Goal: Task Accomplishment & Management: Manage account settings

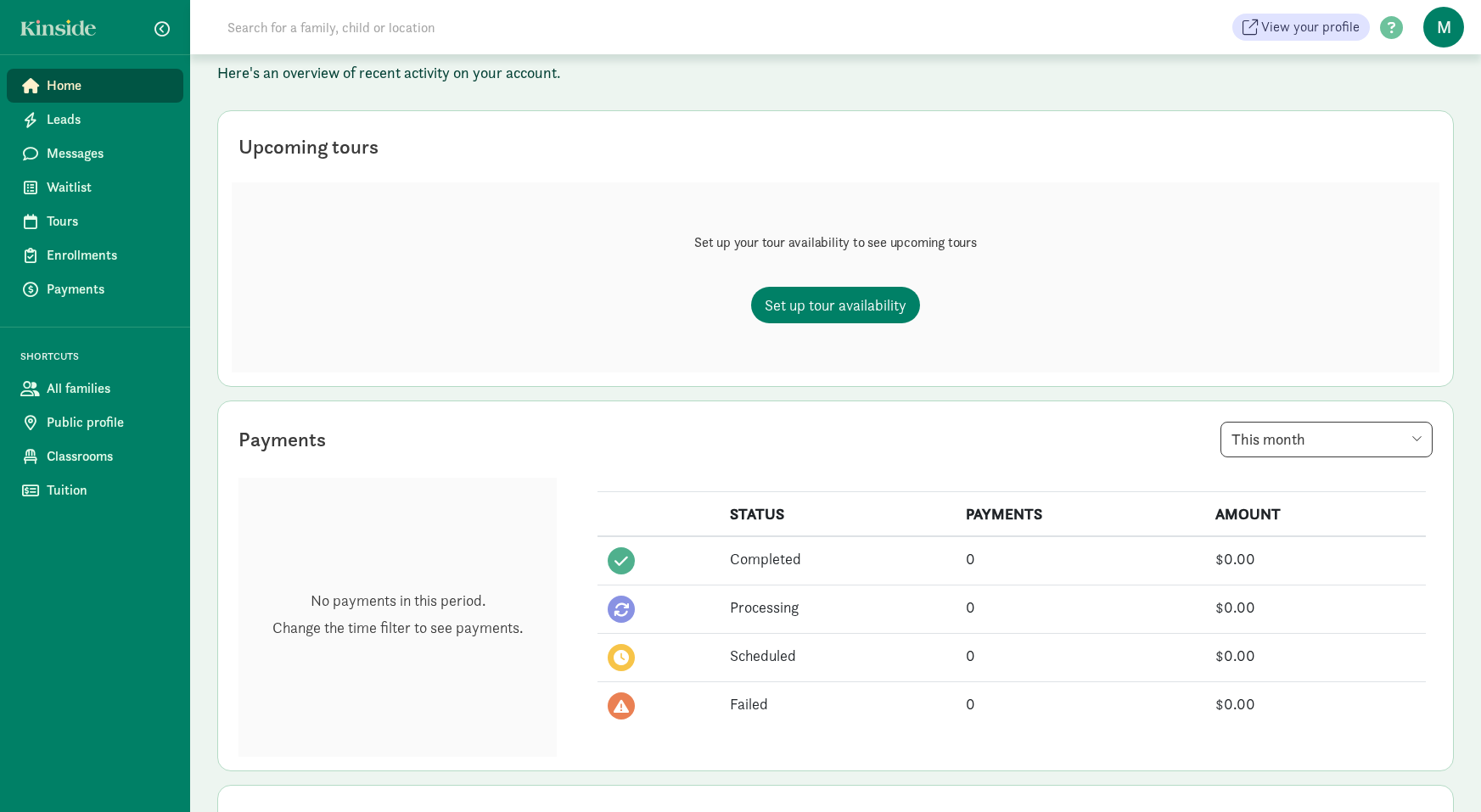
scroll to position [151, 0]
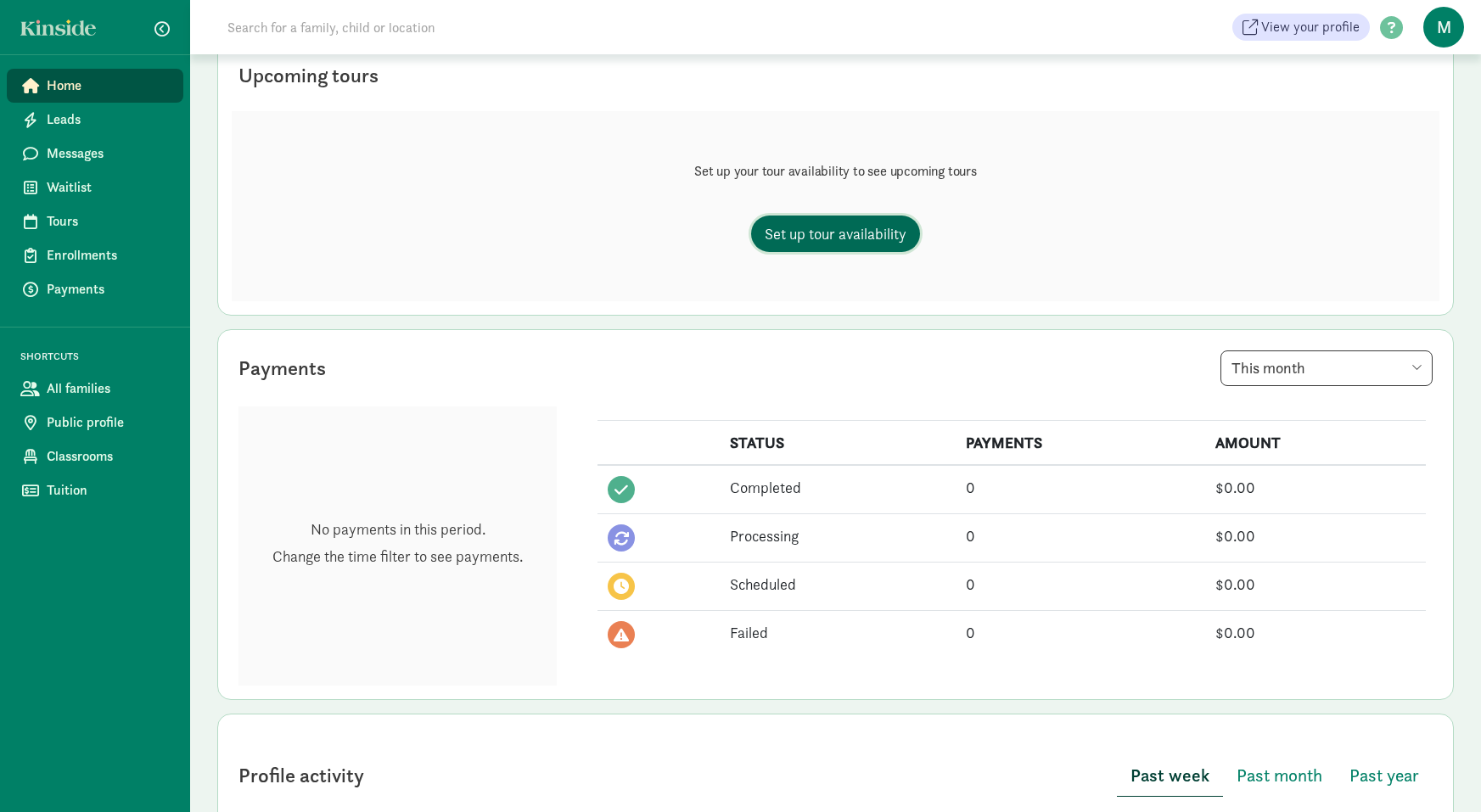
click at [821, 220] on link "Set up tour availability" at bounding box center [836, 234] width 169 height 37
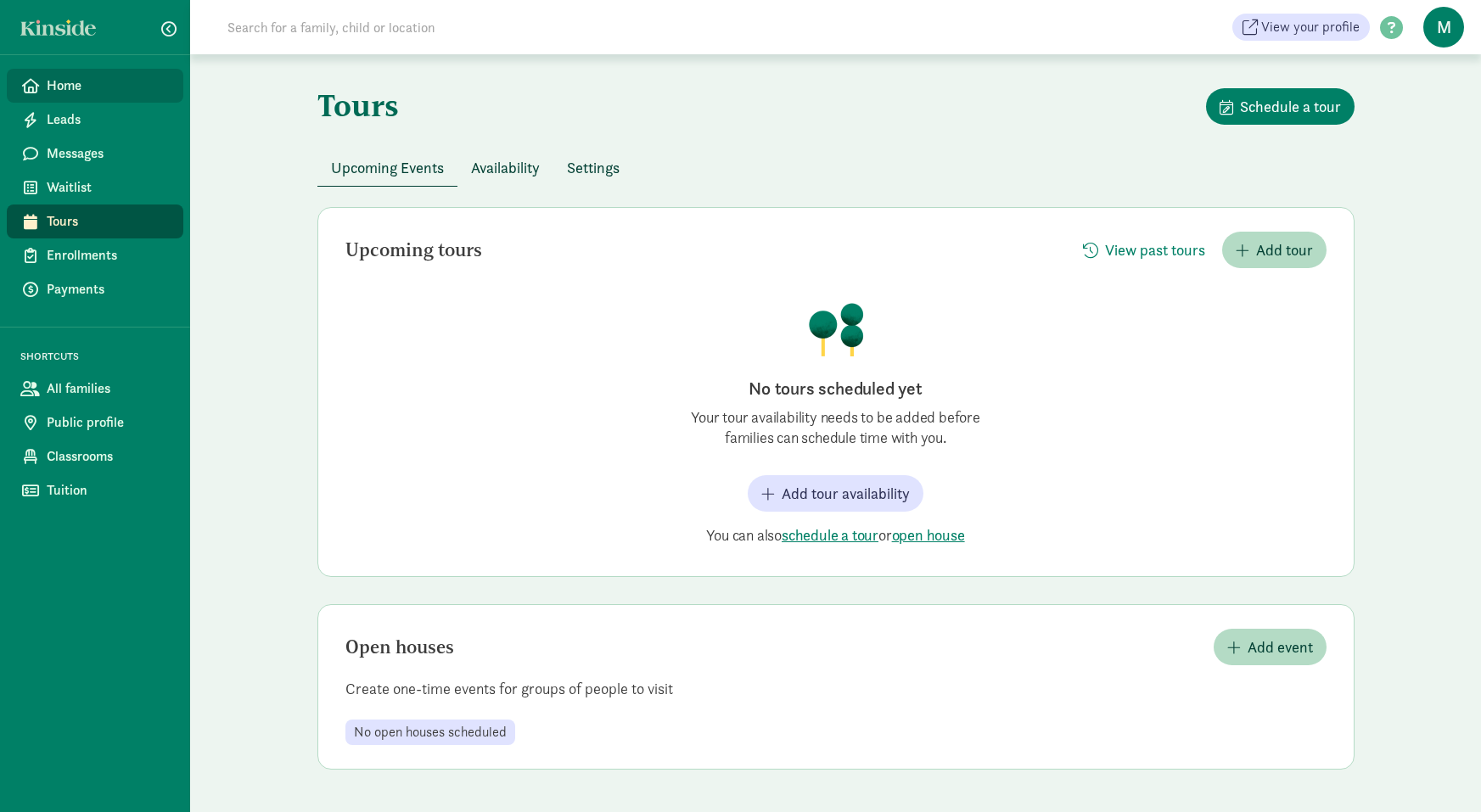
click at [56, 77] on span "Home" at bounding box center [108, 85] width 123 height 20
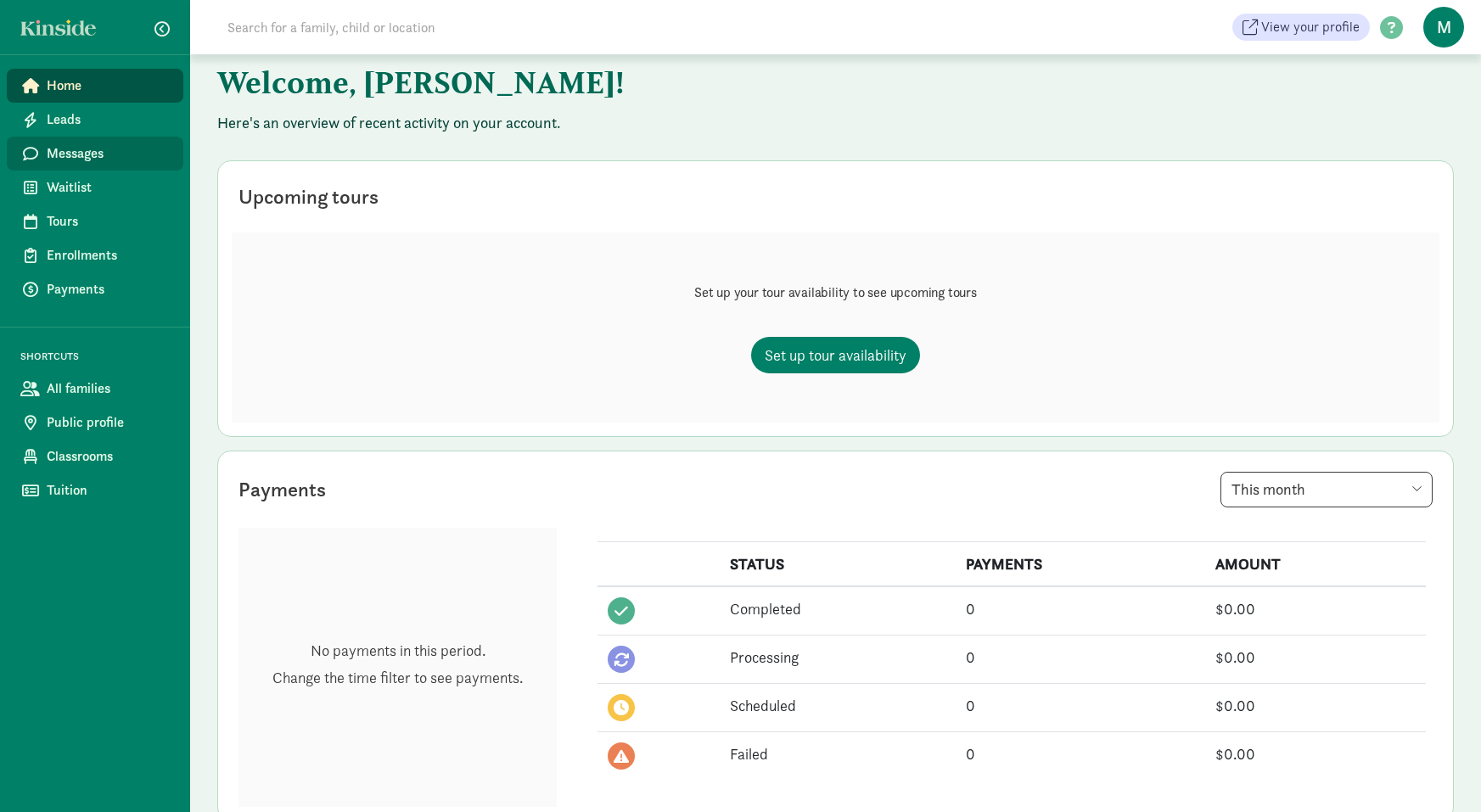
click at [87, 151] on span "Messages" at bounding box center [108, 153] width 123 height 20
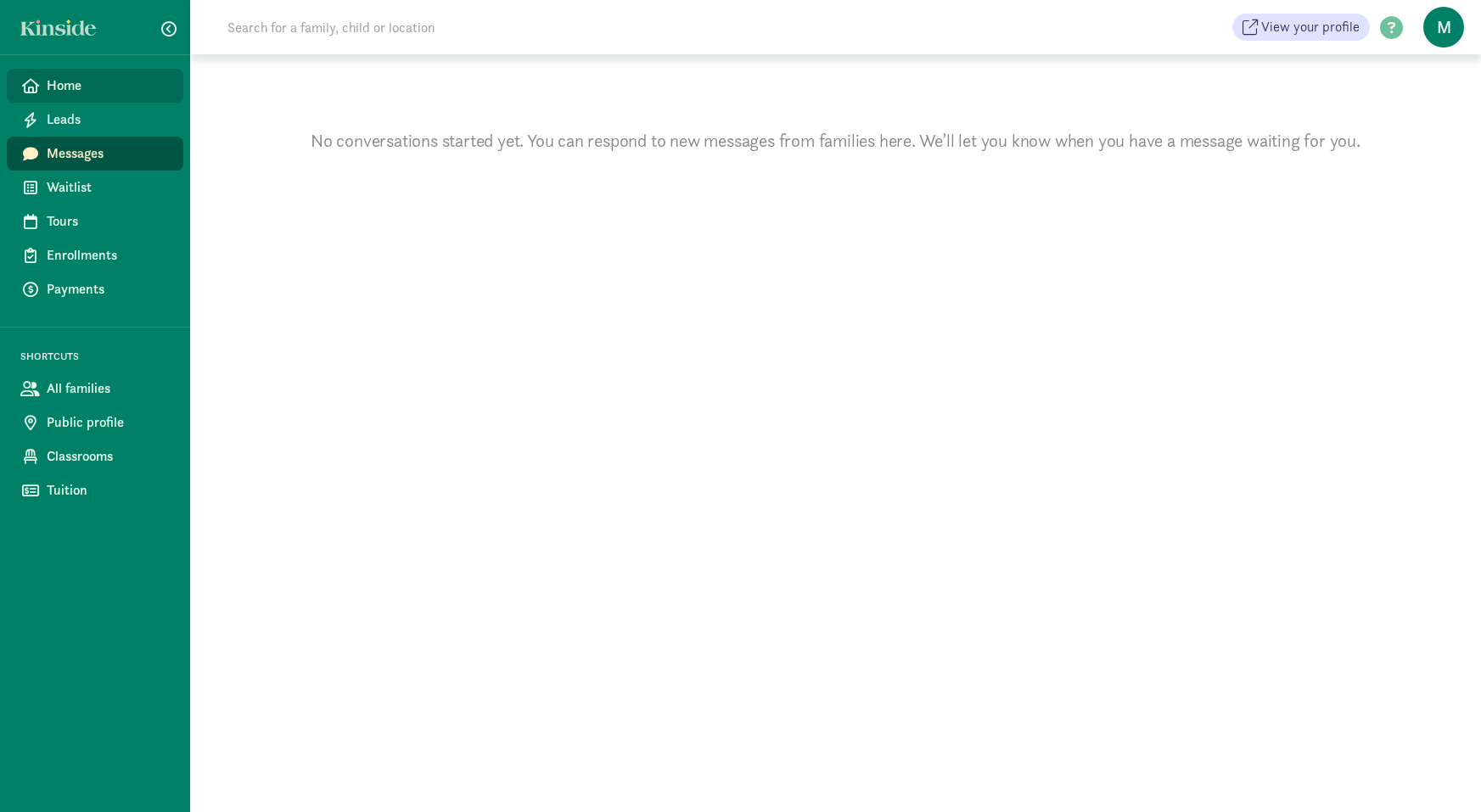
click at [68, 87] on span "Home" at bounding box center [108, 85] width 123 height 20
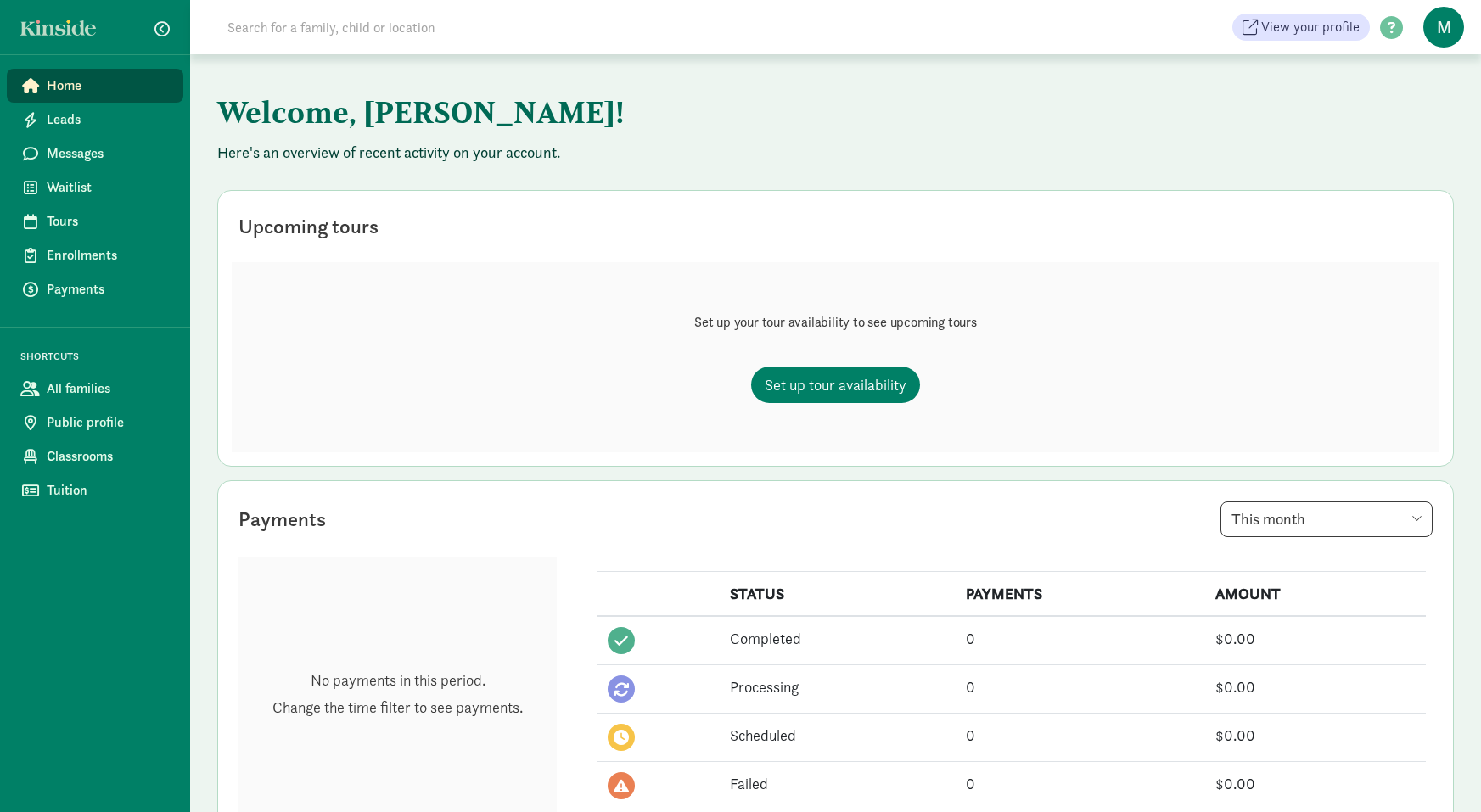
click at [1458, 35] on span "M" at bounding box center [1443, 27] width 41 height 41
click at [1305, 88] on div "Welcome, [PERSON_NAME]! Here's an overview of recent activity on your account. …" at bounding box center [835, 760] width 1291 height 1412
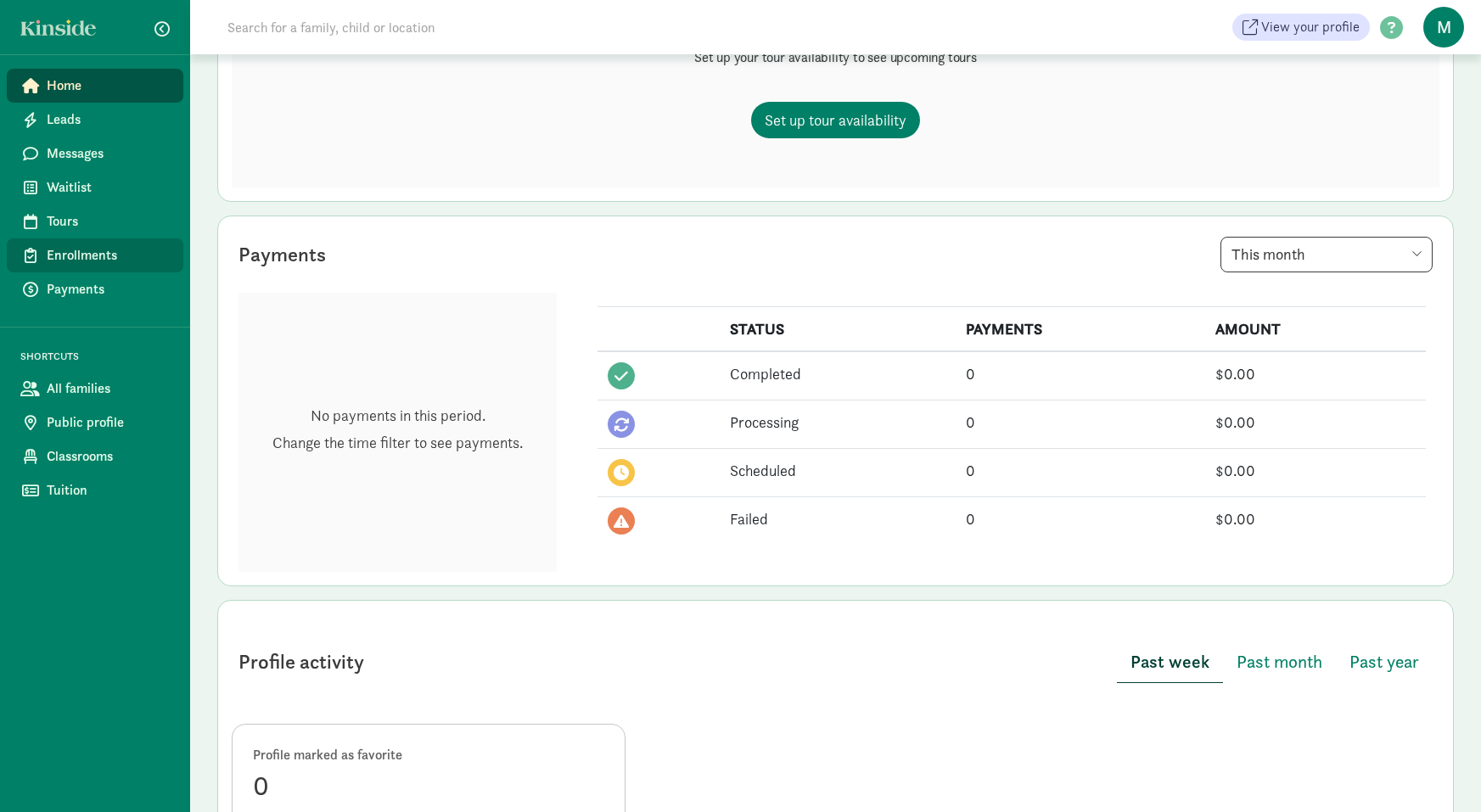
scroll to position [262, 0]
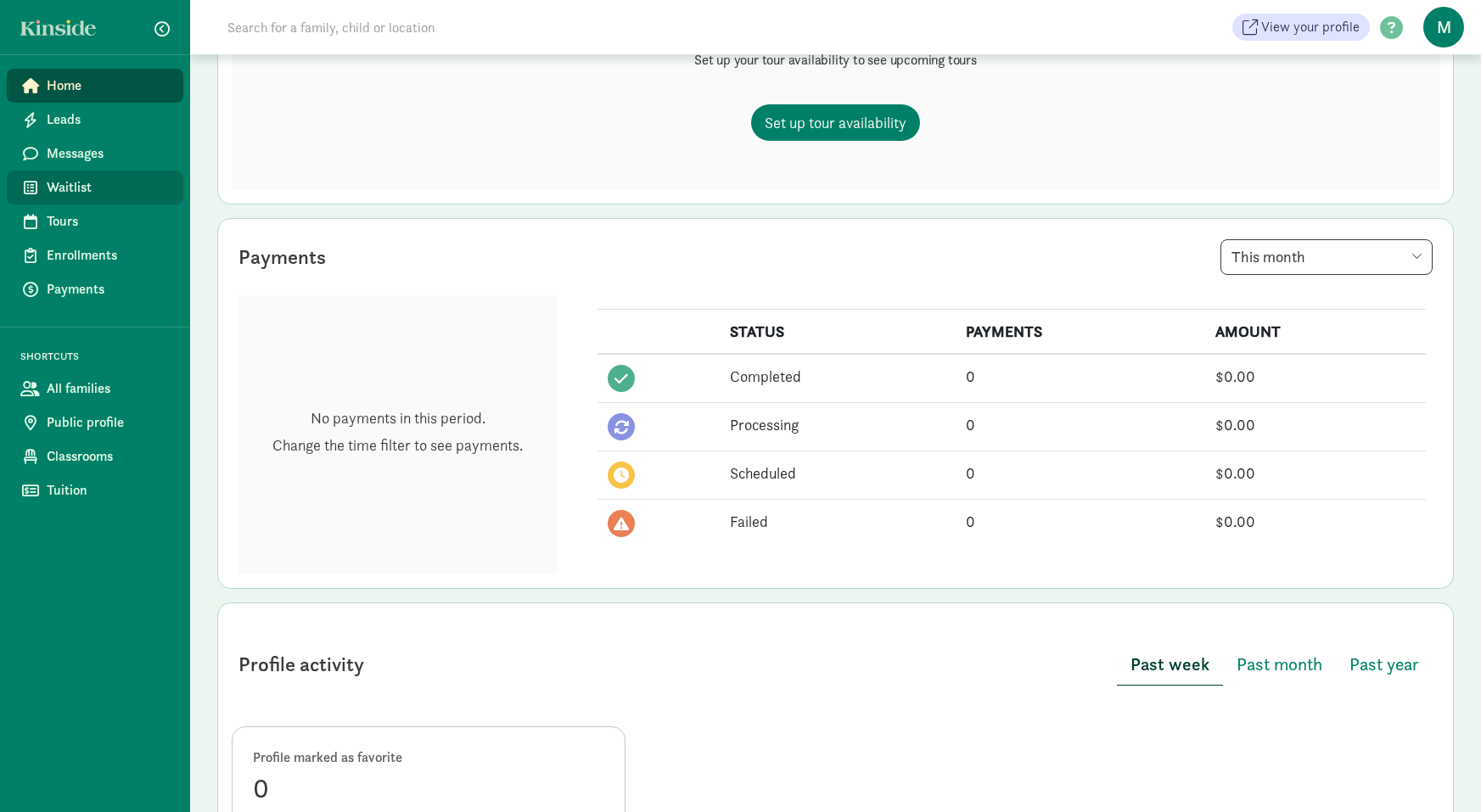
click at [80, 188] on span "Waitlist" at bounding box center [108, 188] width 123 height 20
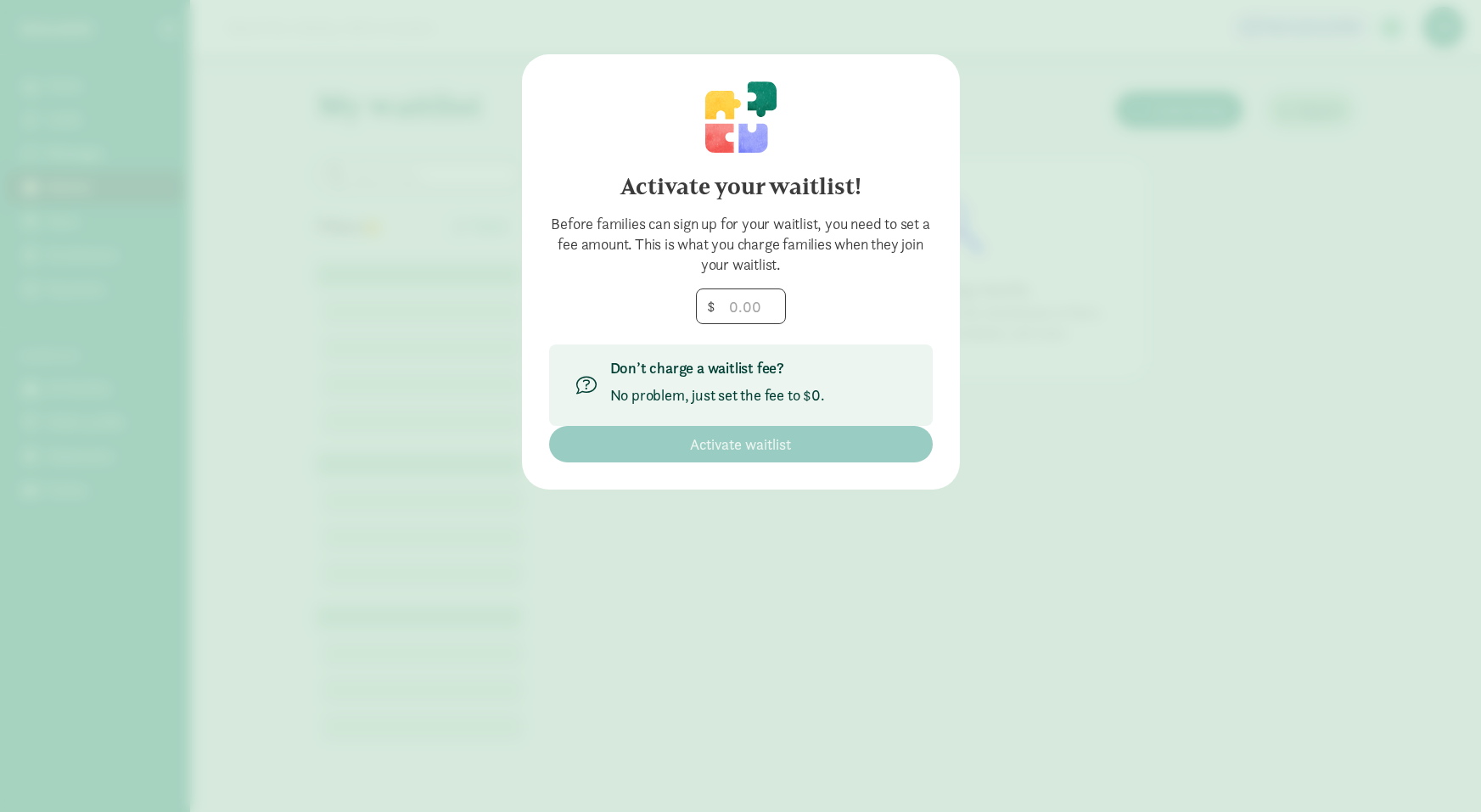
click at [1313, 250] on div "Activate your waitlist! Before families can sign up for your waitlist, you need…" at bounding box center [740, 406] width 1481 height 812
click at [207, 85] on div "Activate your waitlist! Before families can sign up for your waitlist, you need…" at bounding box center [740, 406] width 1481 height 812
click at [746, 295] on input "number" at bounding box center [740, 306] width 88 height 34
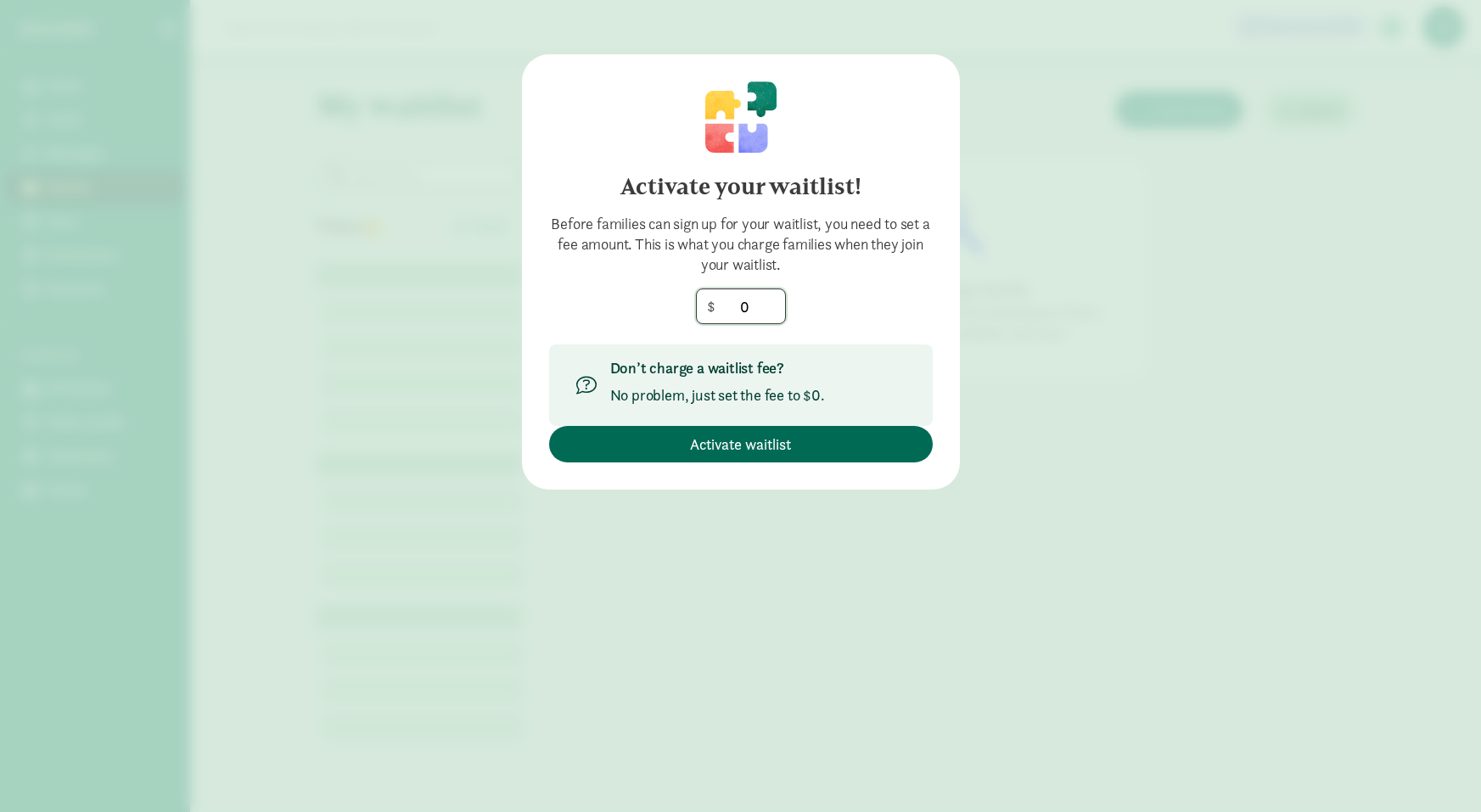
type input "0"
click at [831, 451] on span "Activate waitlist" at bounding box center [740, 444] width 357 height 23
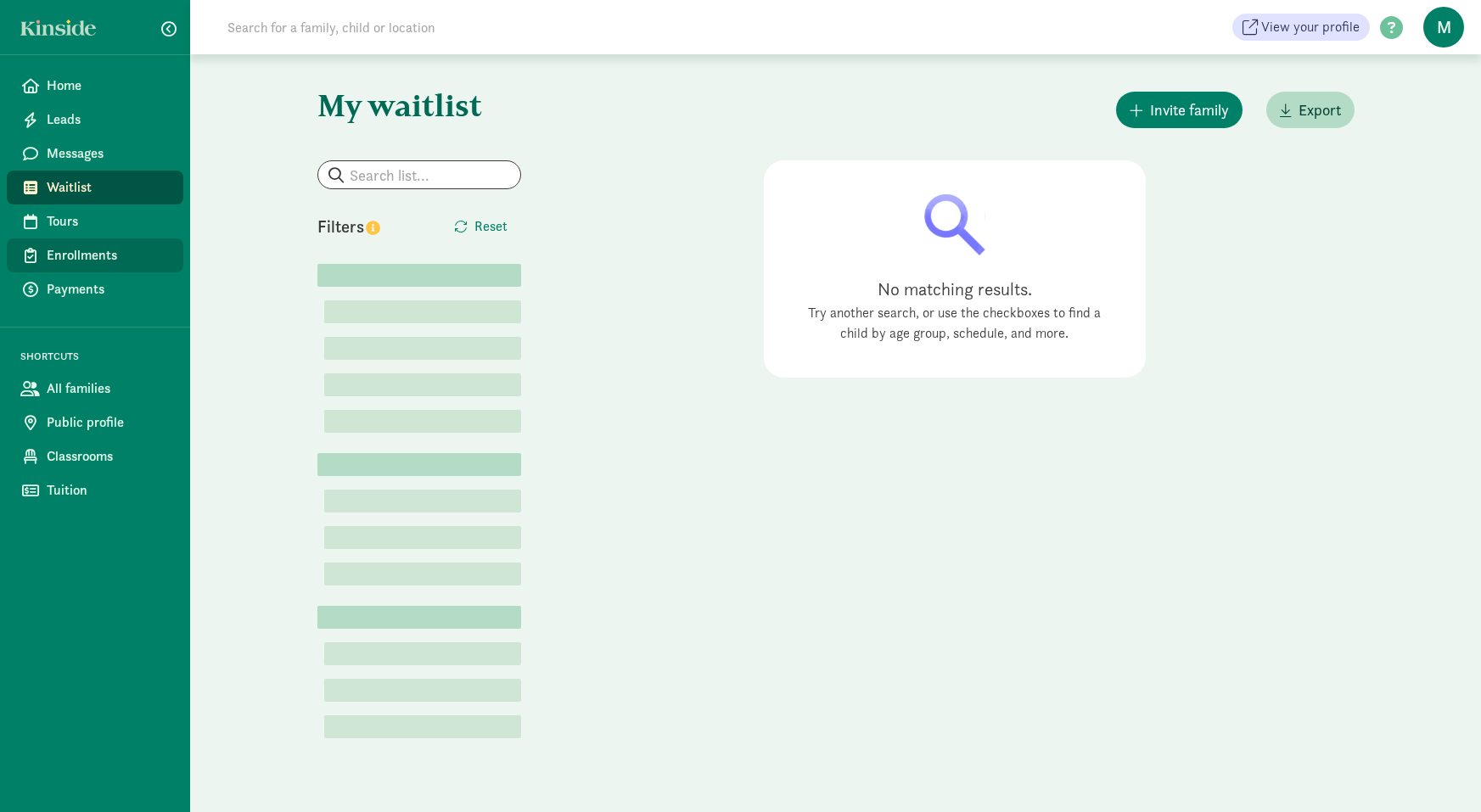
click at [113, 256] on span "Enrollments" at bounding box center [108, 255] width 123 height 20
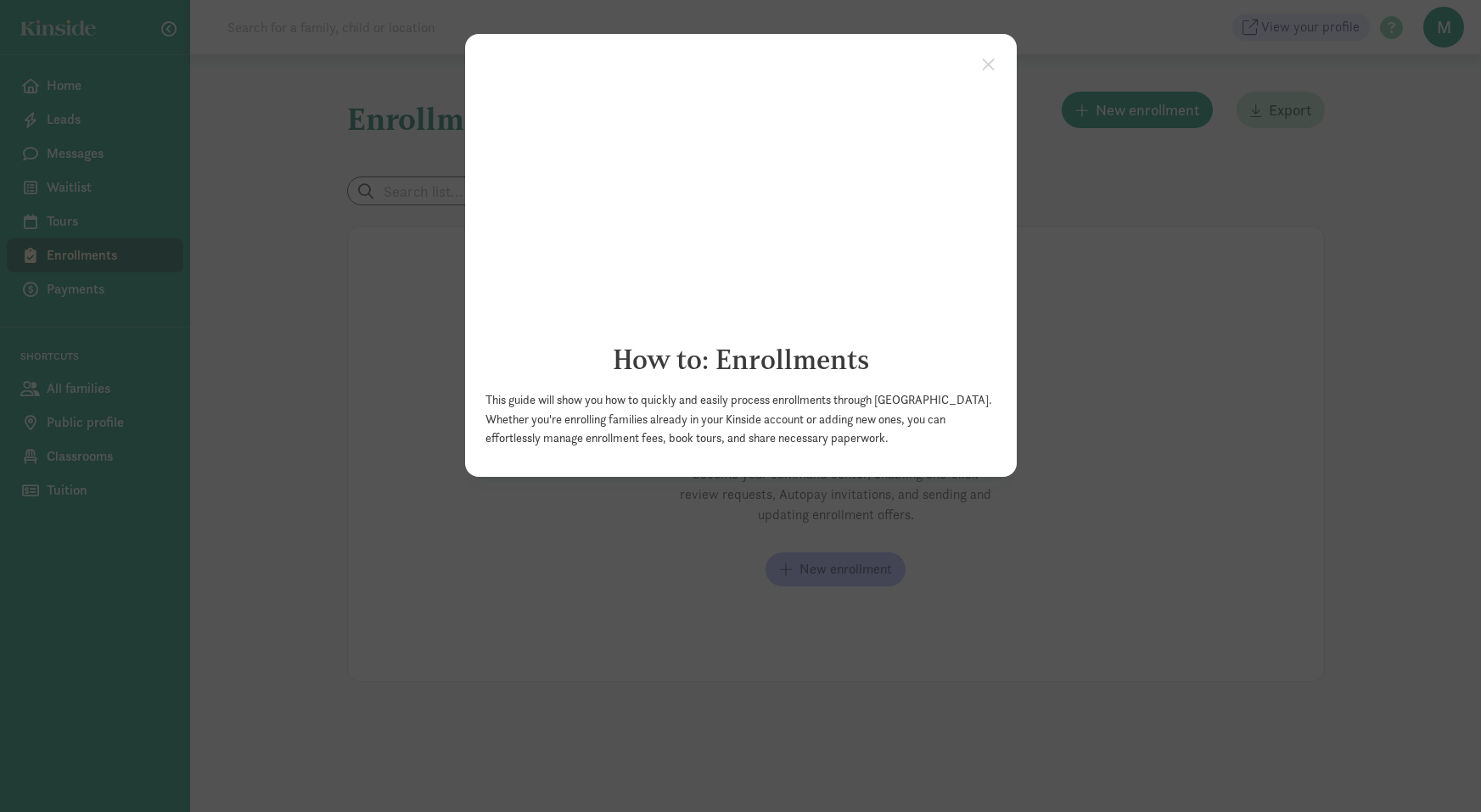
click at [1084, 115] on appcues "× How to: Enrollments This guide will show you how to quickly and easily proces…" at bounding box center [740, 406] width 1481 height 812
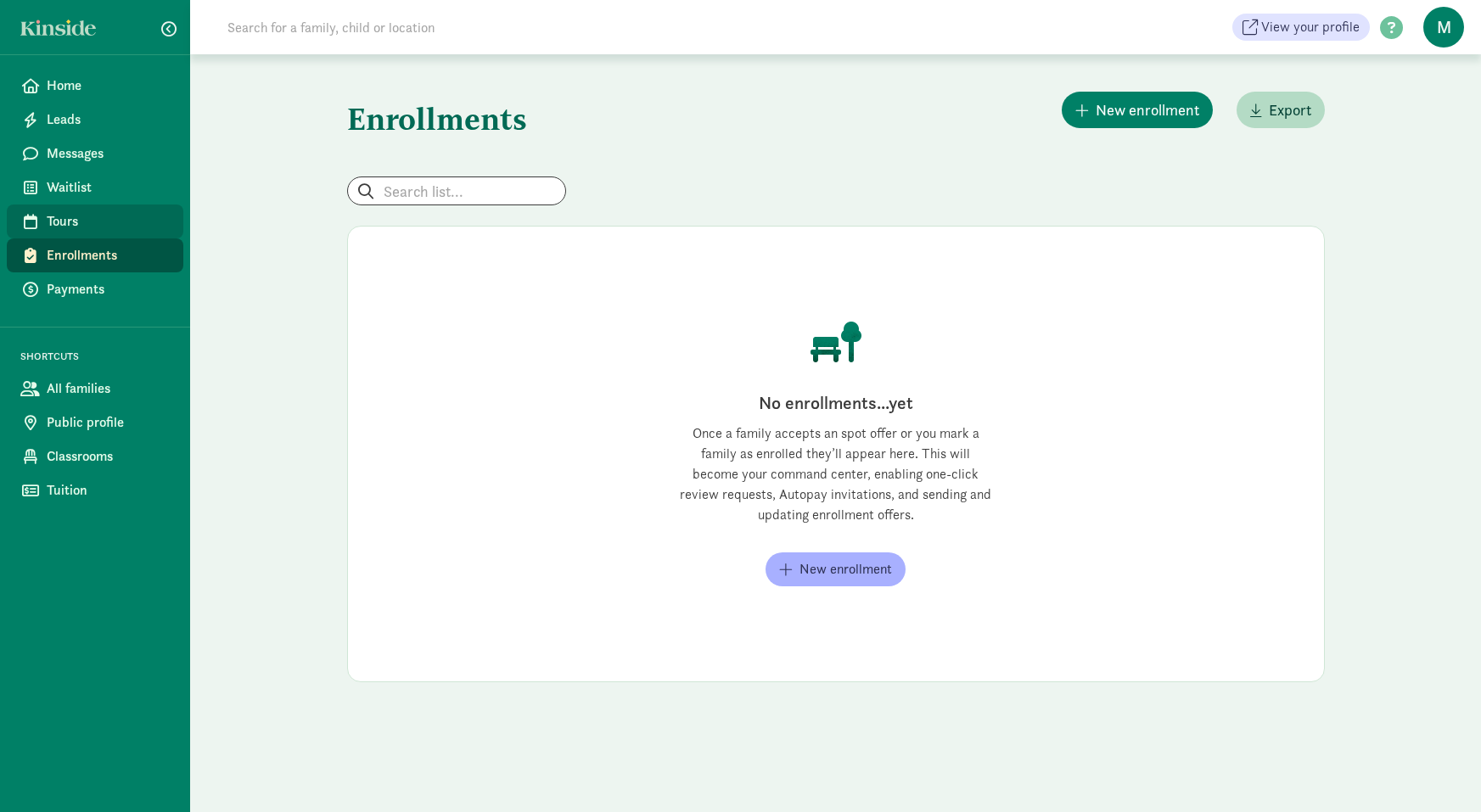
click at [101, 229] on span "Tours" at bounding box center [108, 222] width 123 height 20
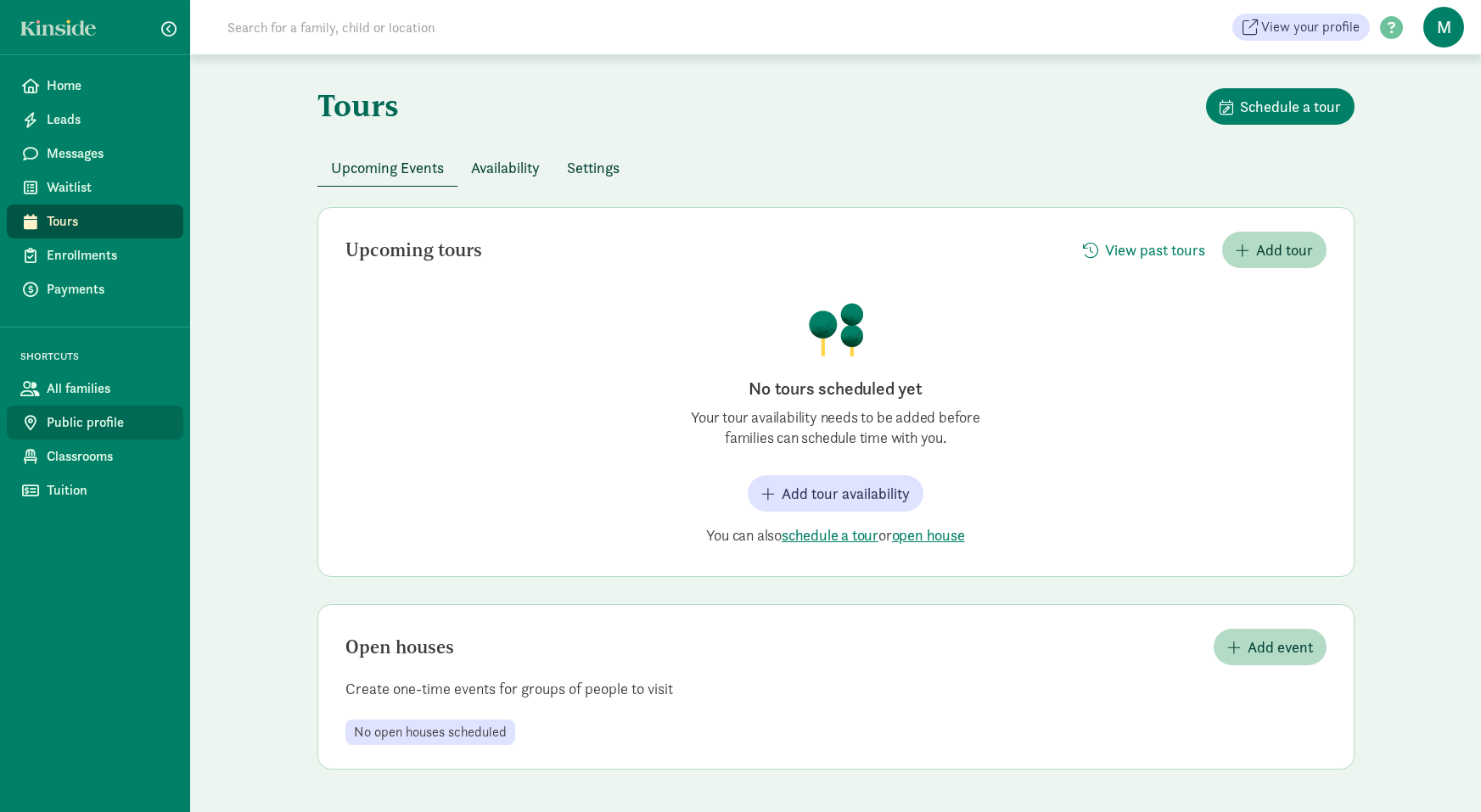
click at [153, 412] on span "Public profile" at bounding box center [108, 422] width 123 height 20
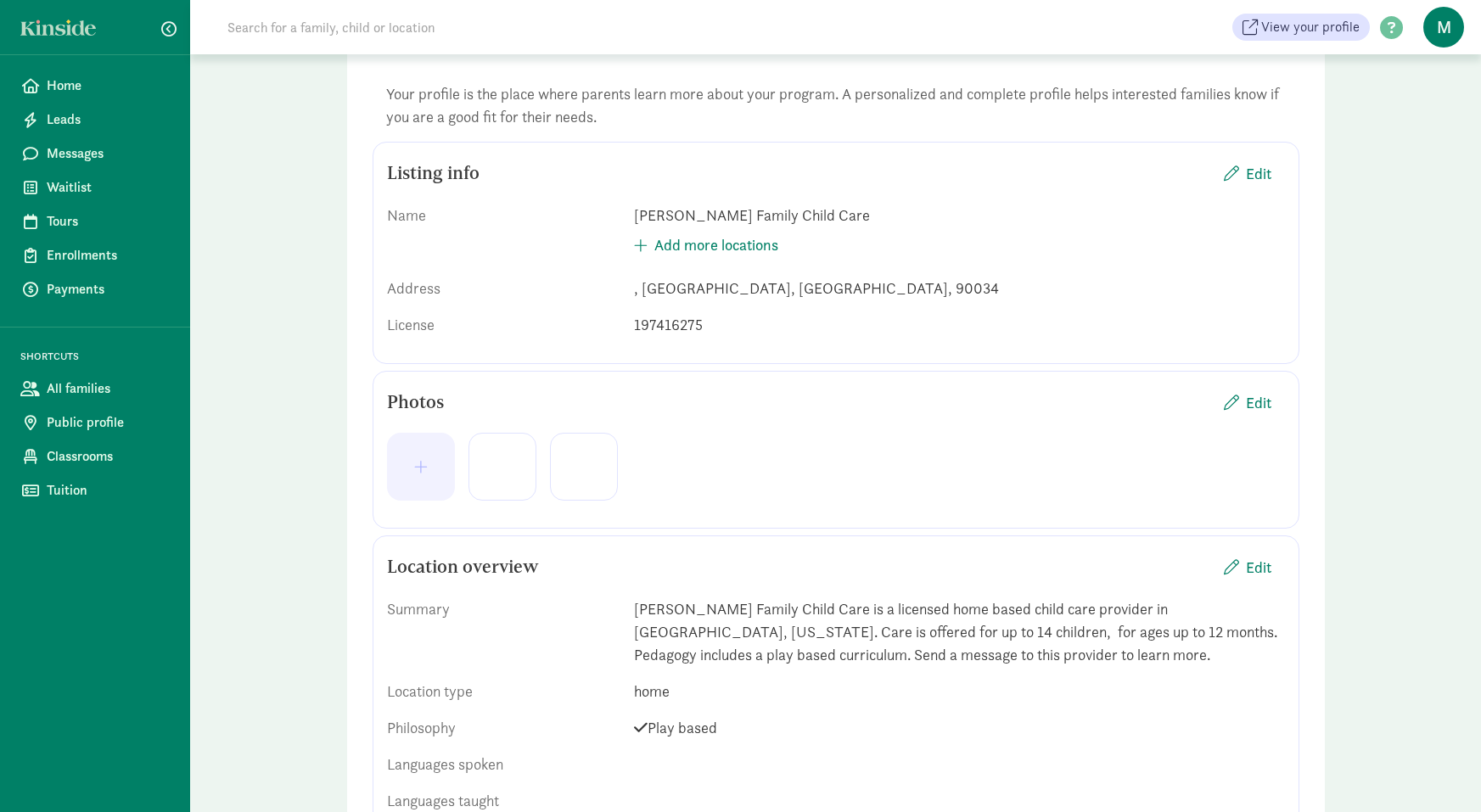
scroll to position [107, 0]
click at [1232, 166] on span "button" at bounding box center [1232, 171] width 15 height 15
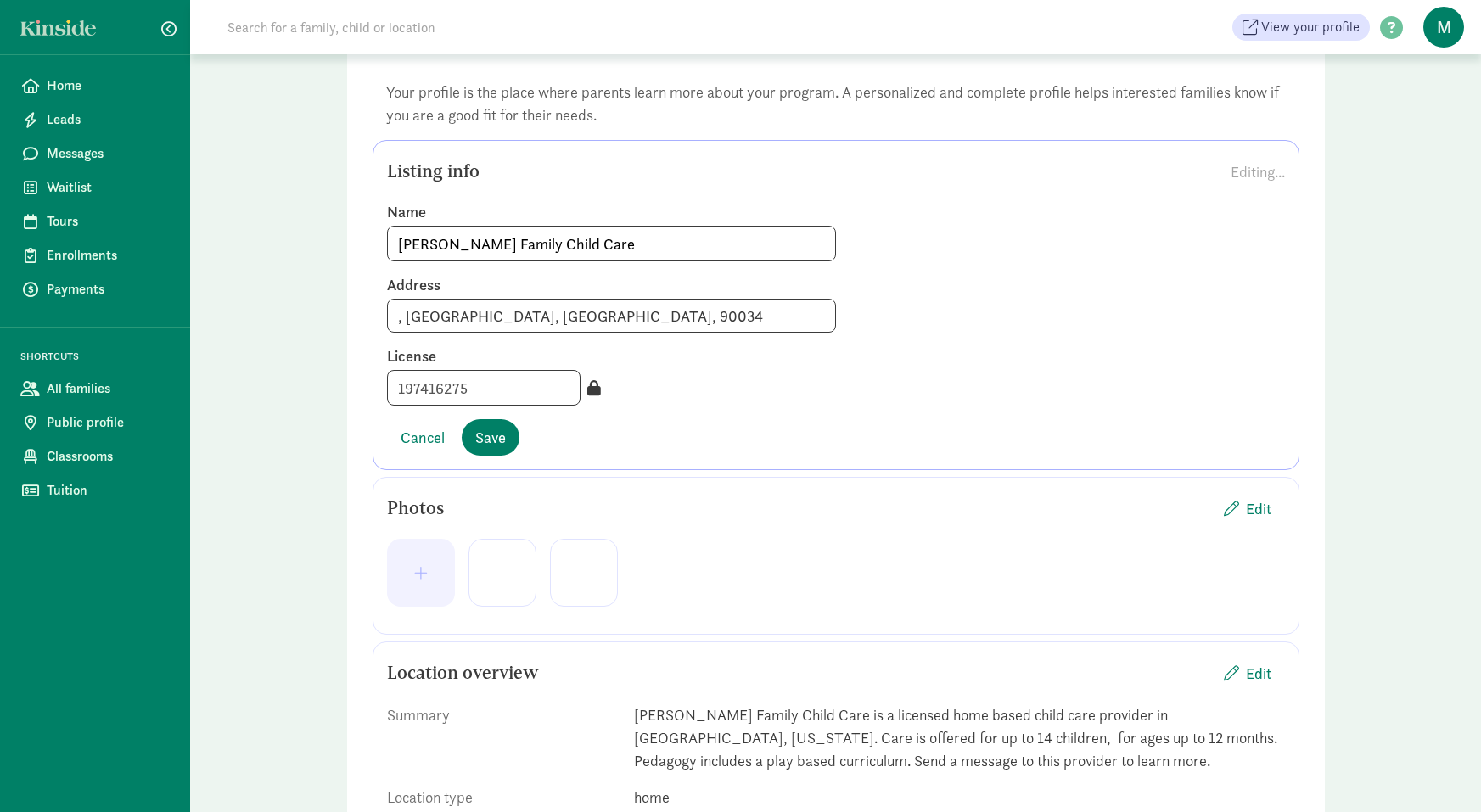
scroll to position [112, 0]
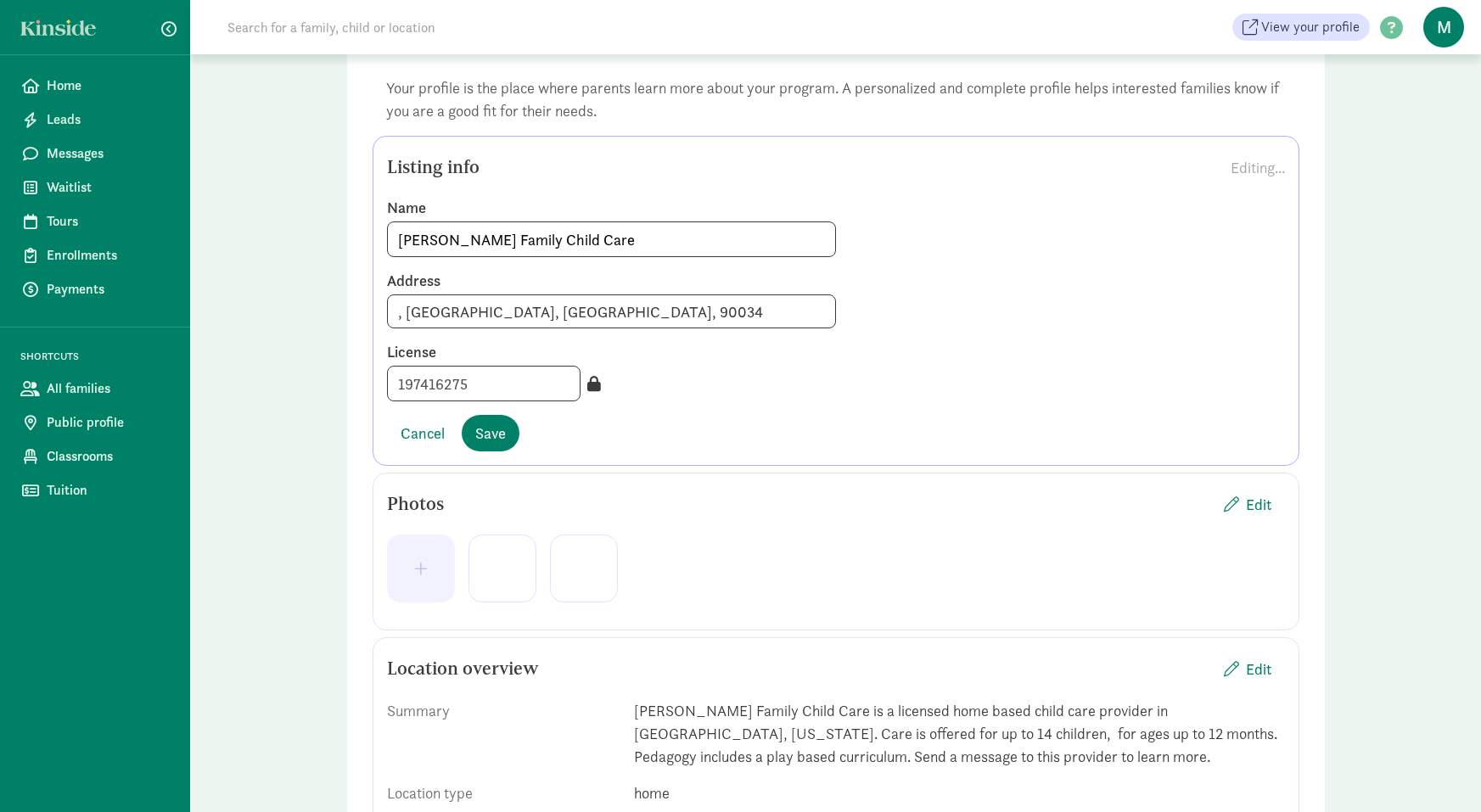
click at [398, 314] on input ", [GEOGRAPHIC_DATA], [GEOGRAPHIC_DATA], 90034" at bounding box center [611, 311] width 449 height 34
click at [519, 314] on input "[STREET_ADDRESS]" at bounding box center [611, 311] width 449 height 34
type input "[STREET_ADDRESS]"
click at [1247, 491] on button "Edit" at bounding box center [1247, 504] width 75 height 37
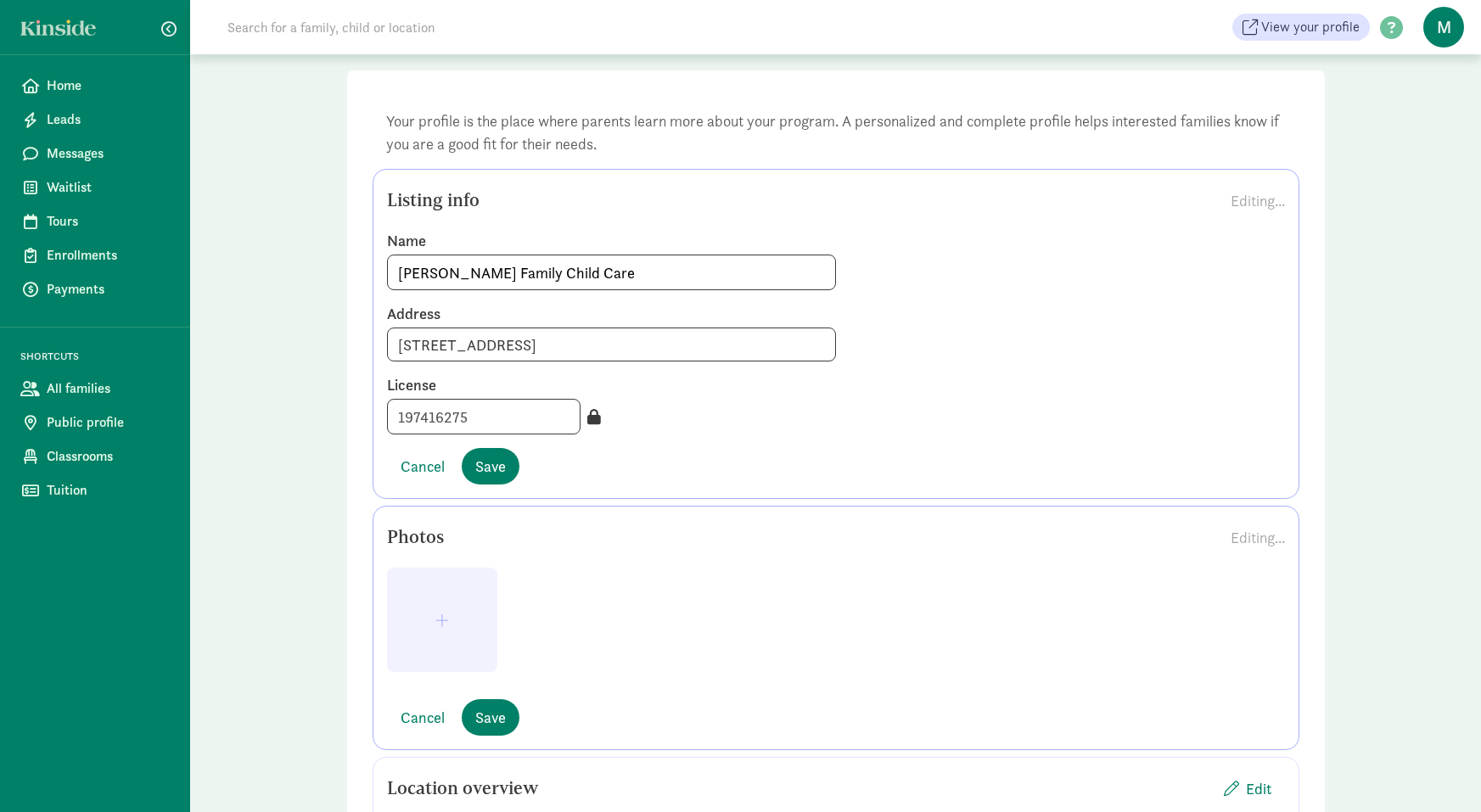
scroll to position [62, 0]
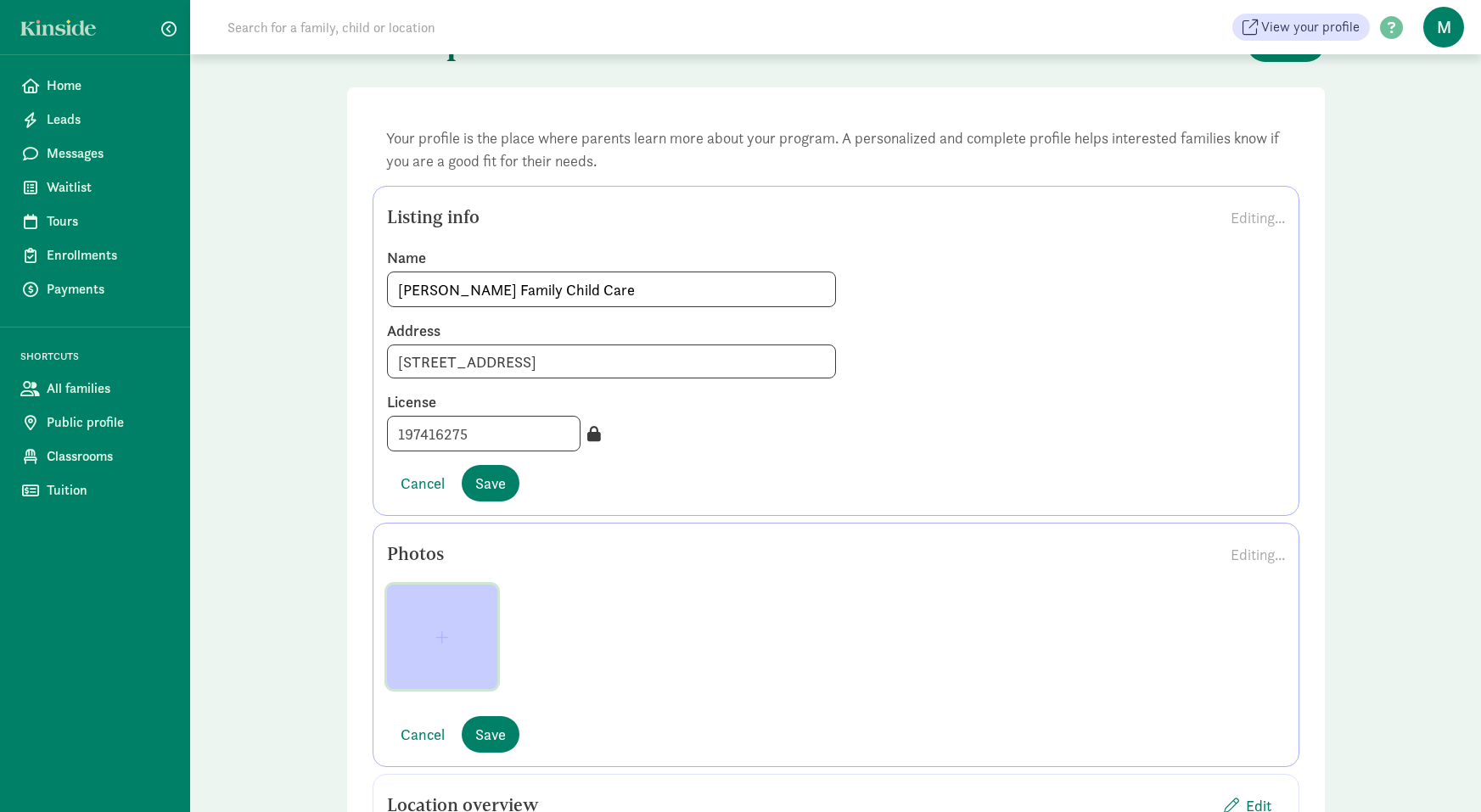
click at [468, 643] on span "button" at bounding box center [442, 637] width 83 height 15
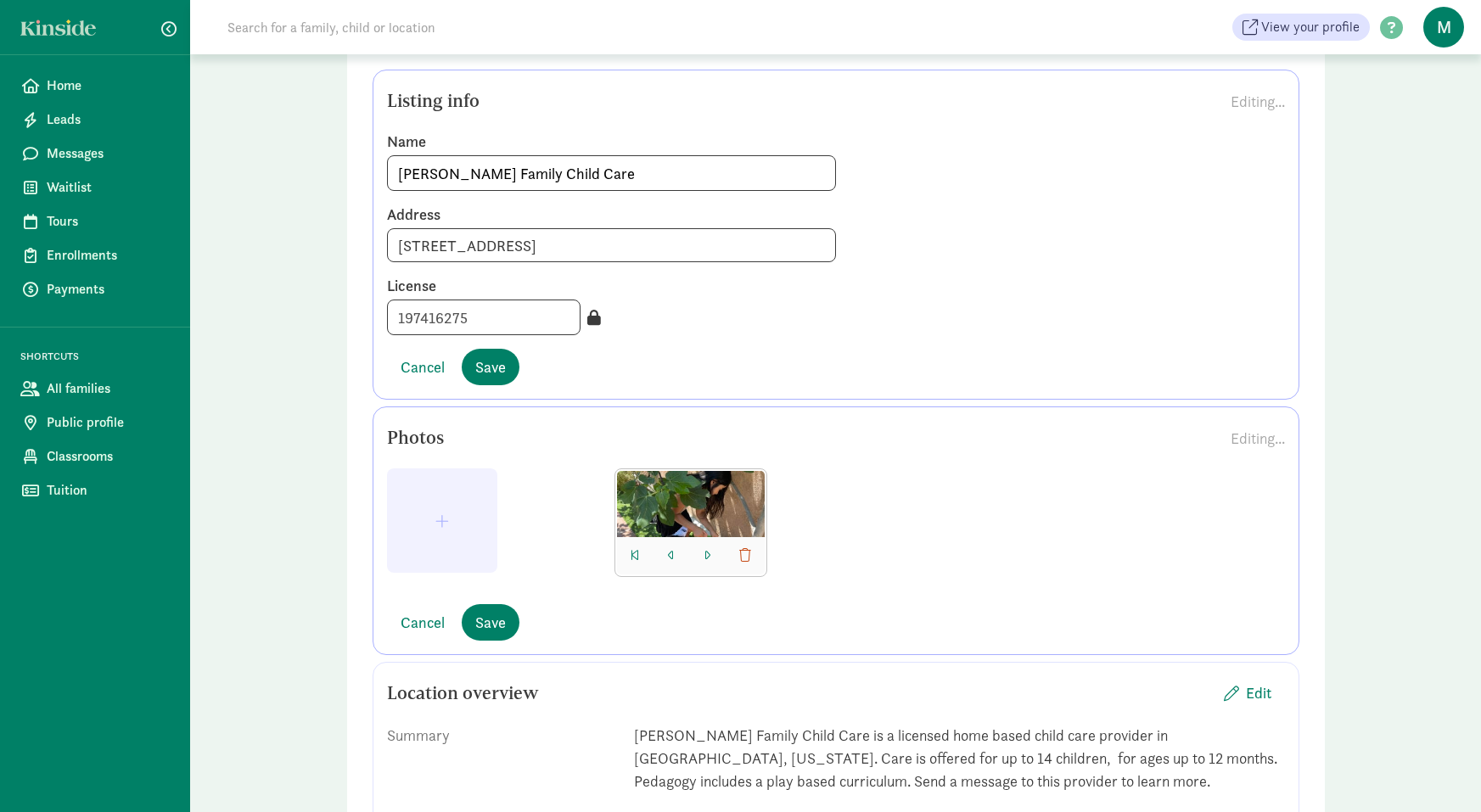
scroll to position [189, 0]
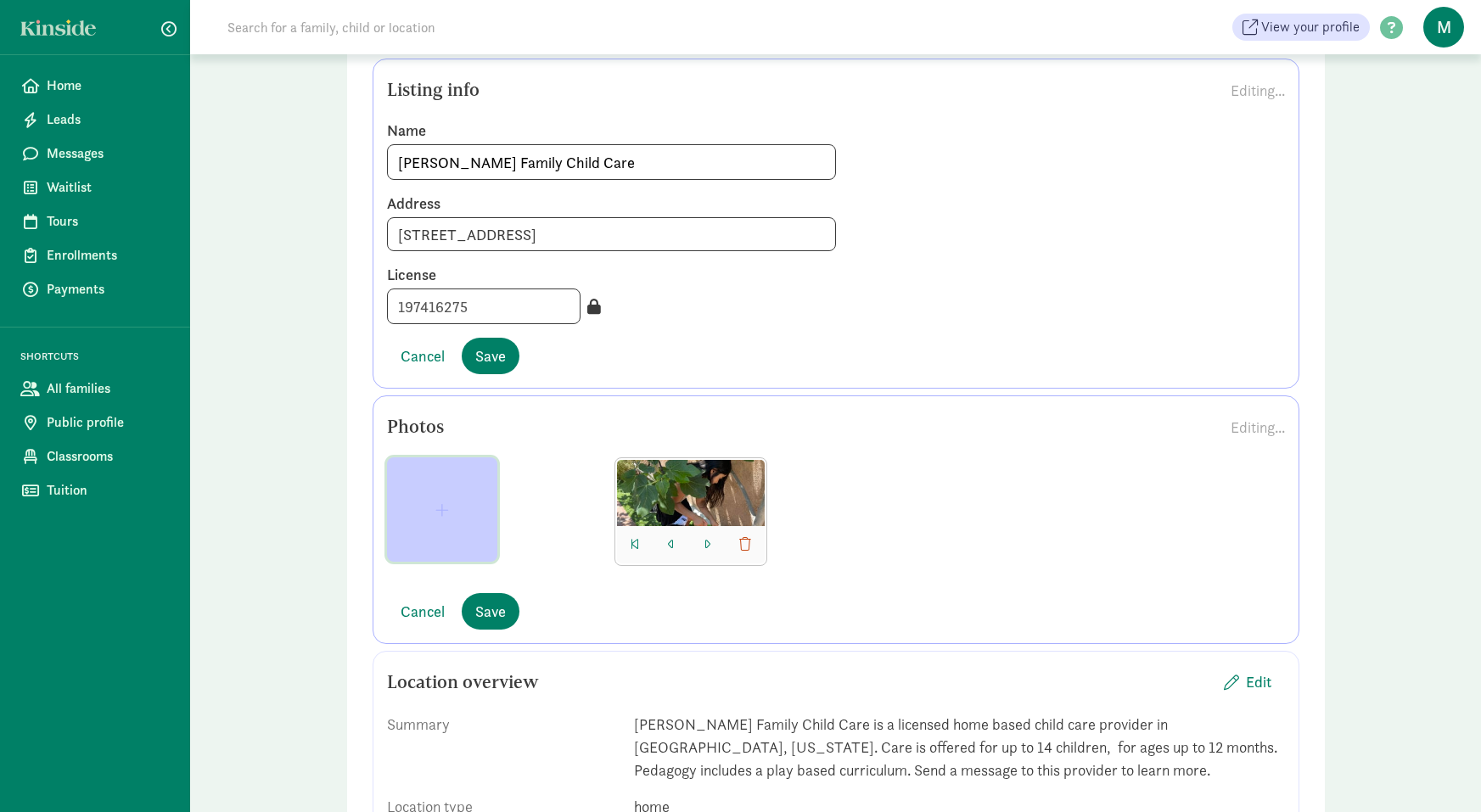
click at [442, 551] on button "button" at bounding box center [441, 509] width 110 height 104
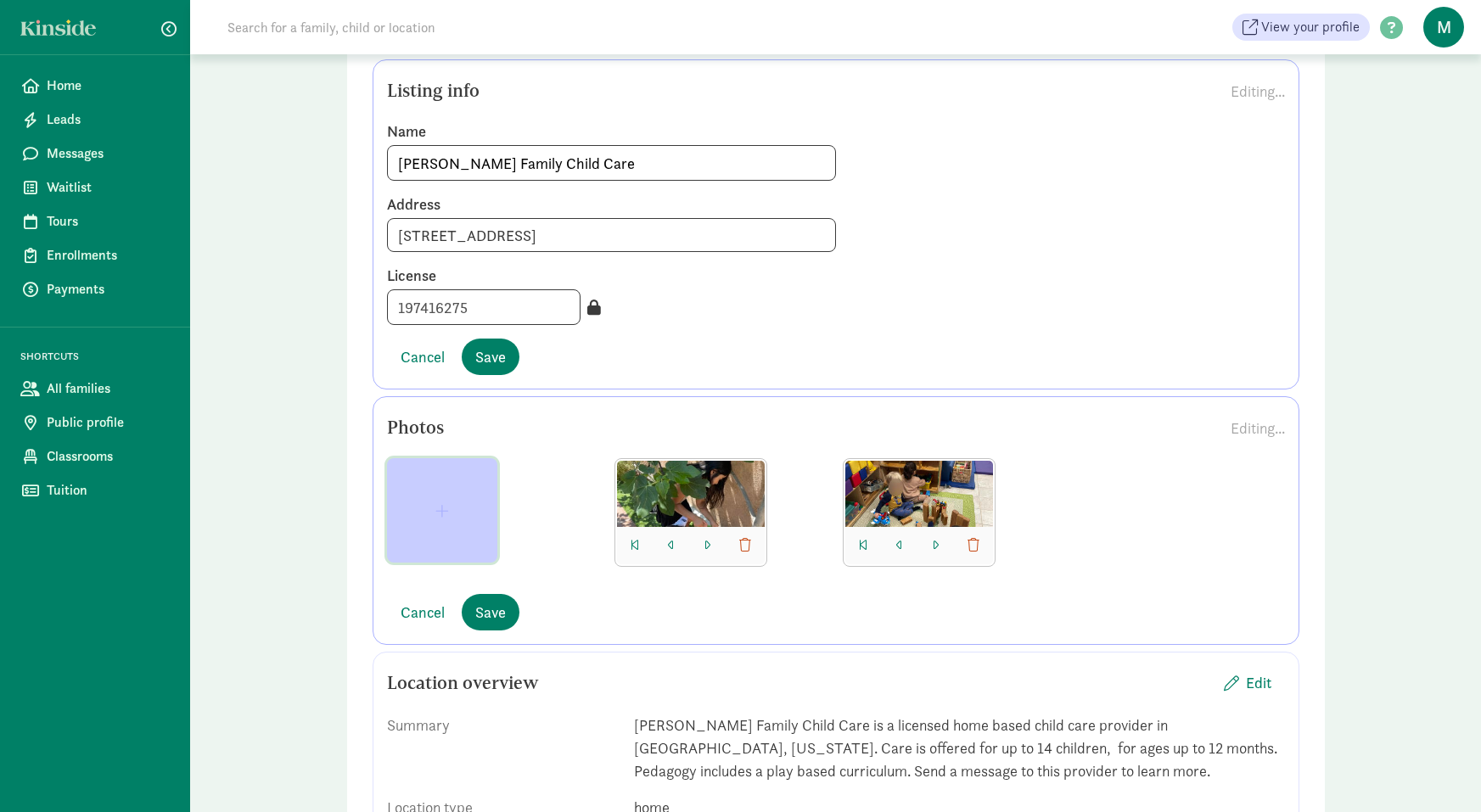
click at [473, 492] on button "button" at bounding box center [441, 510] width 110 height 104
click at [482, 534] on button "button" at bounding box center [441, 510] width 110 height 104
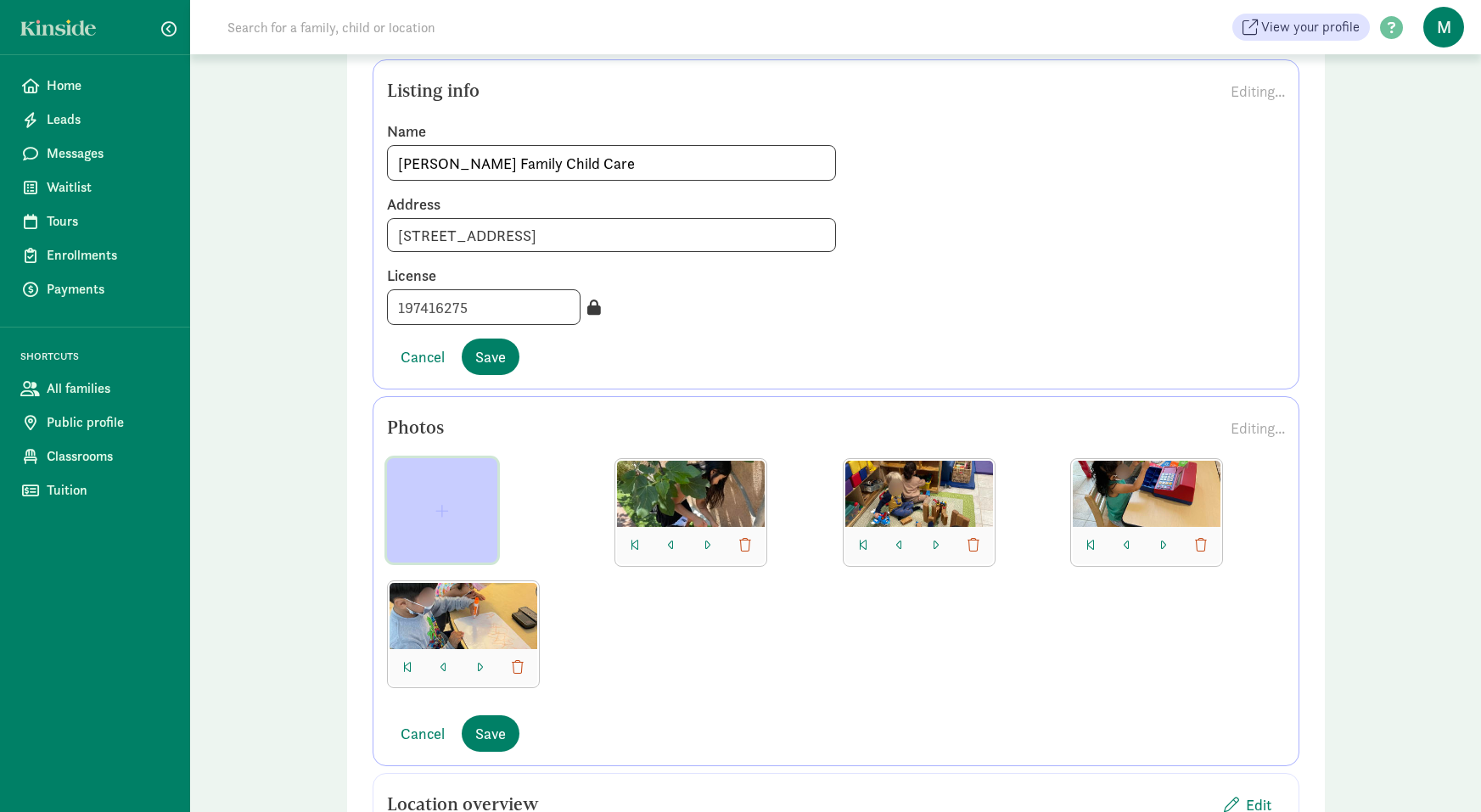
click at [469, 530] on button "button" at bounding box center [441, 510] width 110 height 104
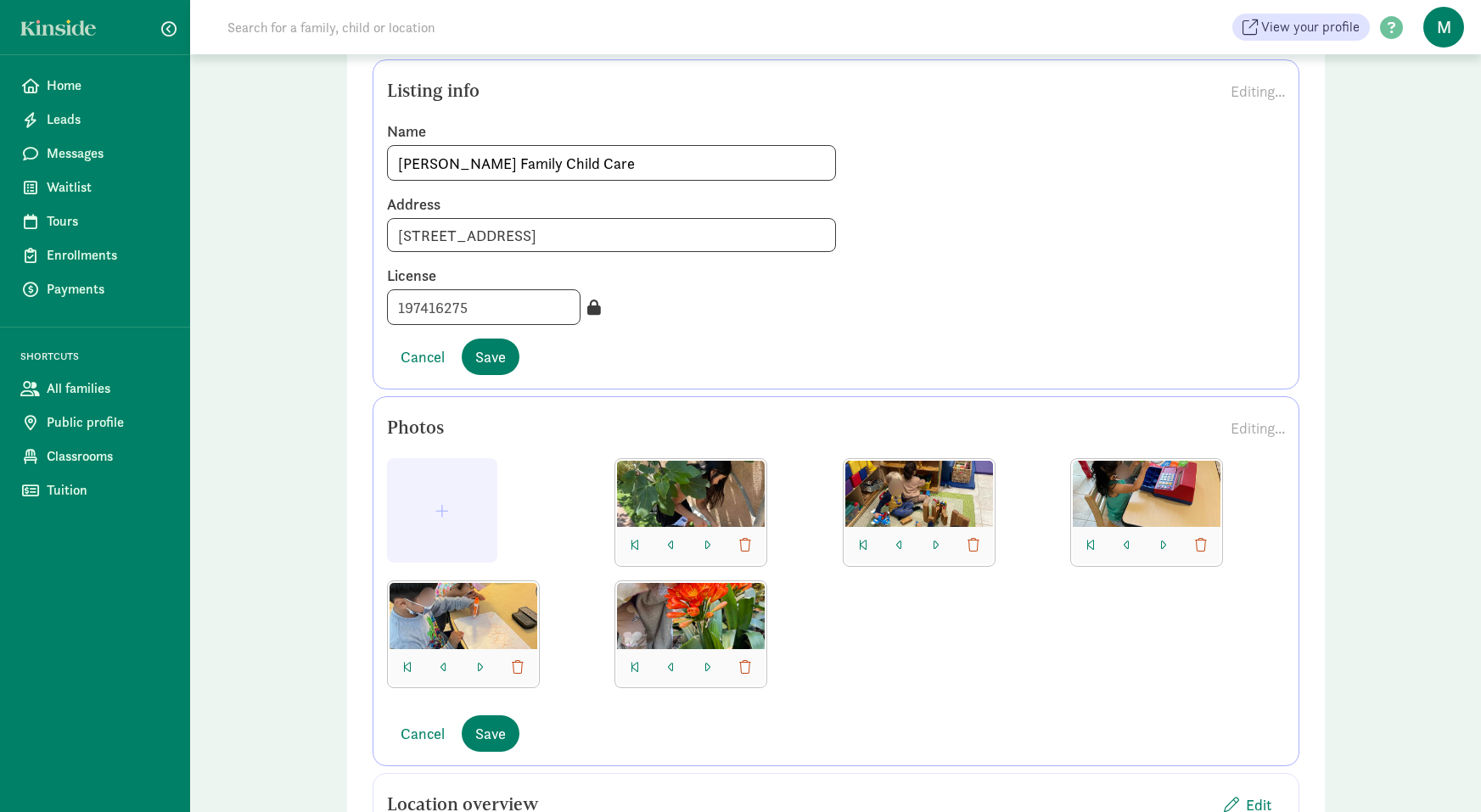
click at [1016, 630] on div at bounding box center [836, 579] width 899 height 244
click at [464, 510] on span "button" at bounding box center [442, 510] width 83 height 15
click at [457, 482] on button "button" at bounding box center [441, 510] width 110 height 104
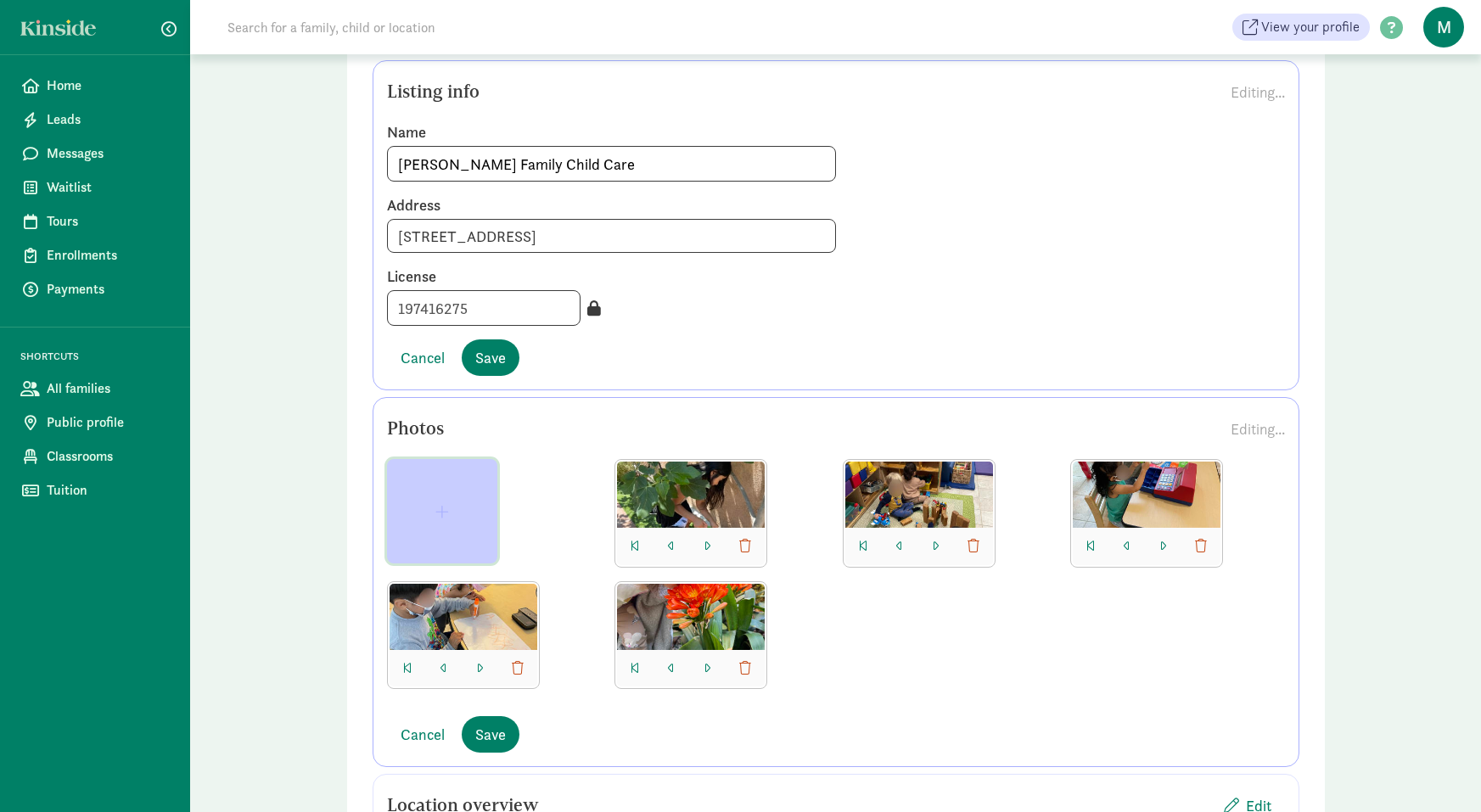
click at [480, 468] on button "button" at bounding box center [441, 511] width 110 height 104
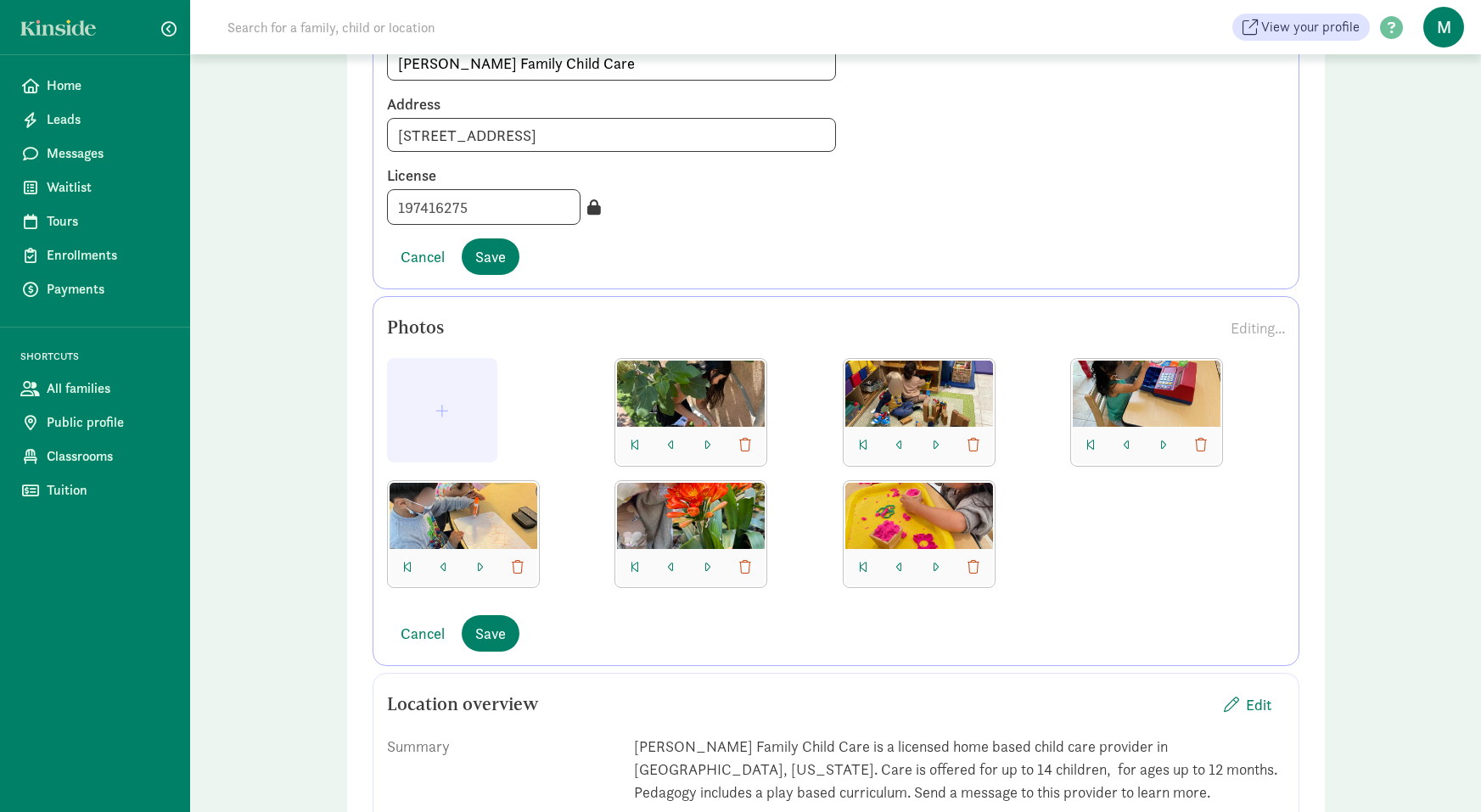
scroll to position [224, 0]
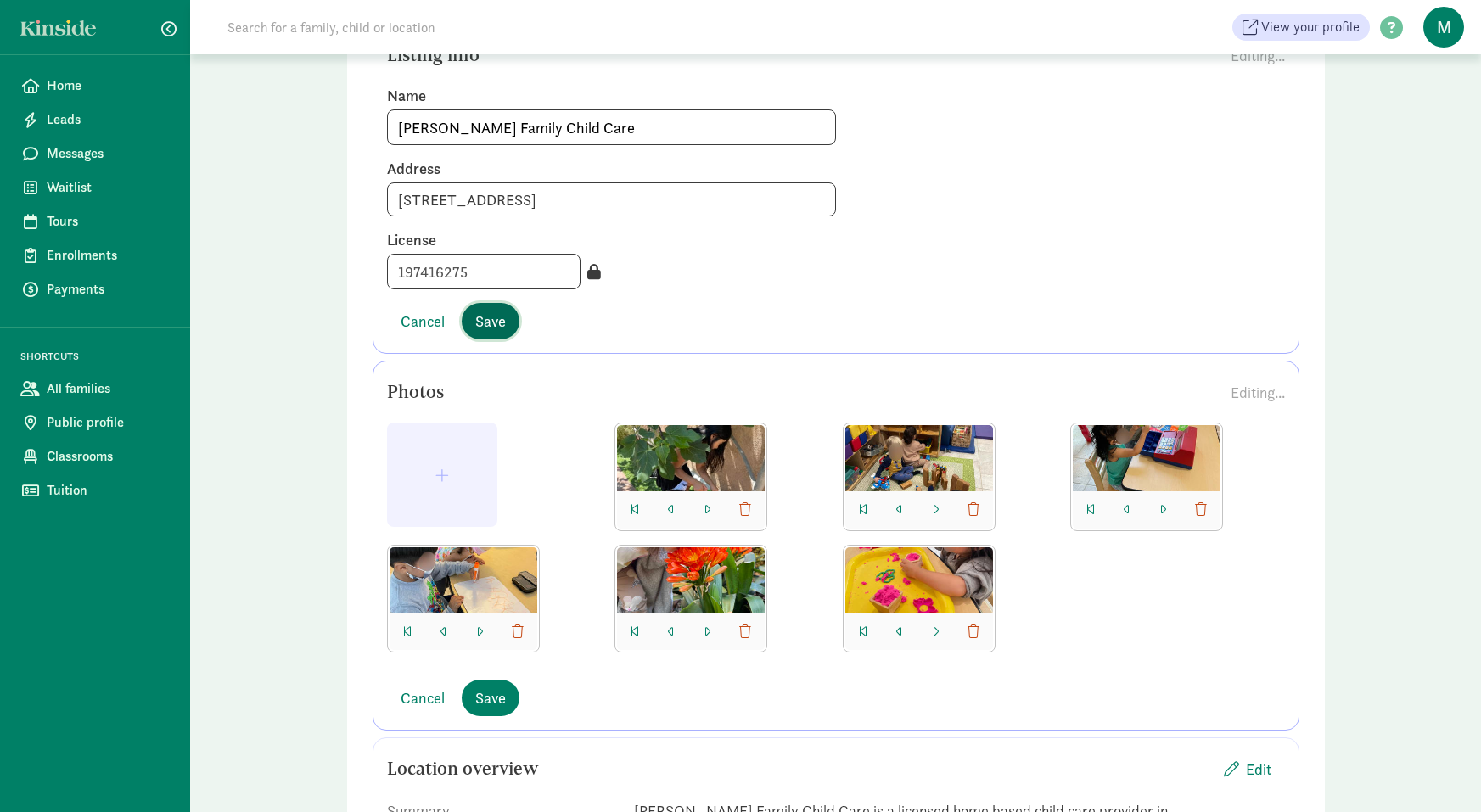
click at [479, 313] on span "Save" at bounding box center [490, 321] width 31 height 23
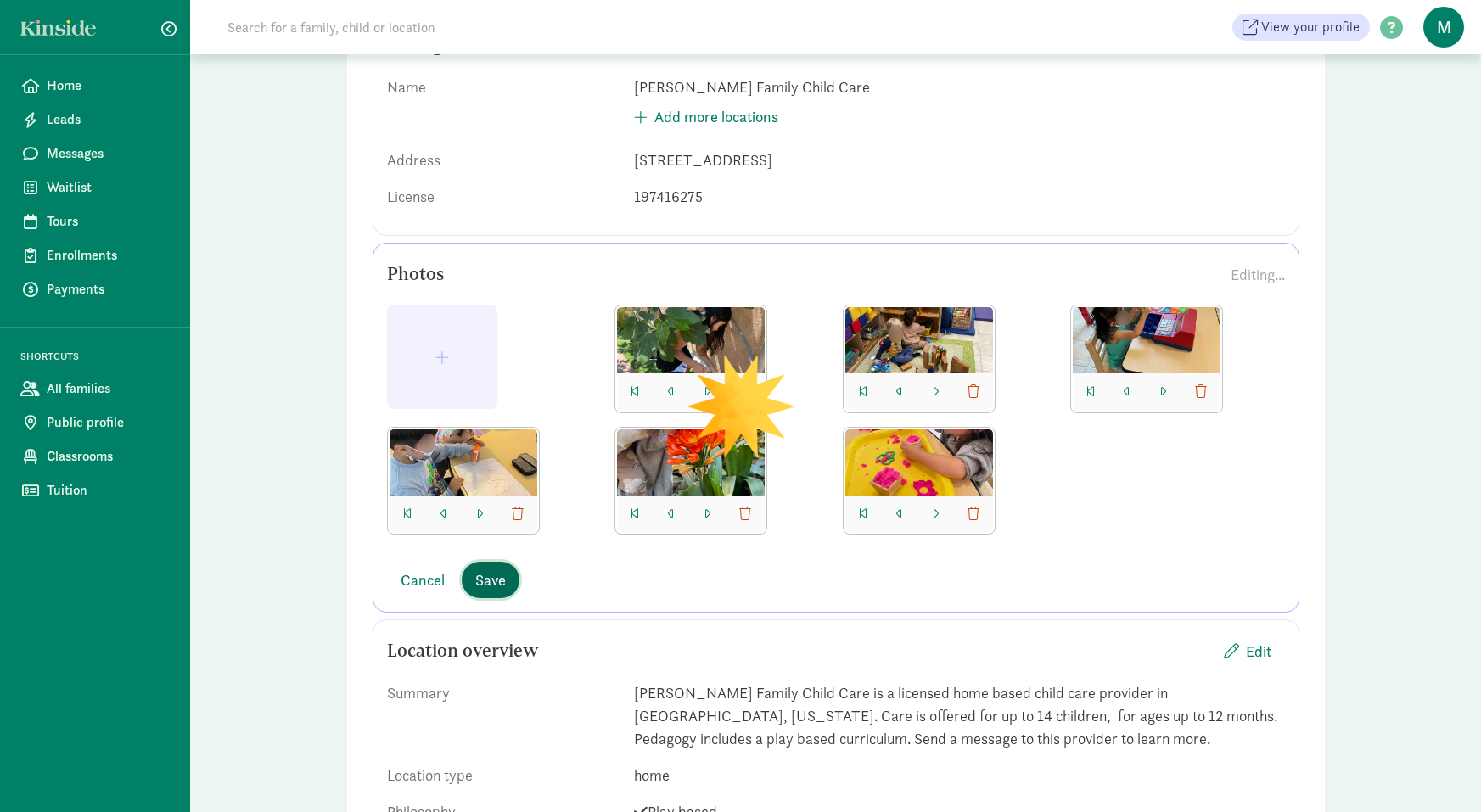
click at [501, 591] on span "Save" at bounding box center [490, 579] width 31 height 23
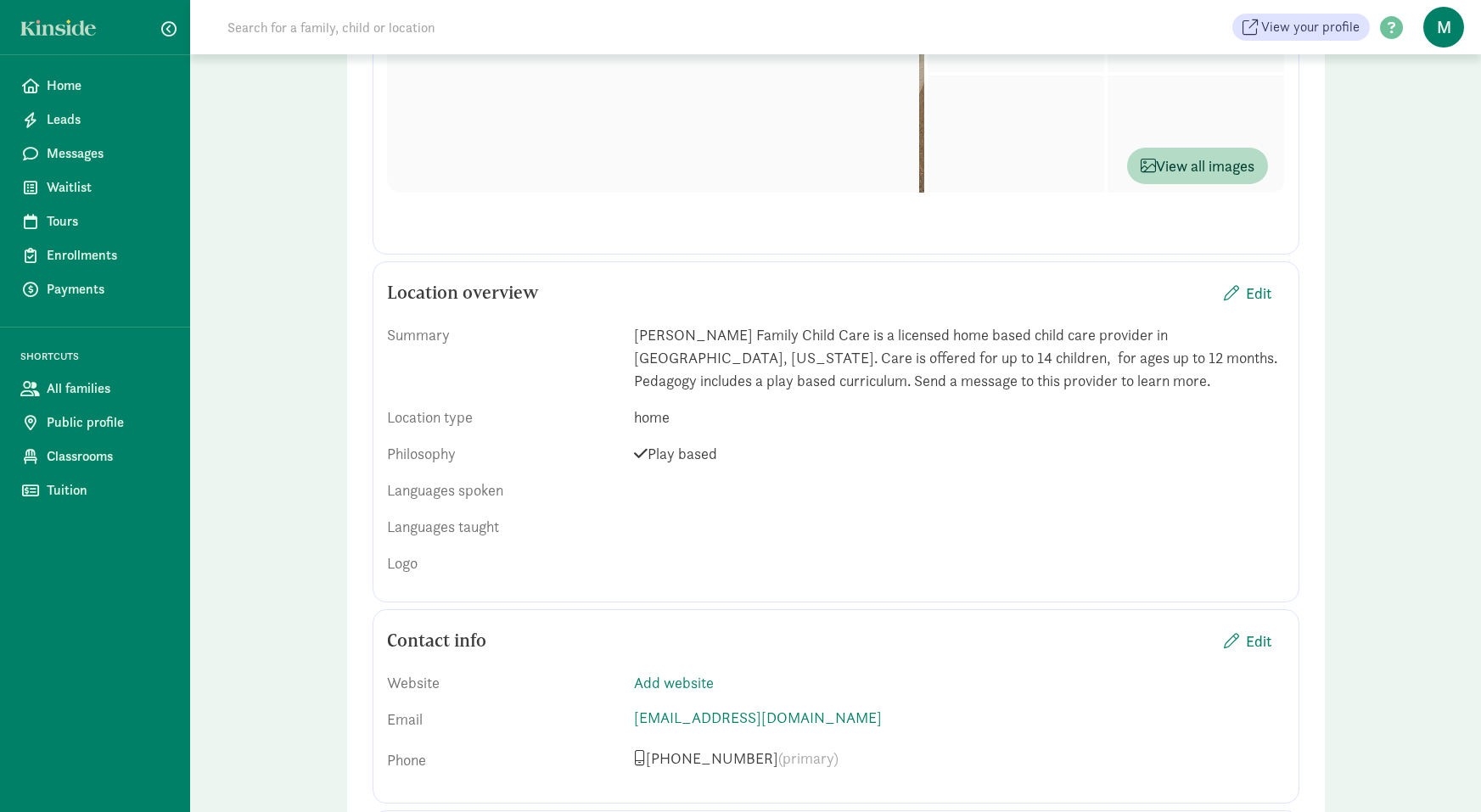
scroll to position [592, 0]
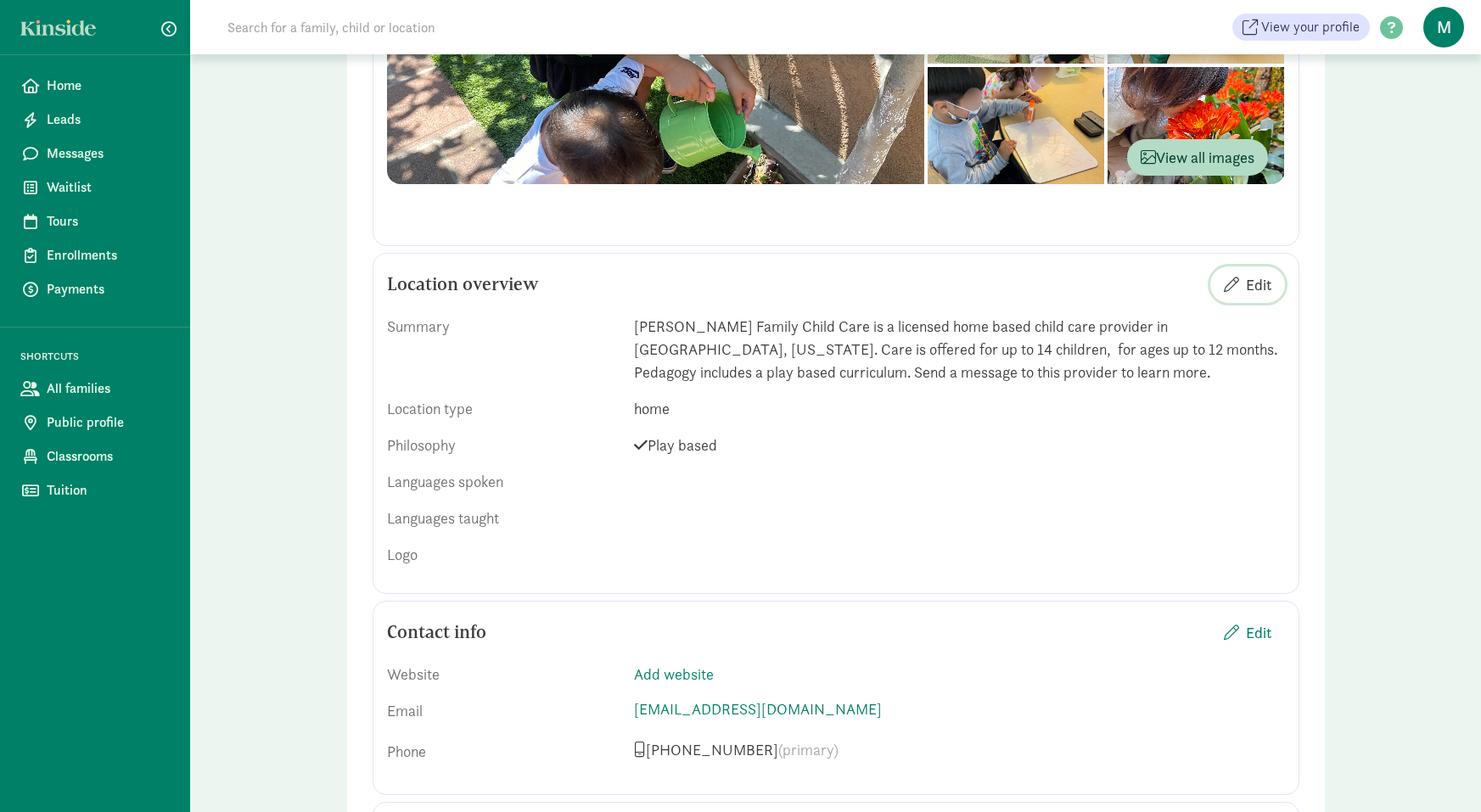
click at [1236, 284] on span "button" at bounding box center [1232, 283] width 15 height 15
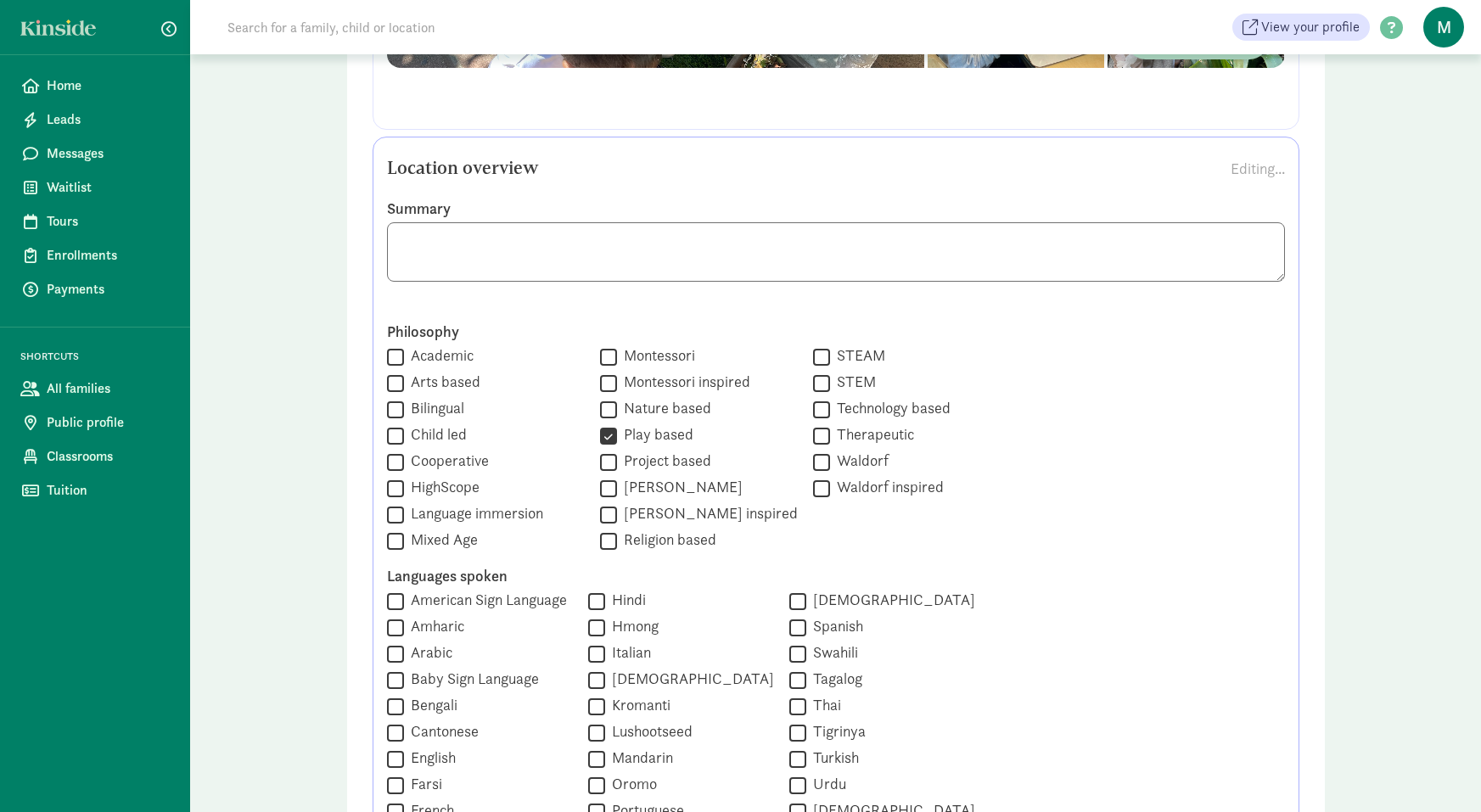
scroll to position [713, 0]
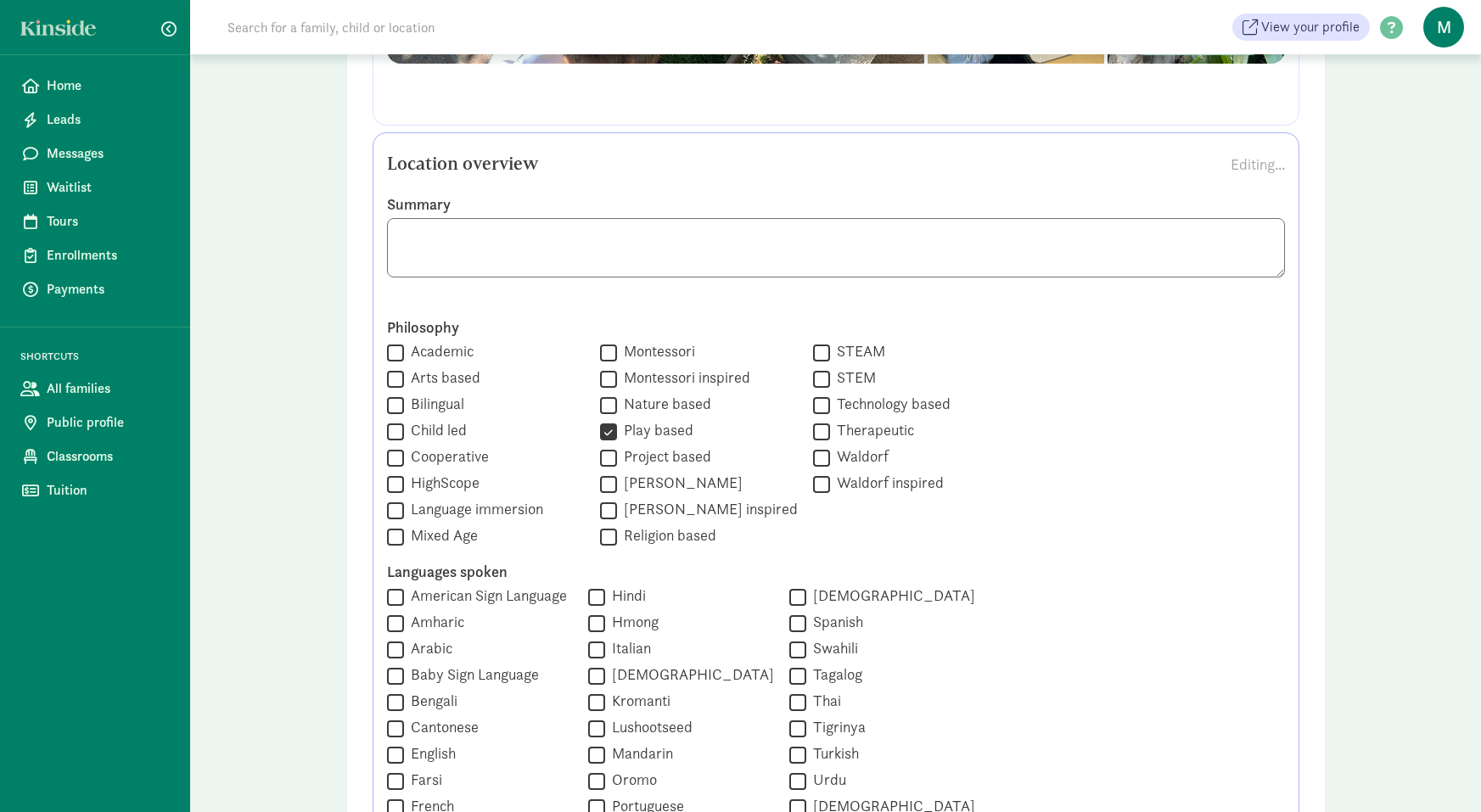
click at [399, 351] on input "Academic" at bounding box center [395, 352] width 17 height 23
checkbox input "true"
click at [397, 400] on input "Bilingual" at bounding box center [395, 405] width 17 height 23
checkbox input "true"
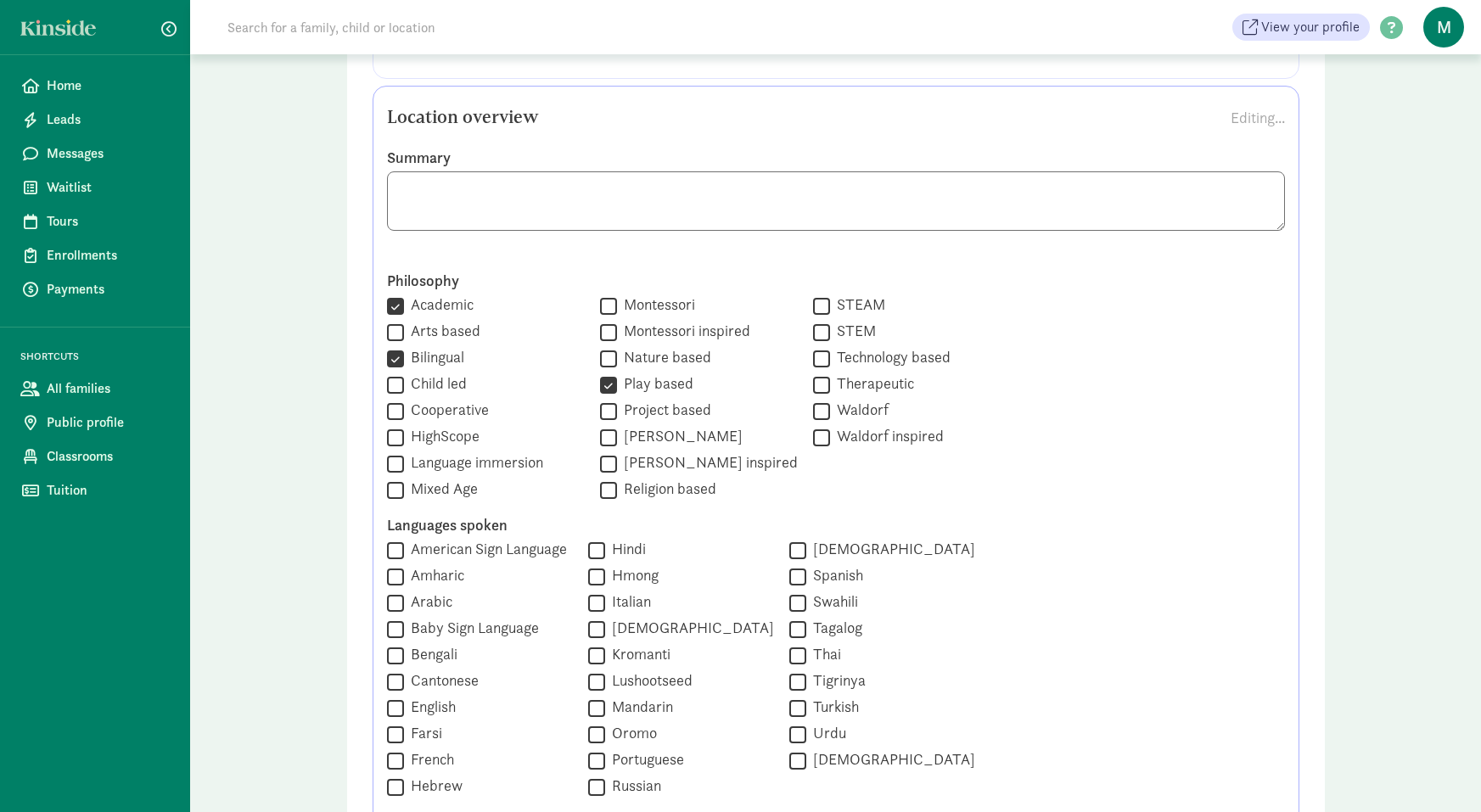
scroll to position [762, 0]
click at [600, 323] on input "Montessori inspired" at bounding box center [608, 328] width 17 height 23
checkbox input "true"
click at [600, 405] on input "Project based" at bounding box center [608, 406] width 17 height 23
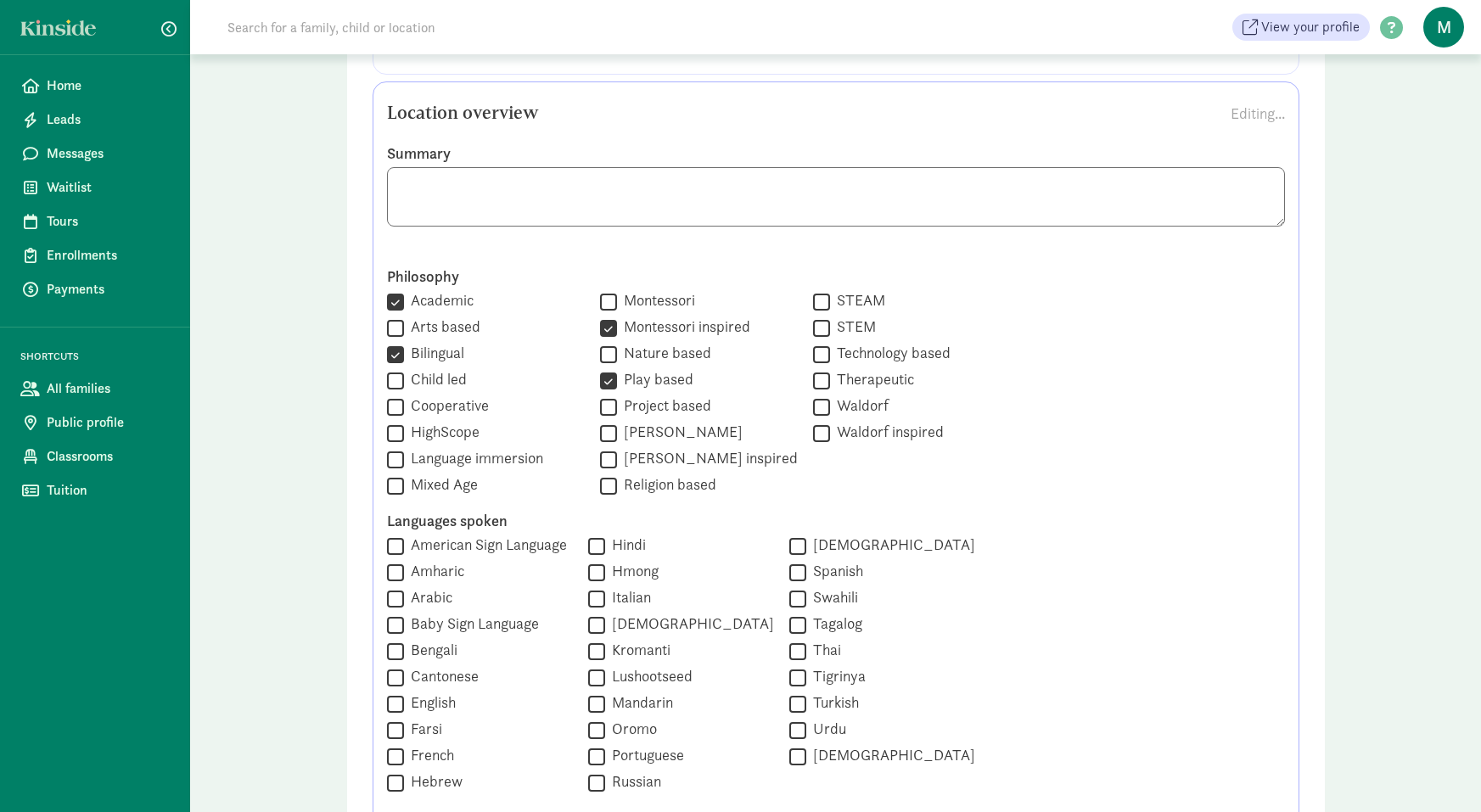
checkbox input "true"
click at [392, 329] on input "Arts based" at bounding box center [395, 328] width 17 height 23
checkbox input "true"
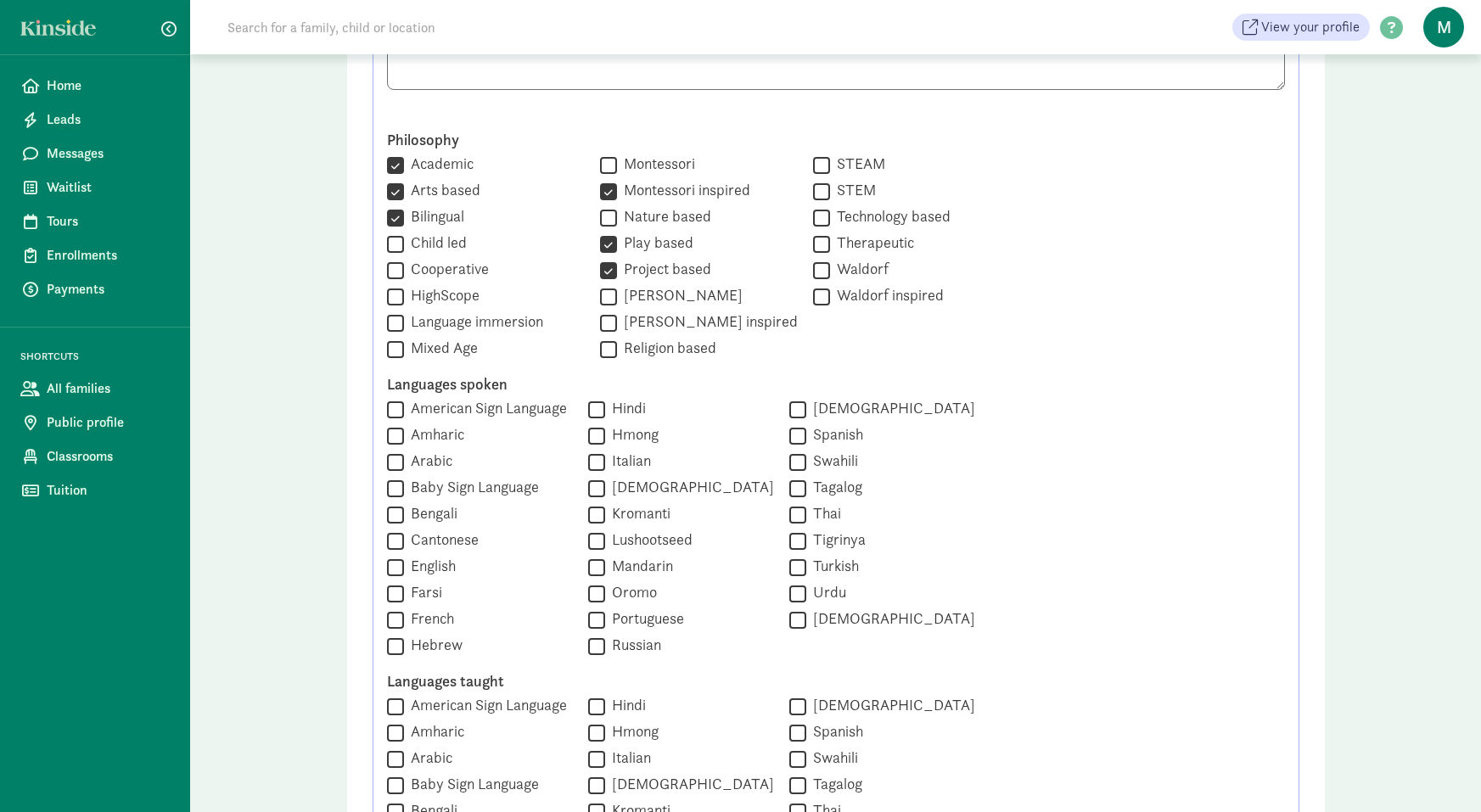
scroll to position [903, 0]
click at [781, 433] on div " American Sign Language  Amharic  Arabic  Baby Sign Language  Bengali  Ca…" at bounding box center [681, 525] width 588 height 259
click at [789, 433] on input "Spanish" at bounding box center [797, 432] width 17 height 23
checkbox input "true"
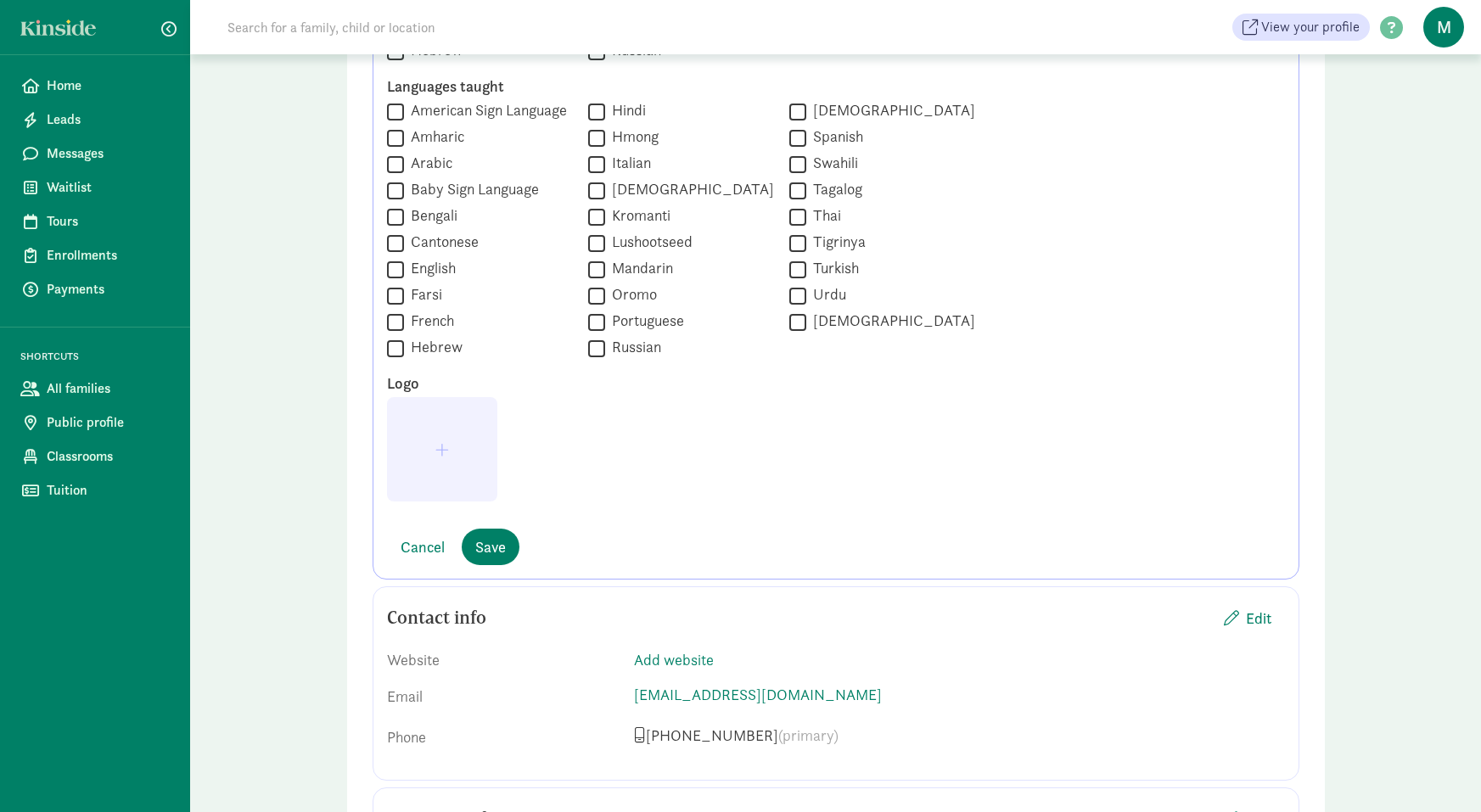
scroll to position [1499, 0]
click at [499, 540] on span "Save" at bounding box center [490, 544] width 31 height 23
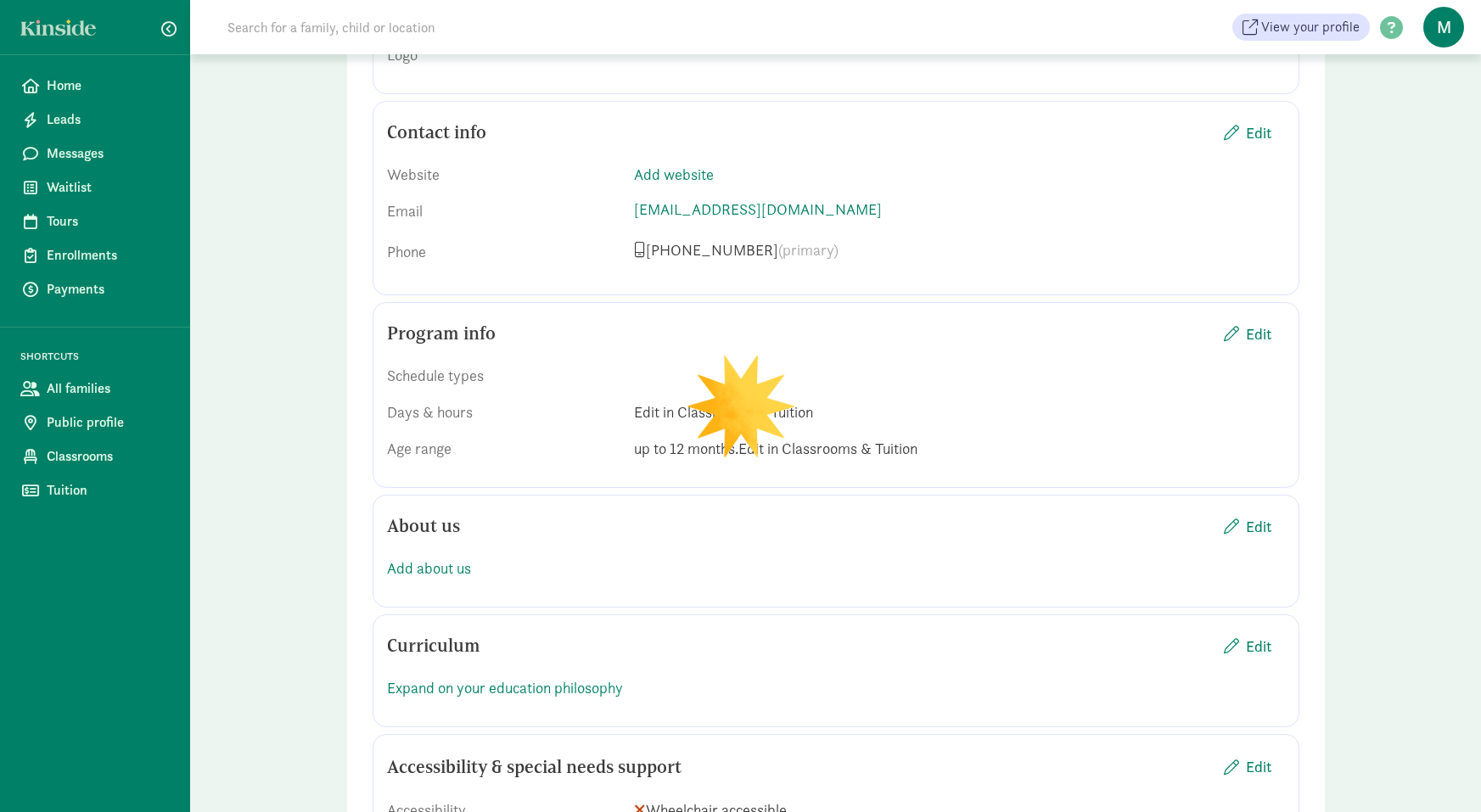
scroll to position [1114, 0]
click at [1252, 129] on span "Edit" at bounding box center [1259, 133] width 26 height 23
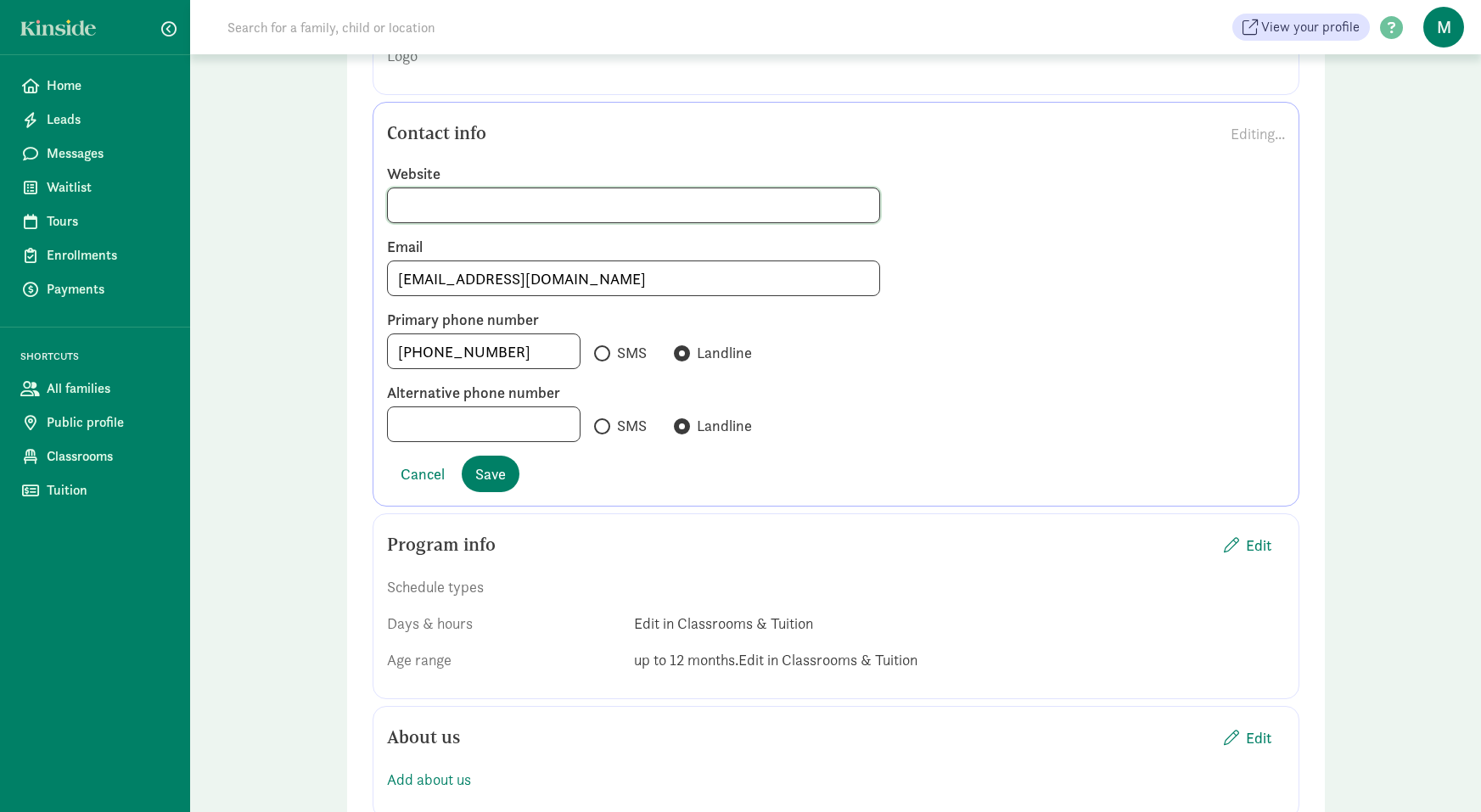
click at [475, 219] on input at bounding box center [633, 206] width 492 height 34
paste input "https://www.yelp.com/biz/cruz-family-child-care-los-angeles-2?override_cta=Get+…"
type input "https://www.yelp.com/biz/cruz-family-child-care-los-angeles-2?ove"
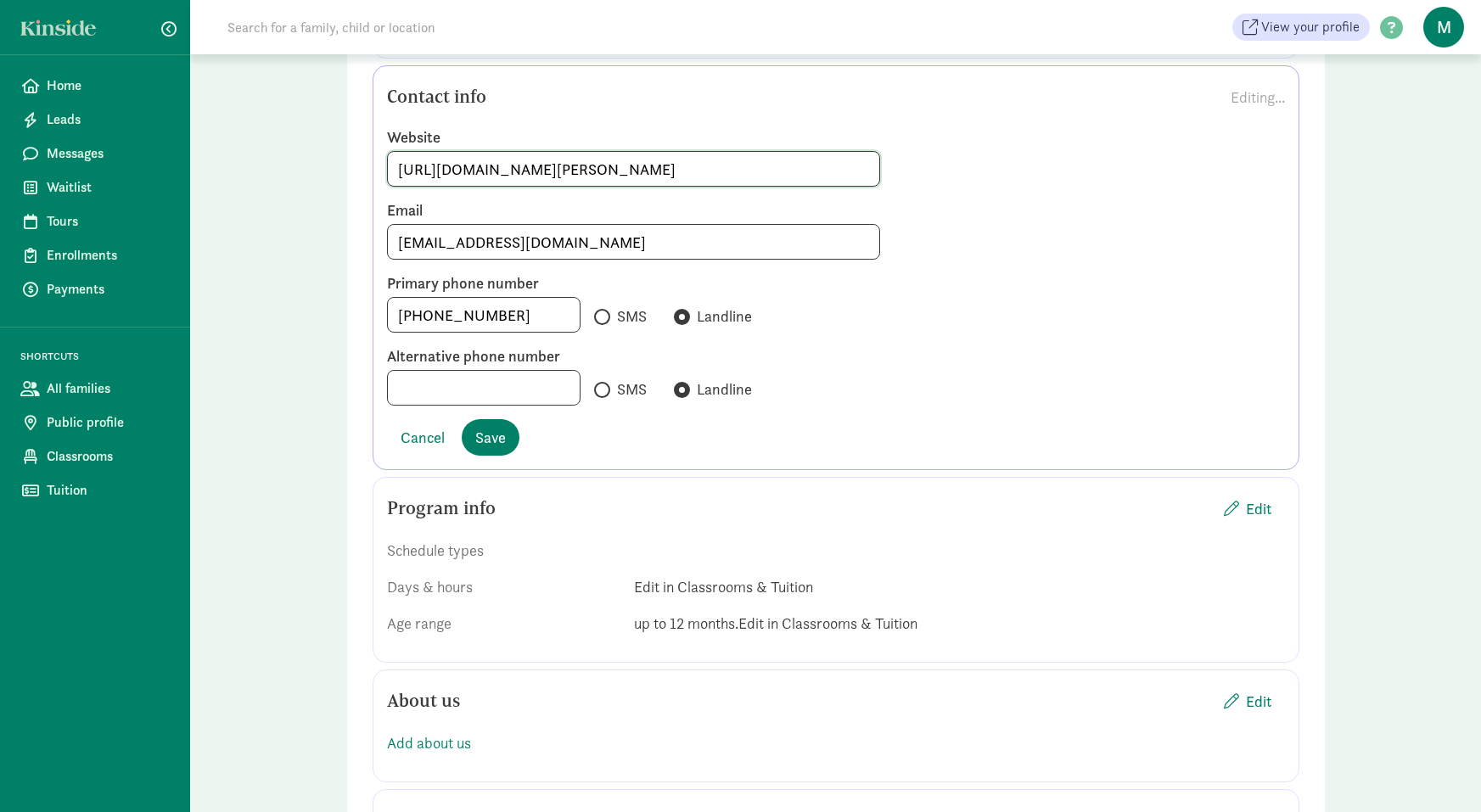
click at [831, 165] on input "https://www.yelp.com/biz/cruz-family-child-care-los-angeles-2?ove" at bounding box center [633, 169] width 492 height 34
paste input "https://www.yelp.com/biz/cruz-family-child-care-los-angeles-2?uid=Y2HASssoGKMst…"
click at [618, 173] on input "https://www.yelp.com/biz/cruz-family-child-care-los-angeles-2?uid=Y2HASssoGKMst…" at bounding box center [633, 169] width 492 height 34
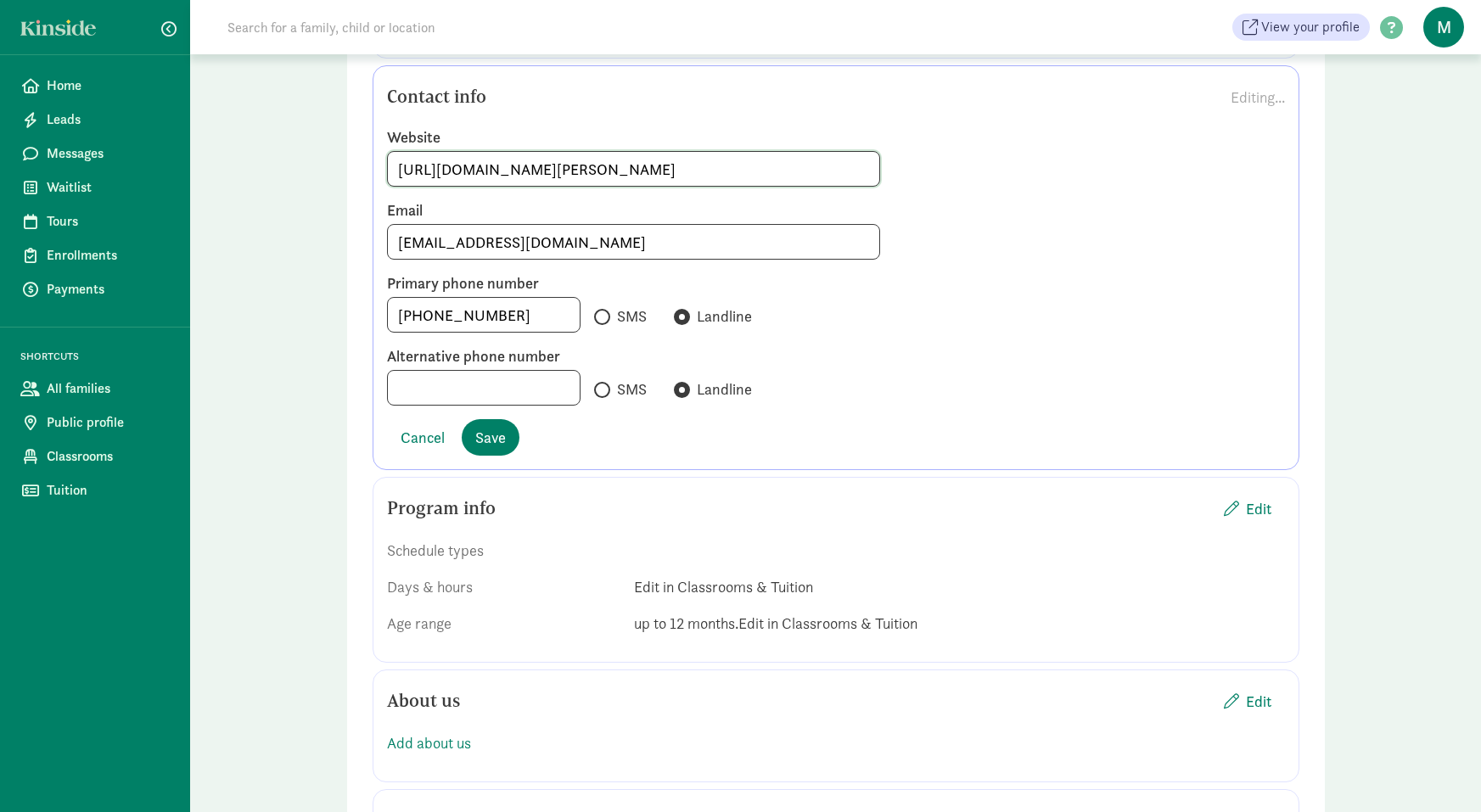
type input "https://www.yelp.com/biz/cruz-family-child-care-los-angeles-2?uid=Y2HASssoGKMst…"
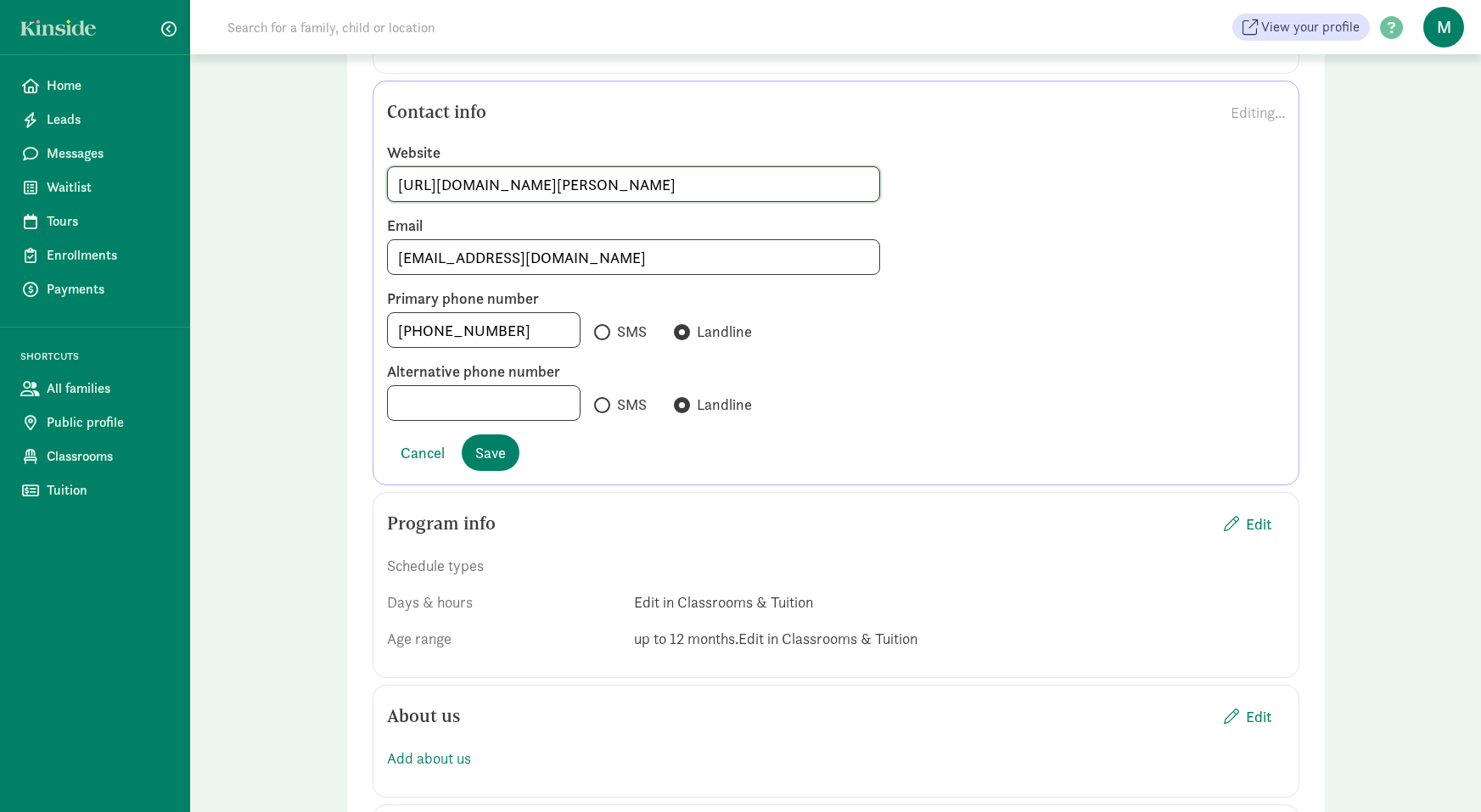
scroll to position [1142, 0]
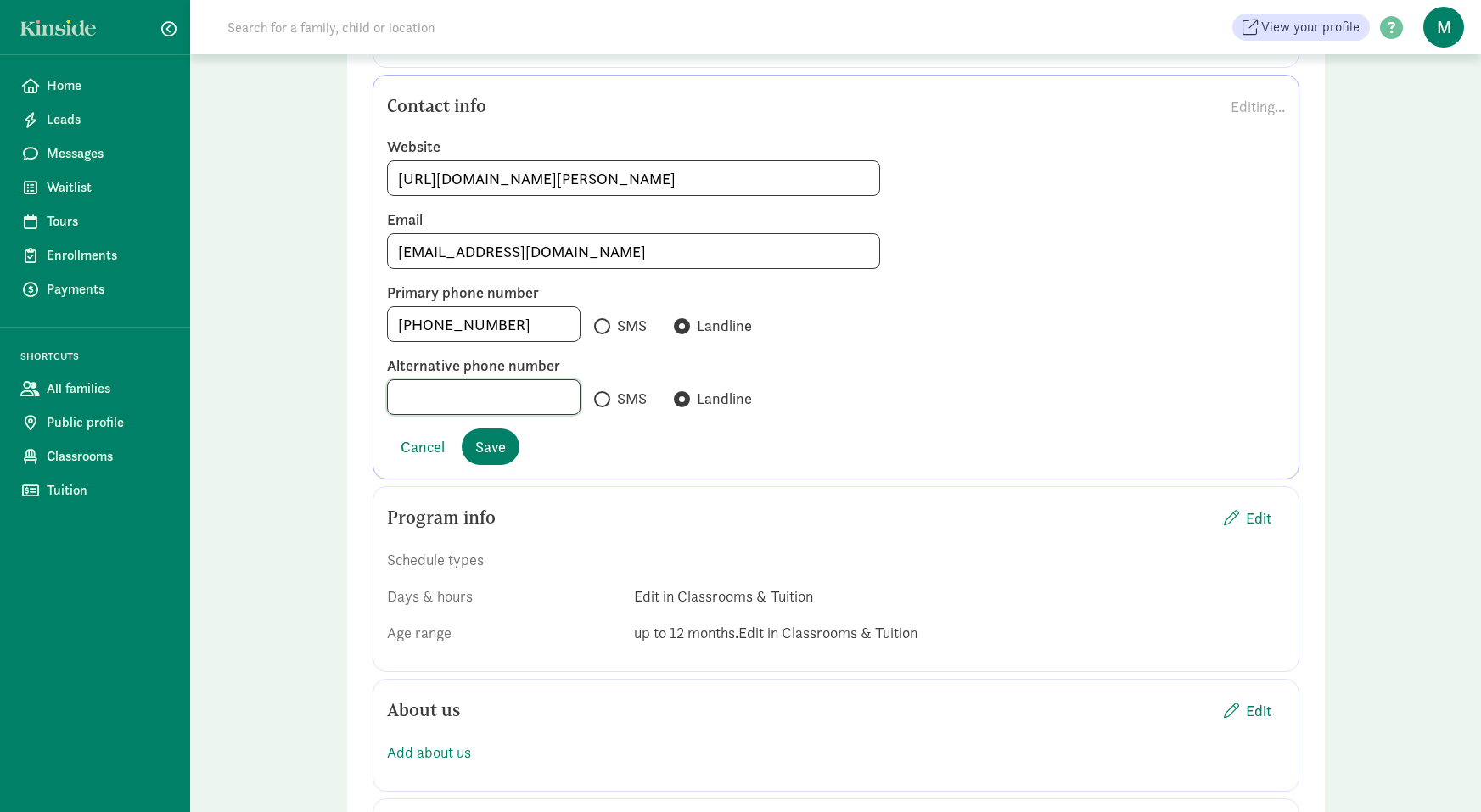
click at [490, 394] on input at bounding box center [483, 398] width 192 height 34
type input "310-488-2174"
click at [504, 457] on span "Save" at bounding box center [490, 448] width 31 height 23
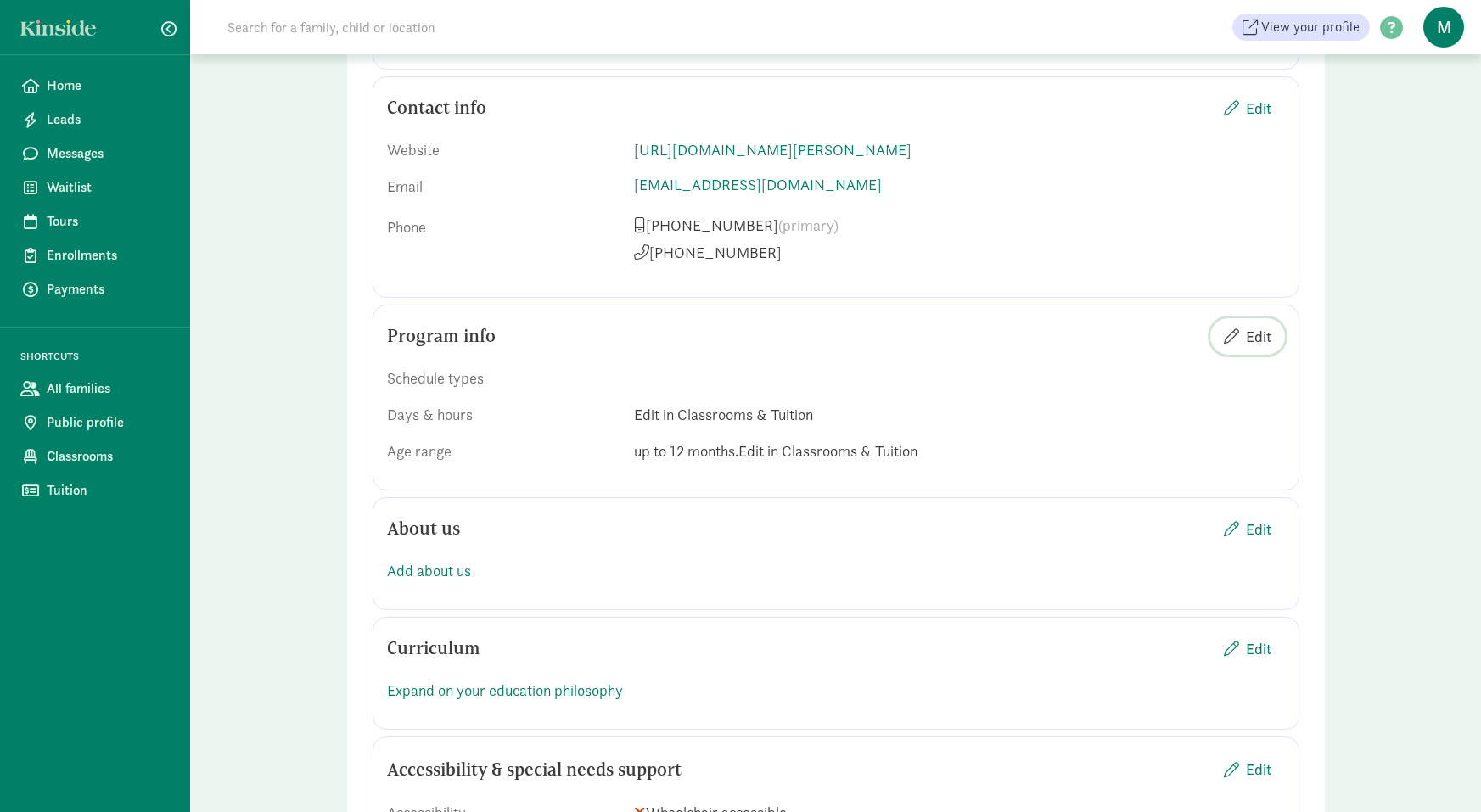
click at [1244, 348] on span "Edit" at bounding box center [1248, 336] width 48 height 23
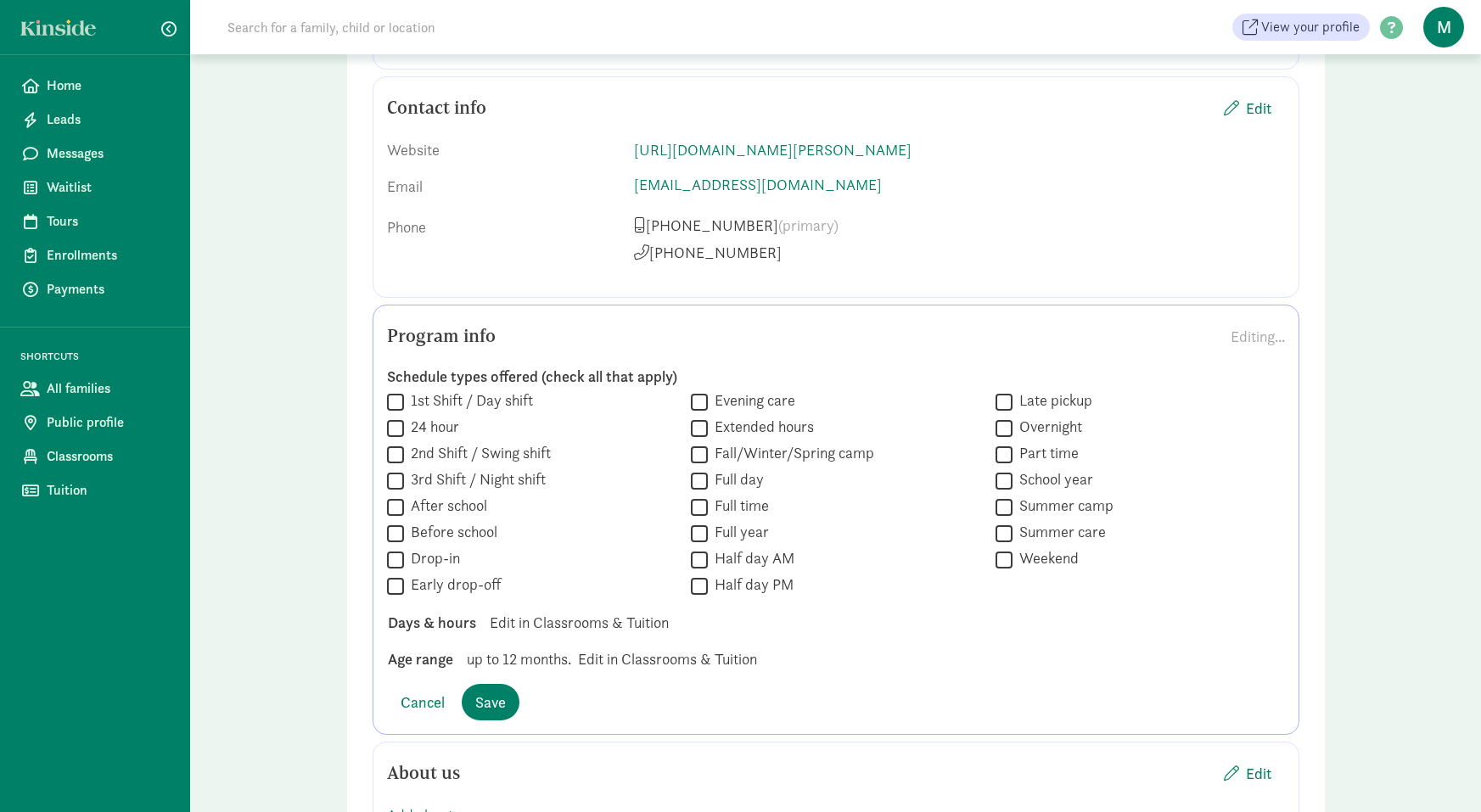
click at [706, 492] on input "Full day" at bounding box center [699, 480] width 17 height 23
checkbox input "true"
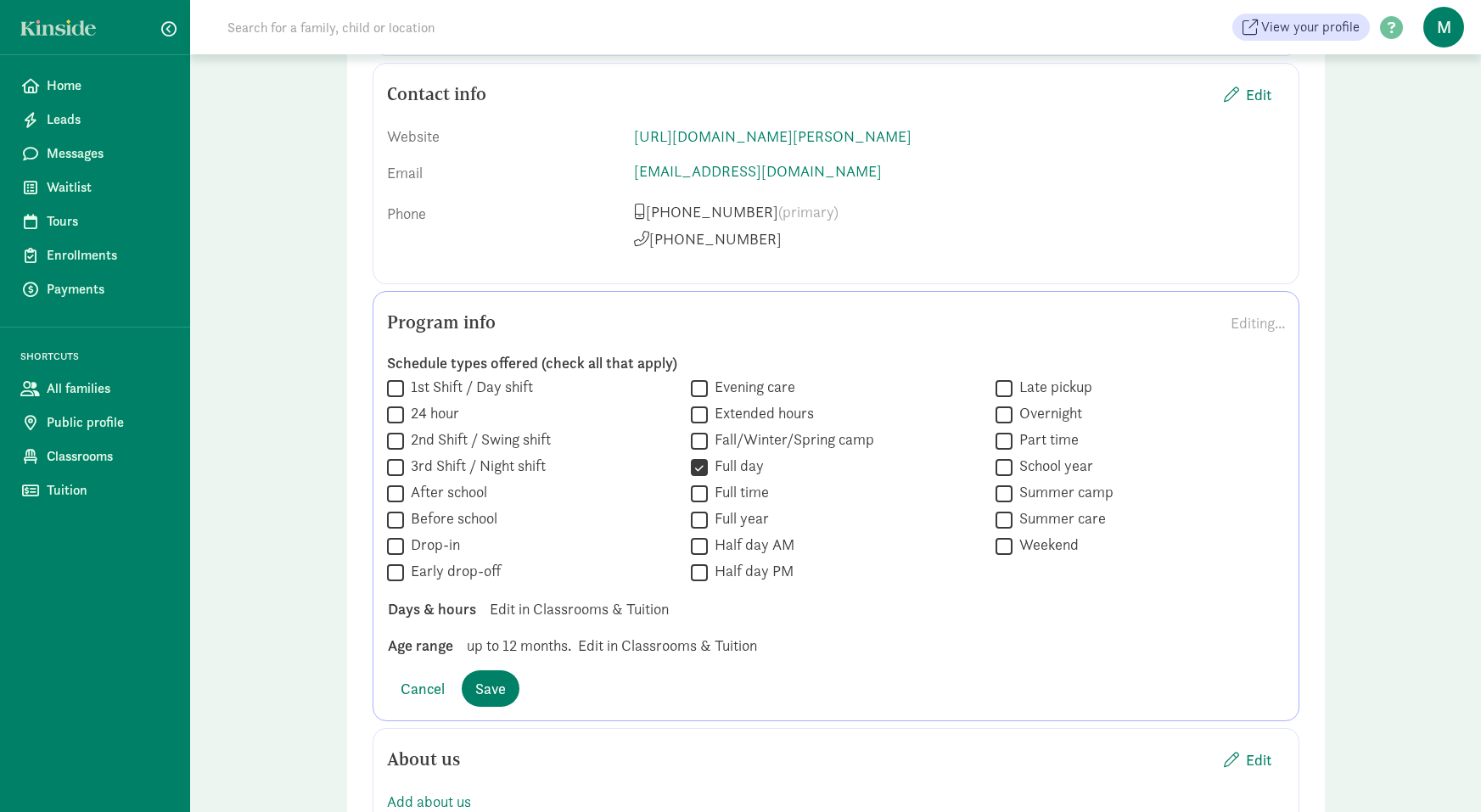
scroll to position [1157, 0]
click at [1009, 528] on input "Summer care" at bounding box center [1004, 516] width 17 height 23
checkbox input "true"
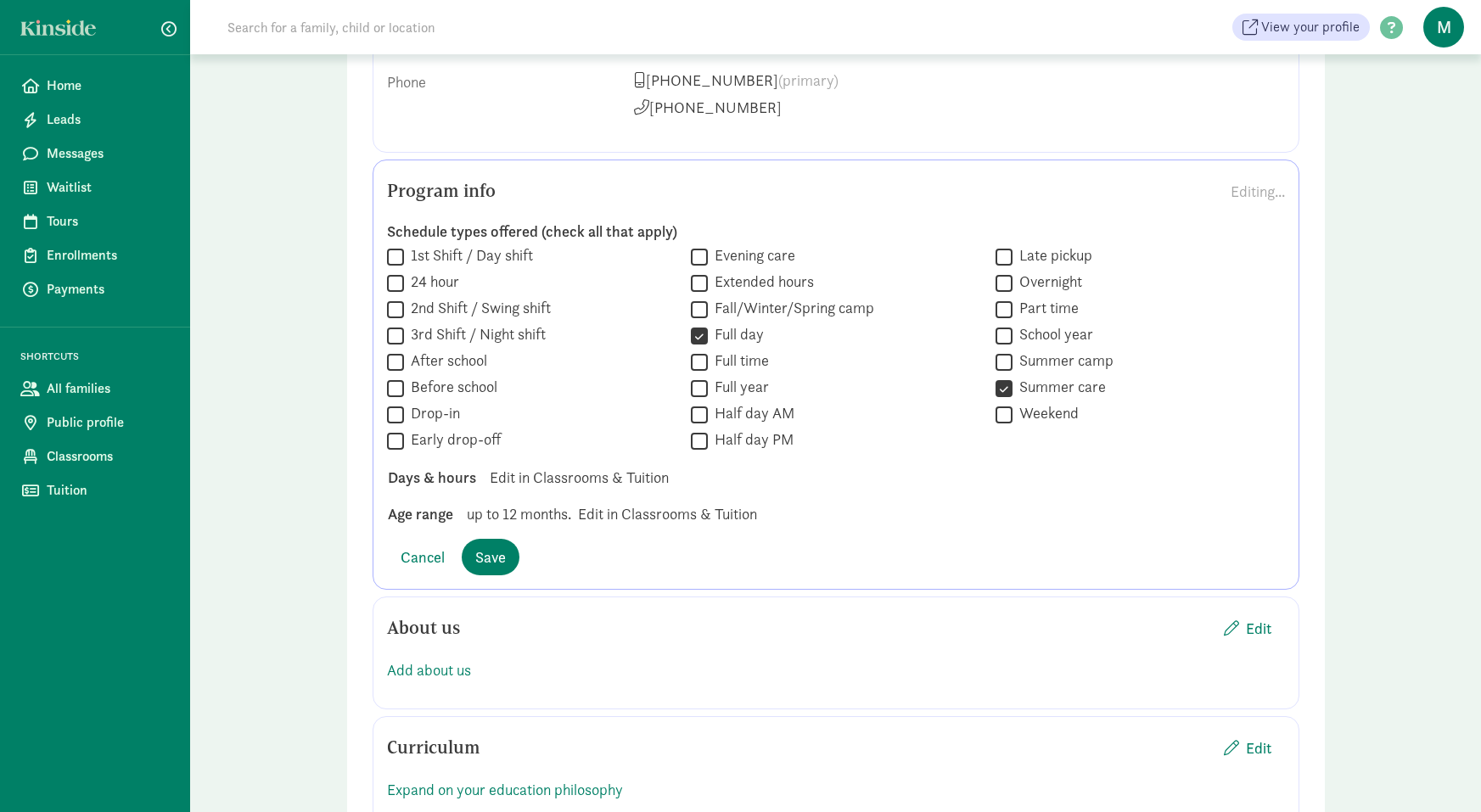
scroll to position [1312, 0]
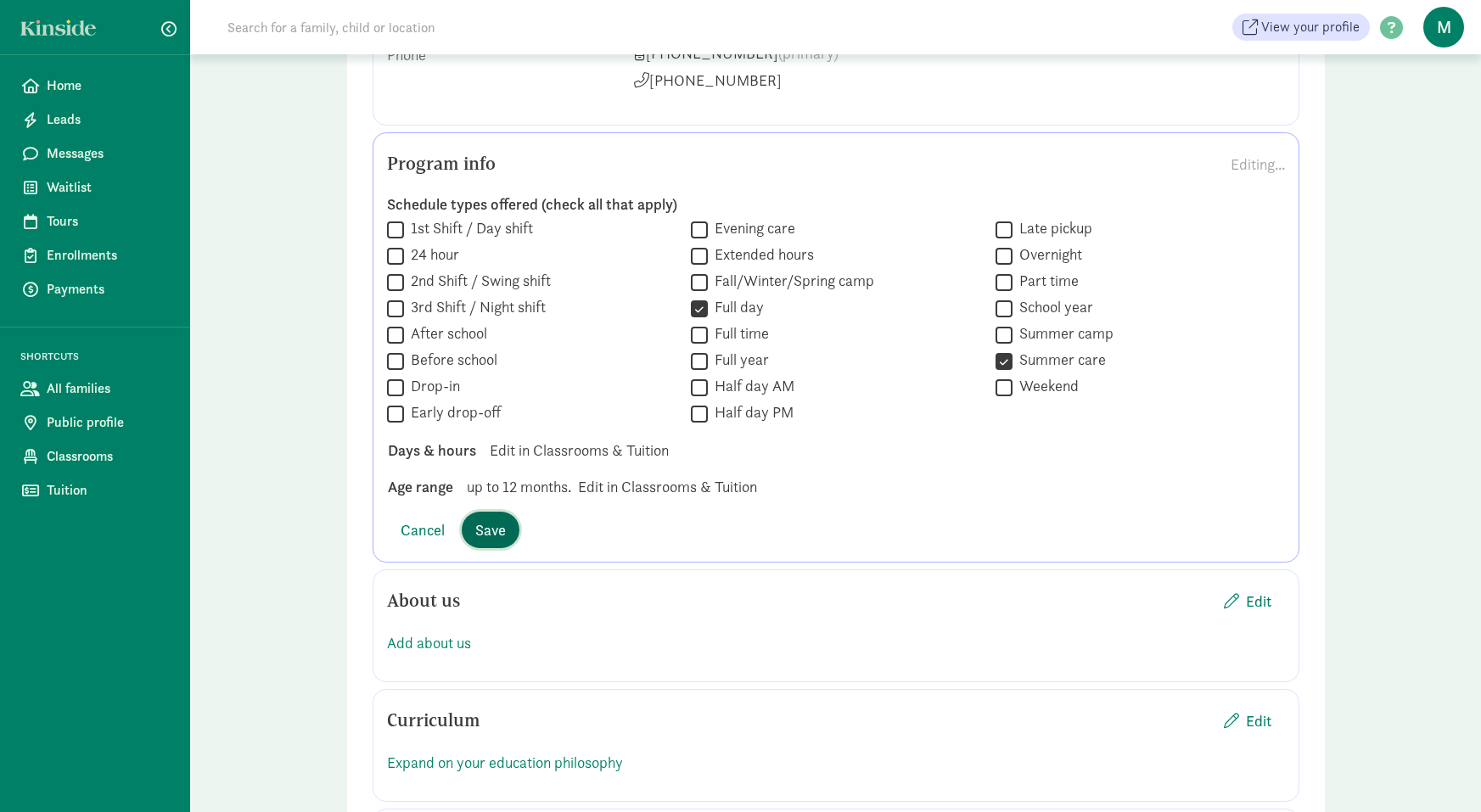
click at [494, 542] on span "Save" at bounding box center [490, 530] width 31 height 23
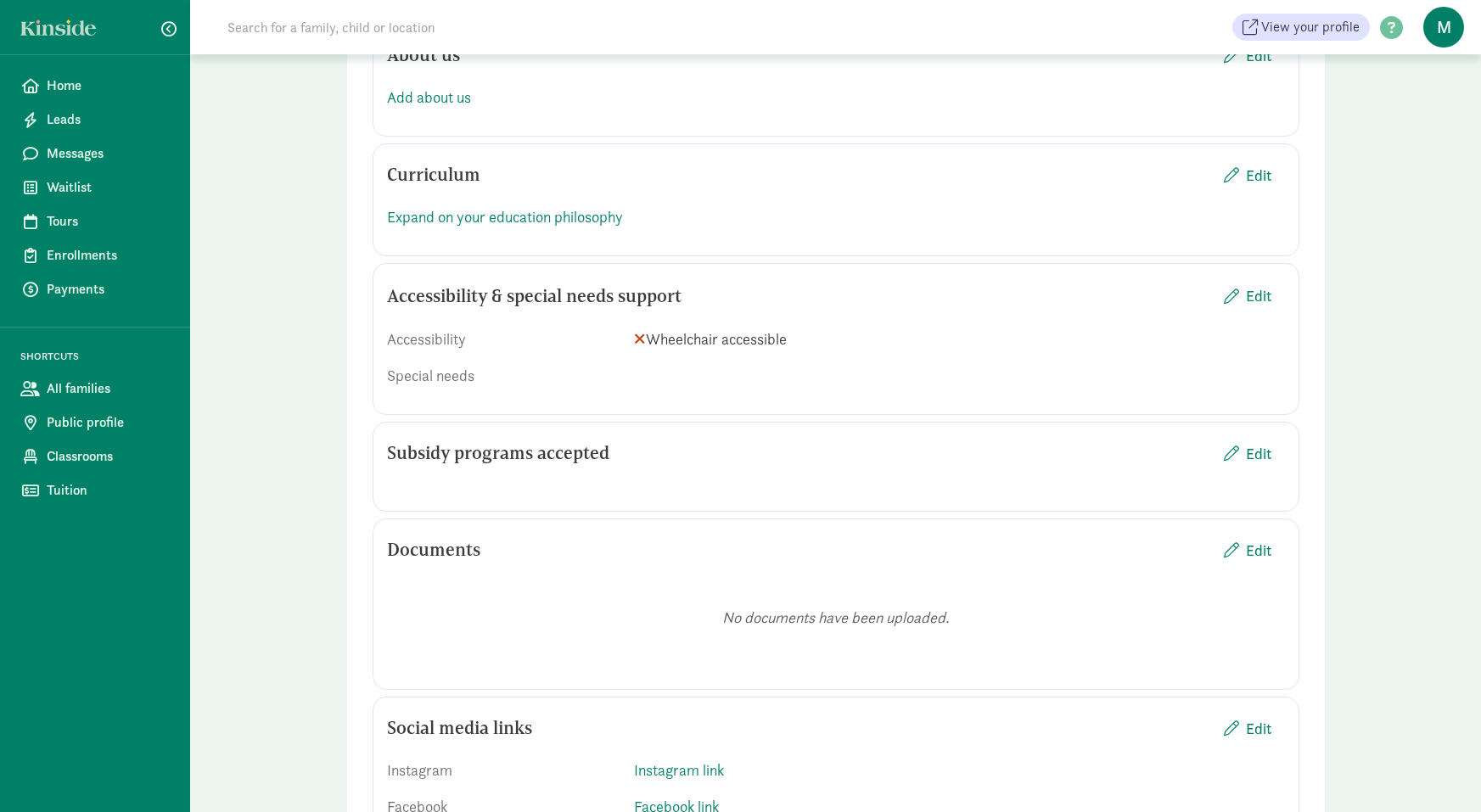
scroll to position [1626, 0]
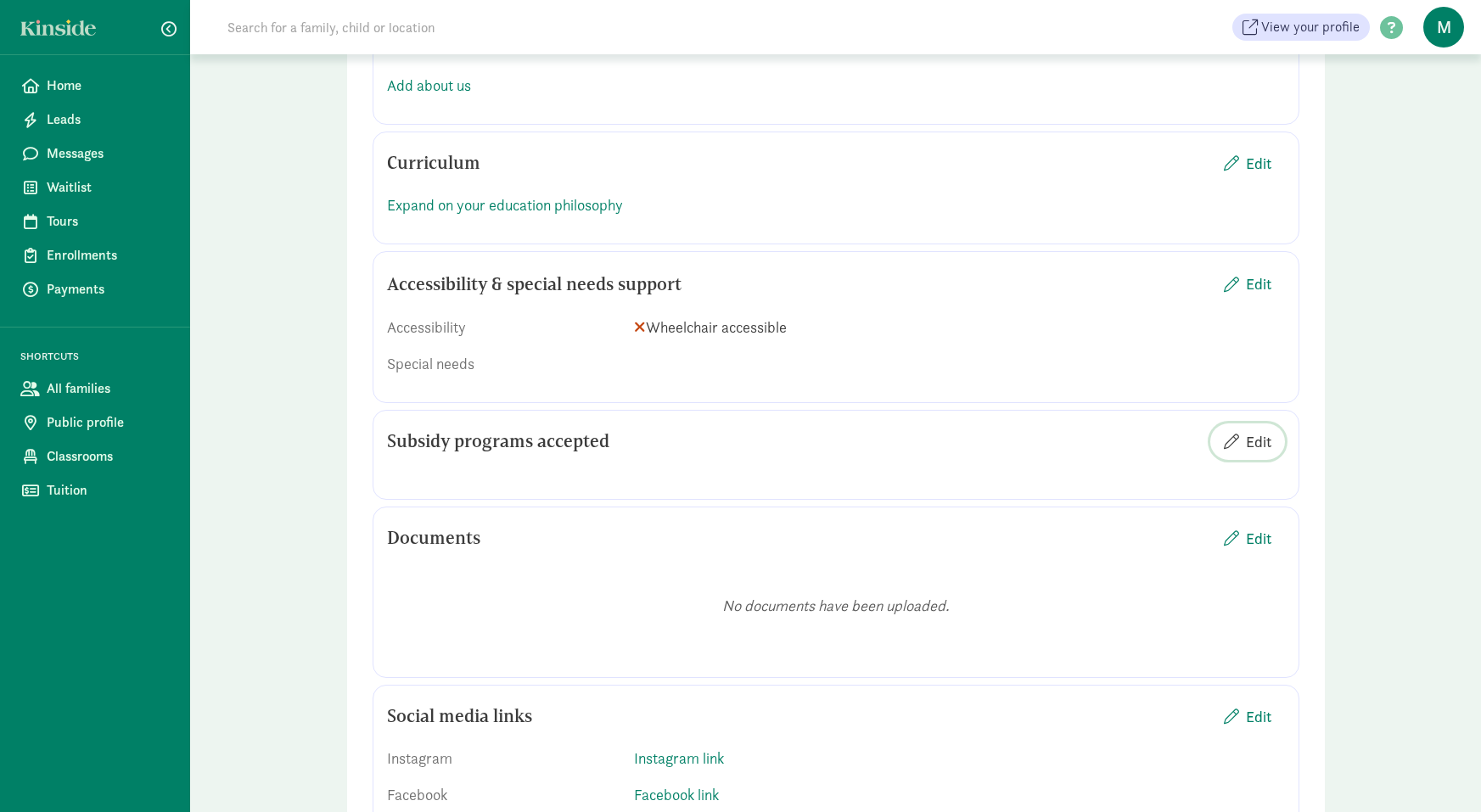
click at [1249, 453] on span "Edit" at bounding box center [1259, 441] width 26 height 23
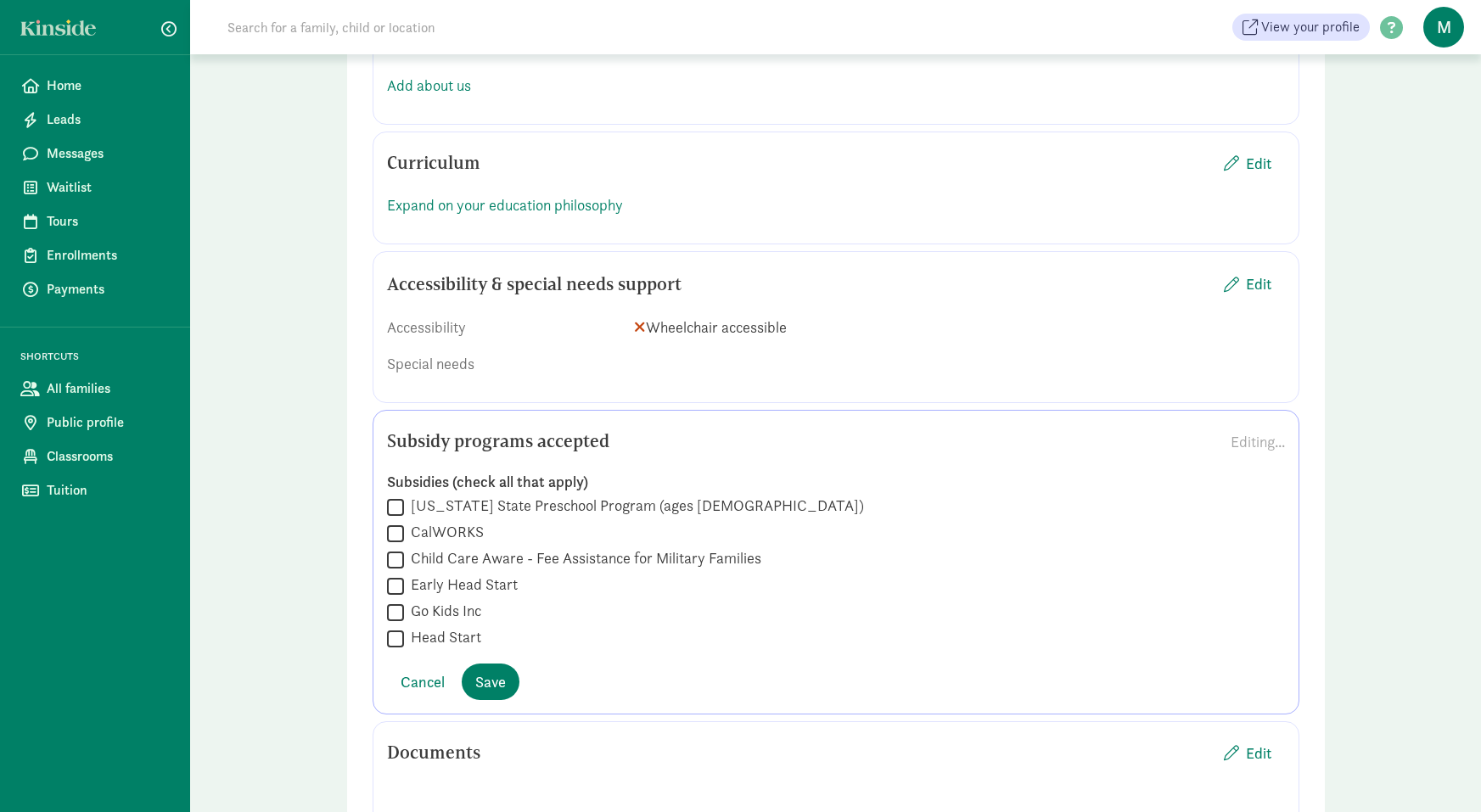
click at [392, 650] on input "Head Start" at bounding box center [395, 638] width 17 height 23
click at [395, 650] on input "Head Start" at bounding box center [395, 638] width 17 height 23
checkbox input "false"
click at [421, 694] on span "Cancel" at bounding box center [422, 682] width 44 height 23
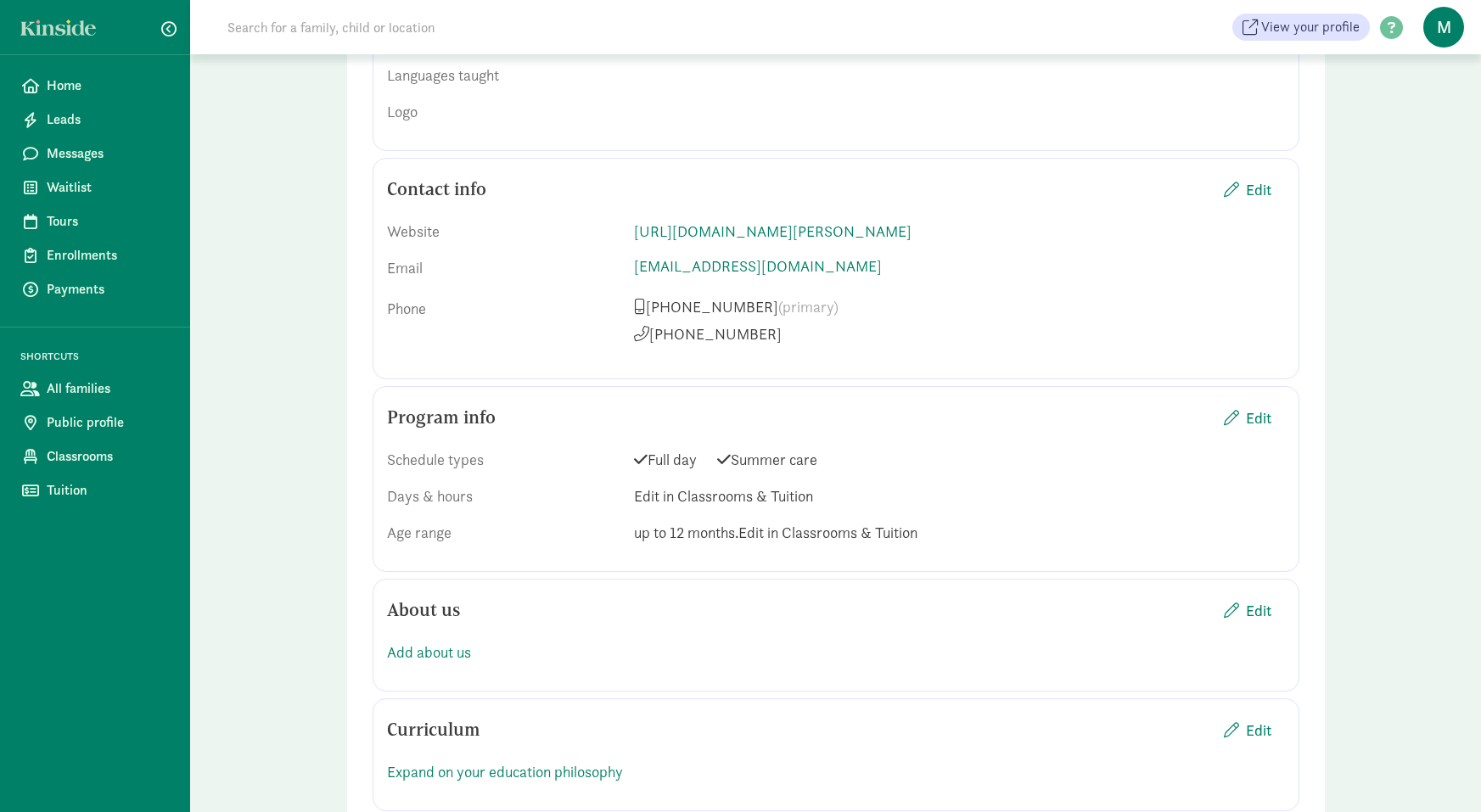
scroll to position [1127, 0]
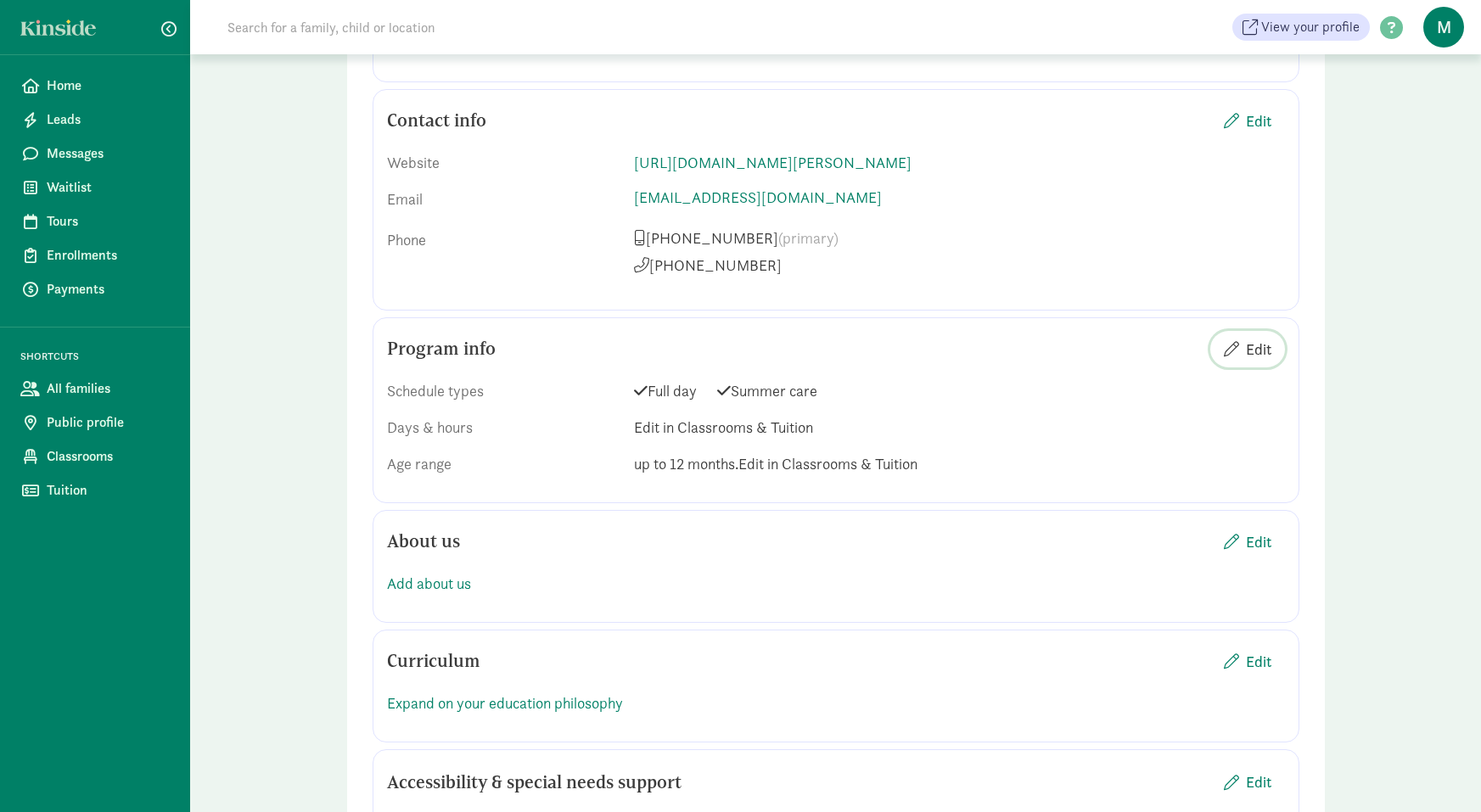
click at [1262, 361] on span "Edit" at bounding box center [1259, 349] width 26 height 23
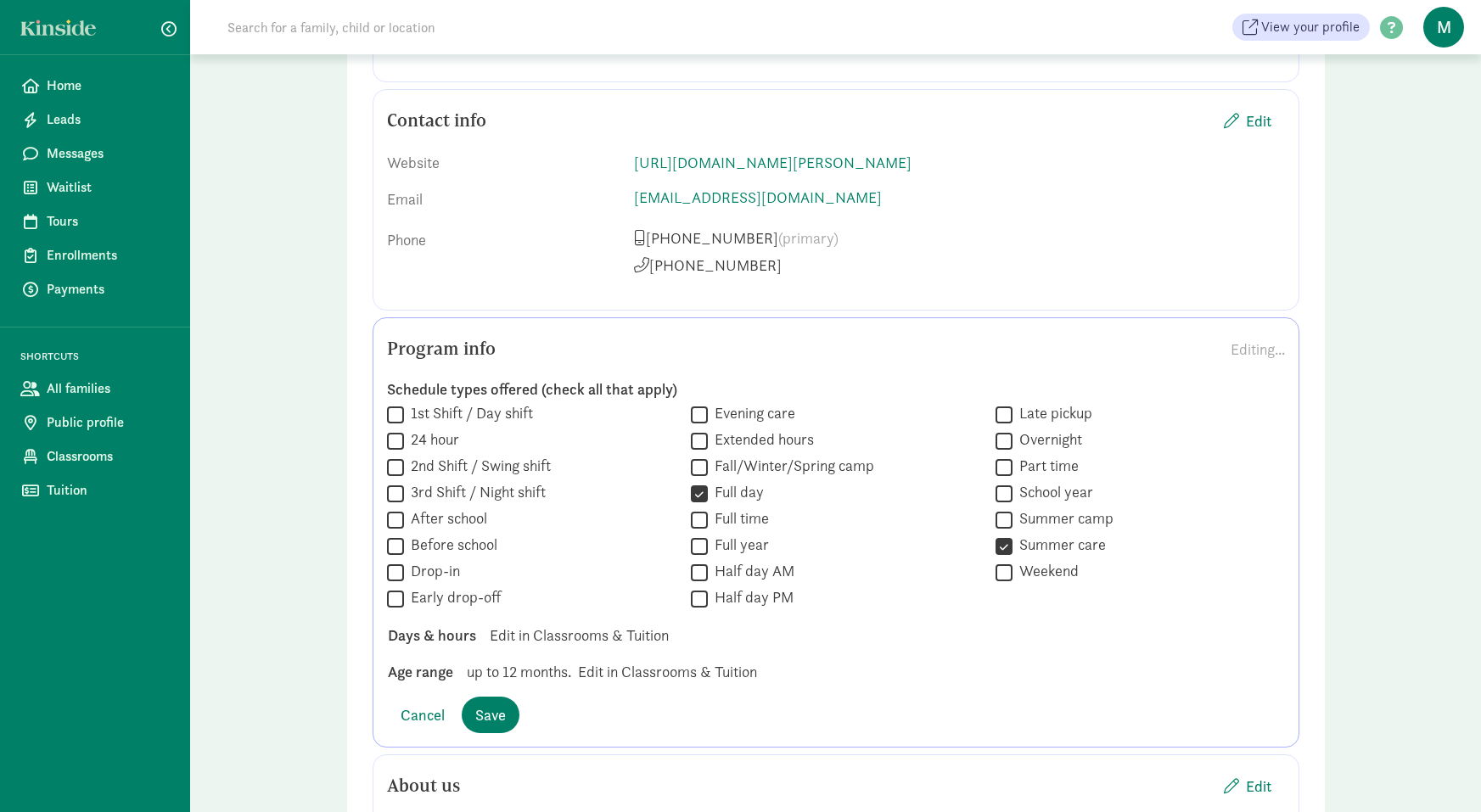
click at [495, 684] on span "up to 12 months." at bounding box center [519, 672] width 104 height 23
click at [498, 684] on span "up to 12 months." at bounding box center [519, 672] width 104 height 23
drag, startPoint x: 502, startPoint y: 717, endPoint x: 686, endPoint y: 733, distance: 184.7
click at [686, 697] on div "Schedule types offered (check all that apply)  1st Shift / Day shift  24 hour…" at bounding box center [836, 531] width 899 height 331
click at [688, 697] on div "Schedule types offered (check all that apply)  1st Shift / Day shift  24 hour…" at bounding box center [836, 531] width 899 height 331
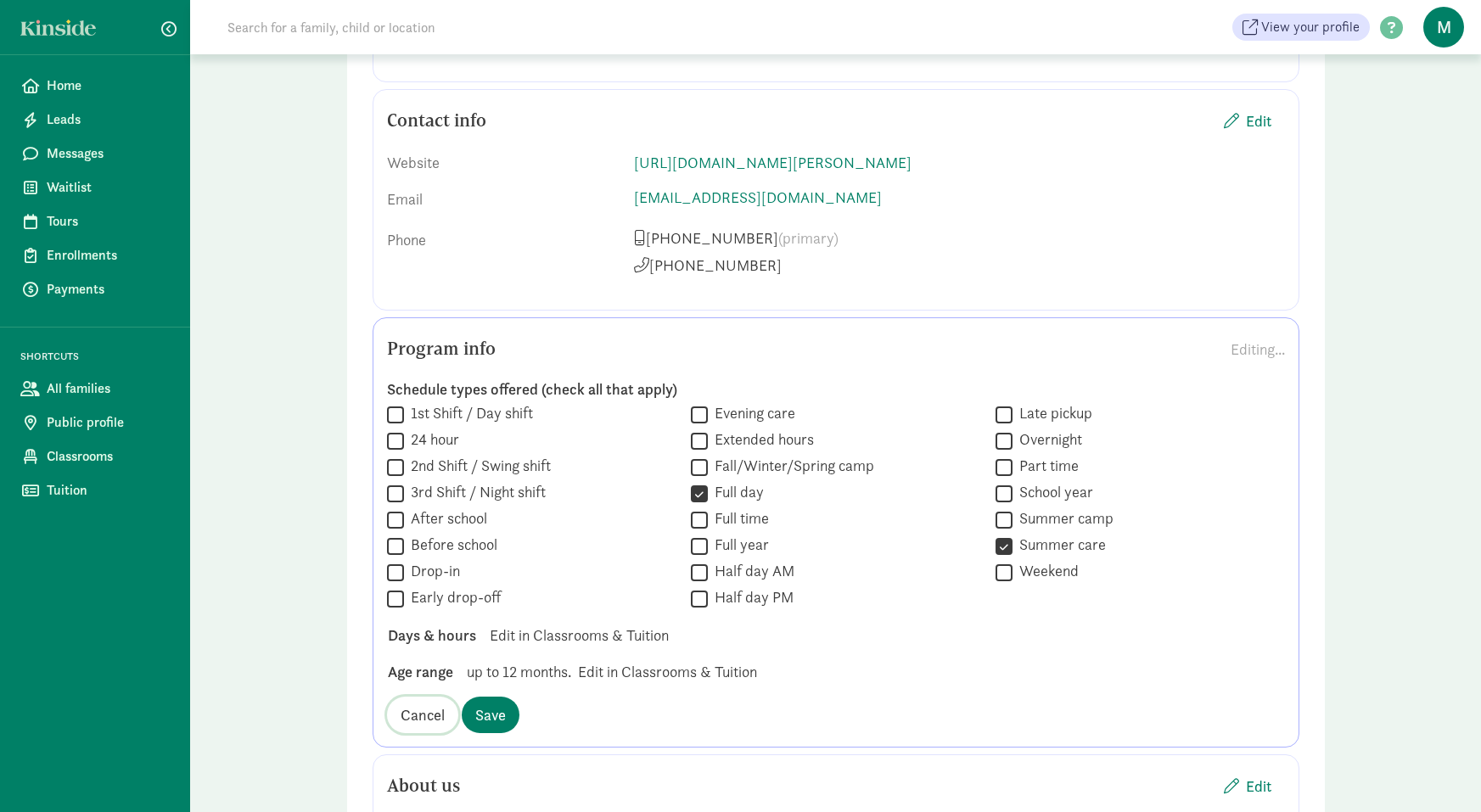
click at [438, 727] on span "Cancel" at bounding box center [422, 715] width 44 height 23
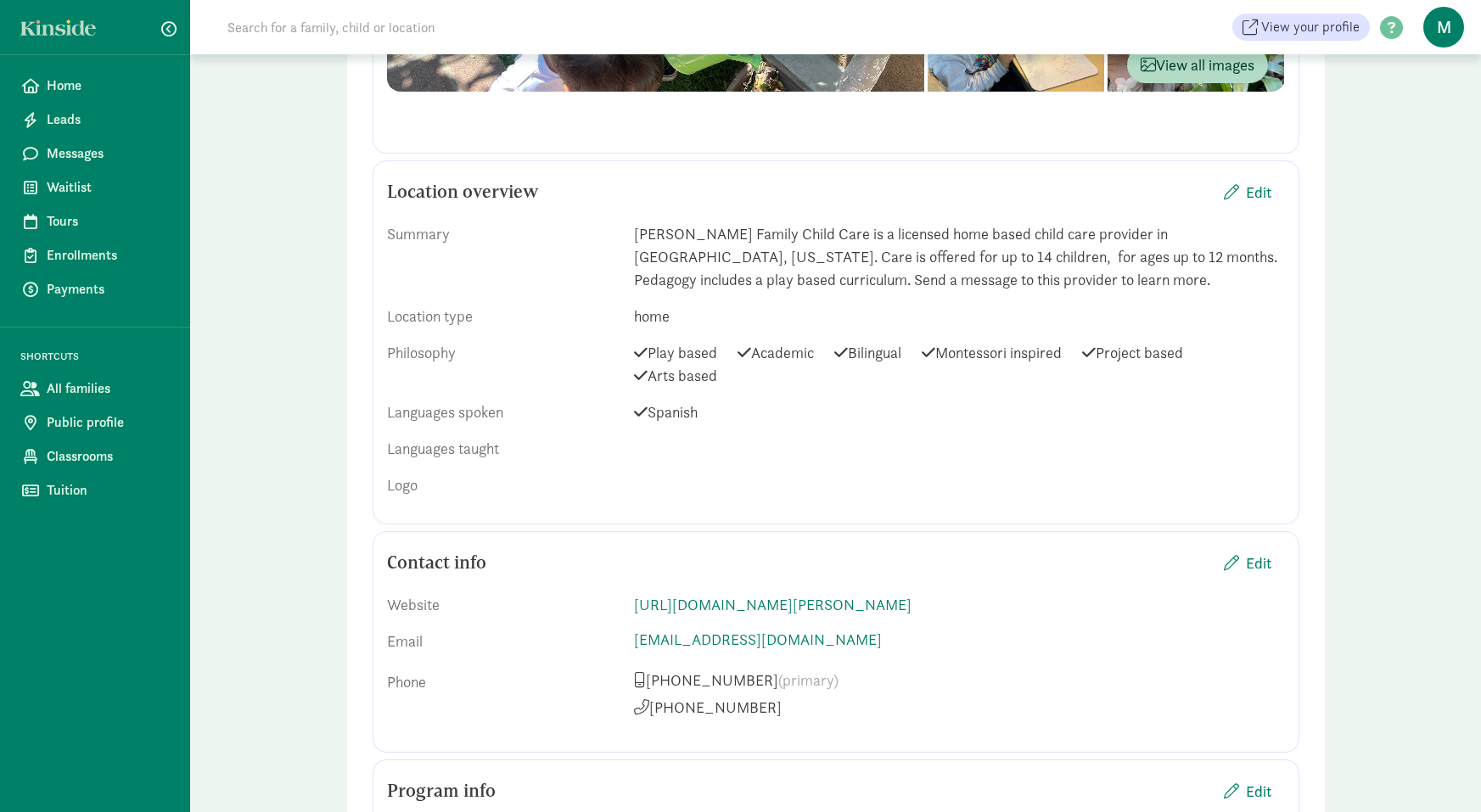
scroll to position [680, 0]
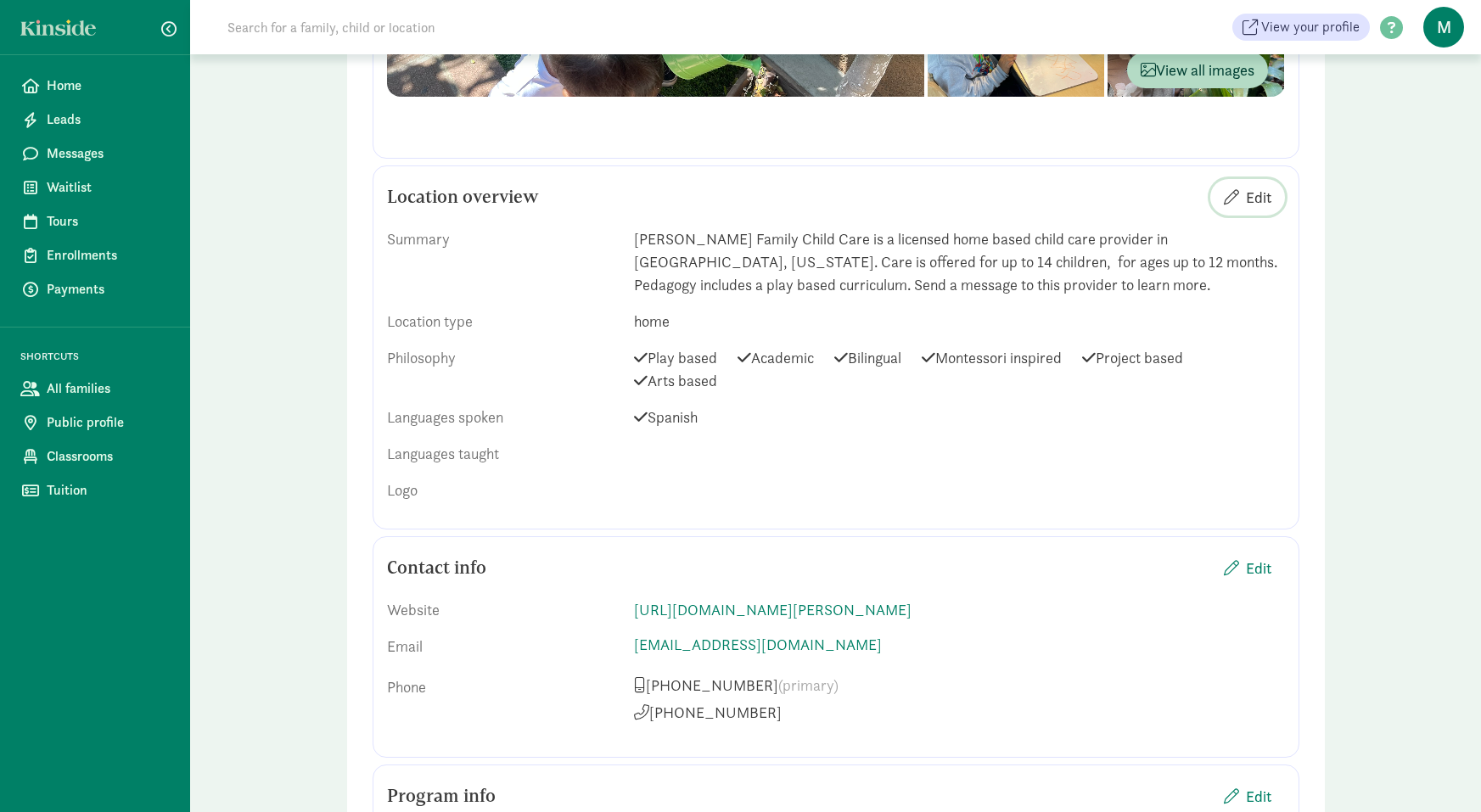
click at [1259, 198] on span "Edit" at bounding box center [1259, 197] width 26 height 23
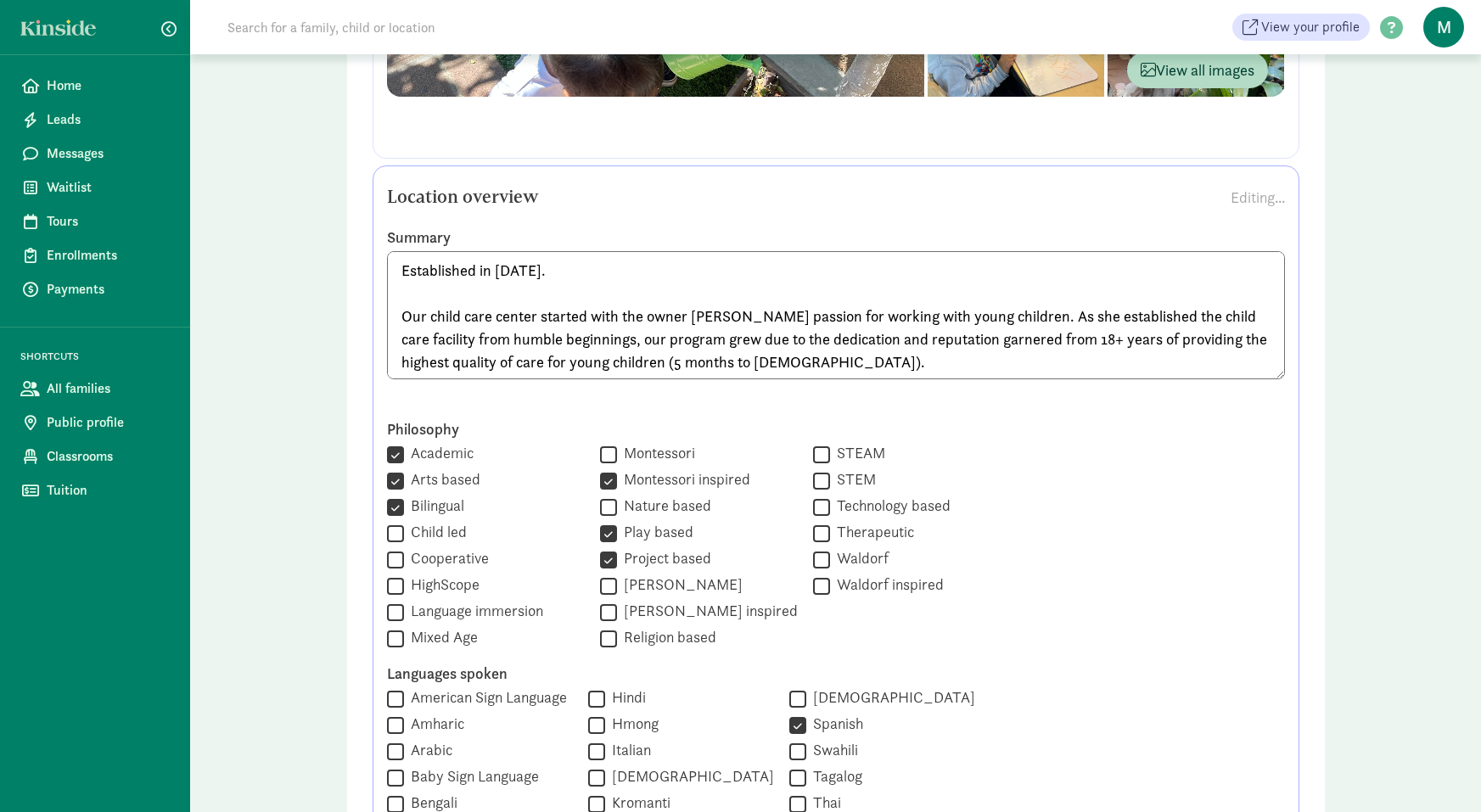
click at [406, 295] on textarea "Established in 2002. Our child care center started with the owner Margarita Cru…" at bounding box center [836, 315] width 899 height 128
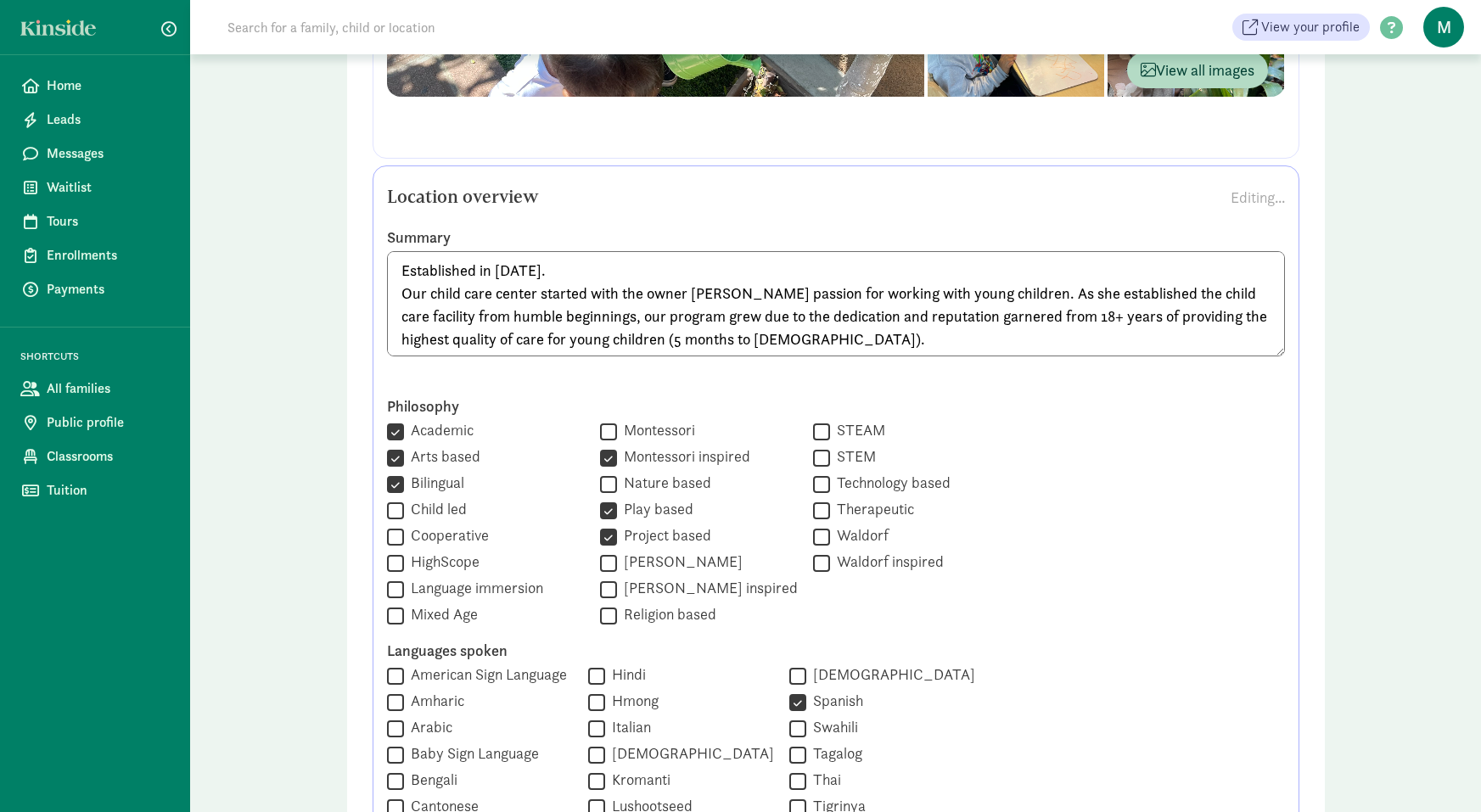
click at [1109, 317] on textarea "Established in 2002. Our child care center started with the owner Margarita Cru…" at bounding box center [836, 304] width 899 height 105
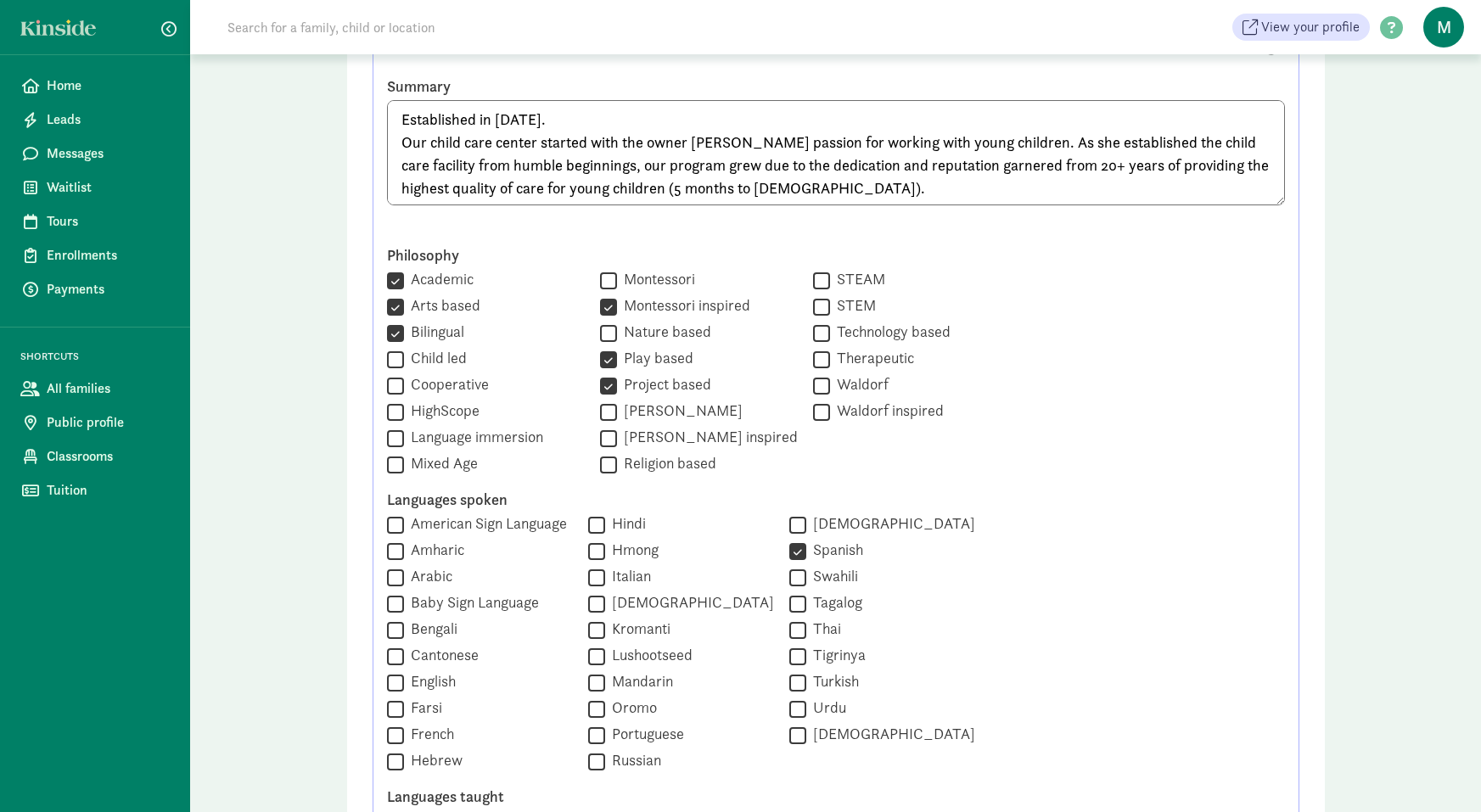
scroll to position [836, 0]
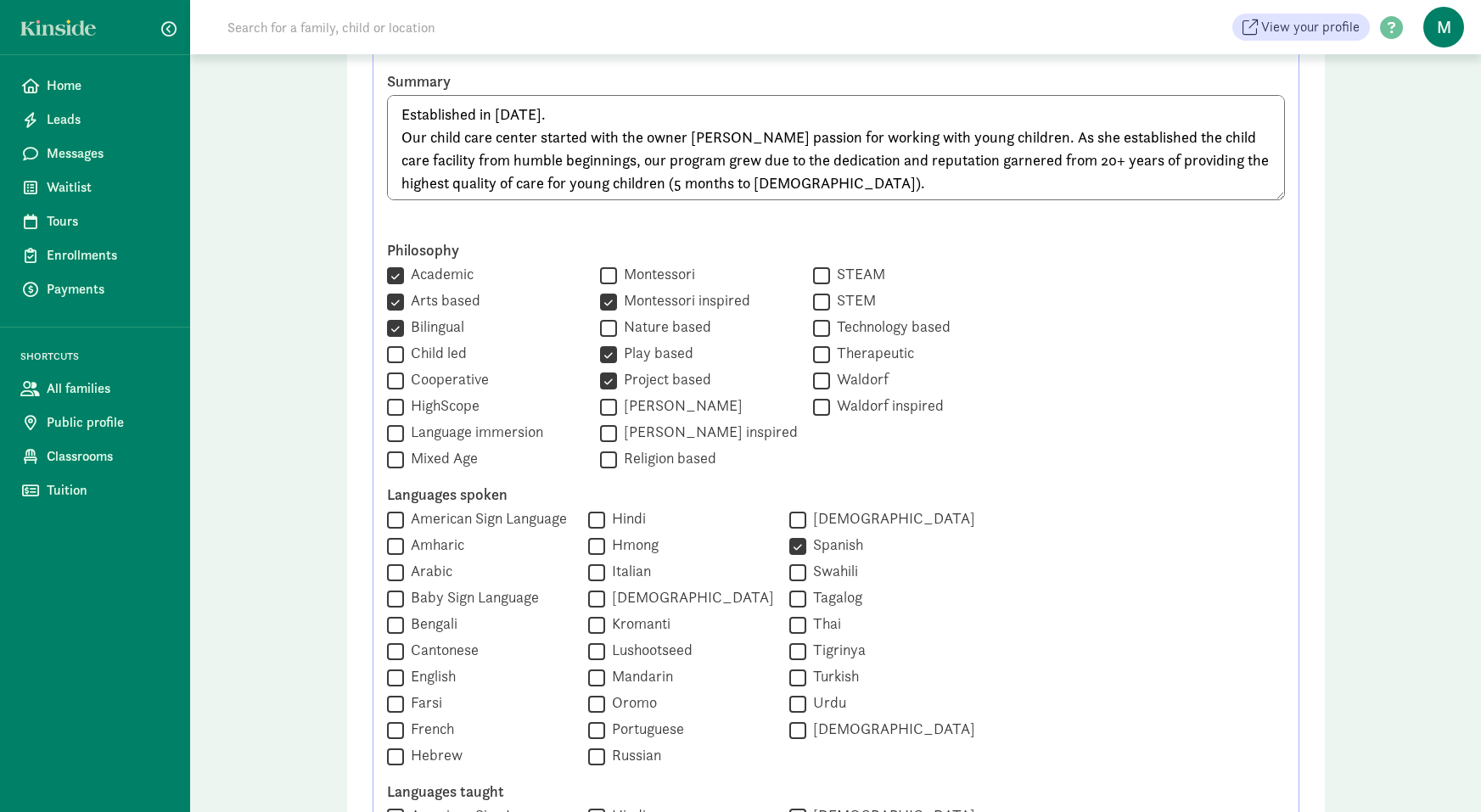
click at [836, 180] on textarea "Established in 2002. Our child care center started with the owner Margarita Cru…" at bounding box center [836, 148] width 899 height 105
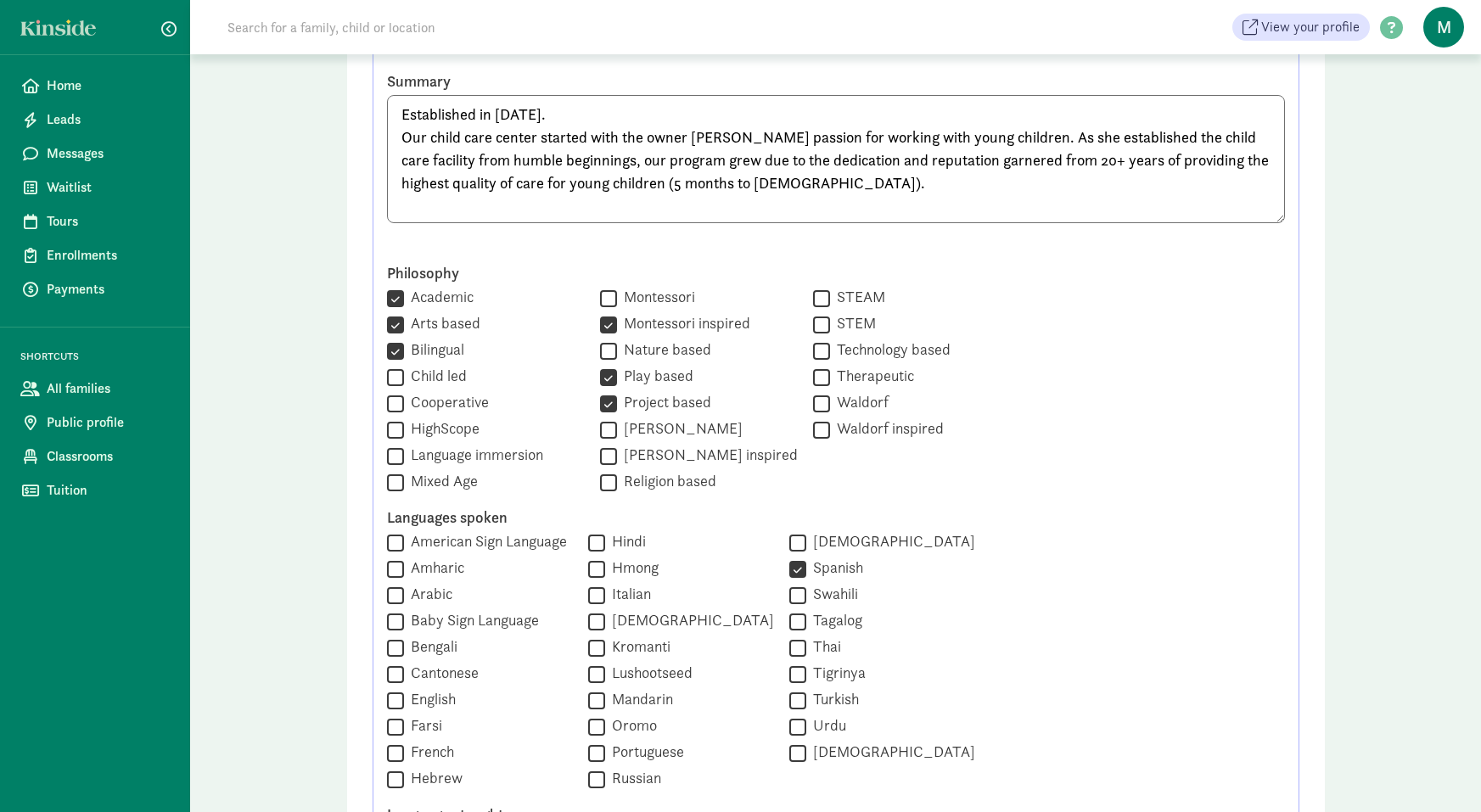
paste textarea "The Cruz family child care strives to provide developmentally appropriate curri…"
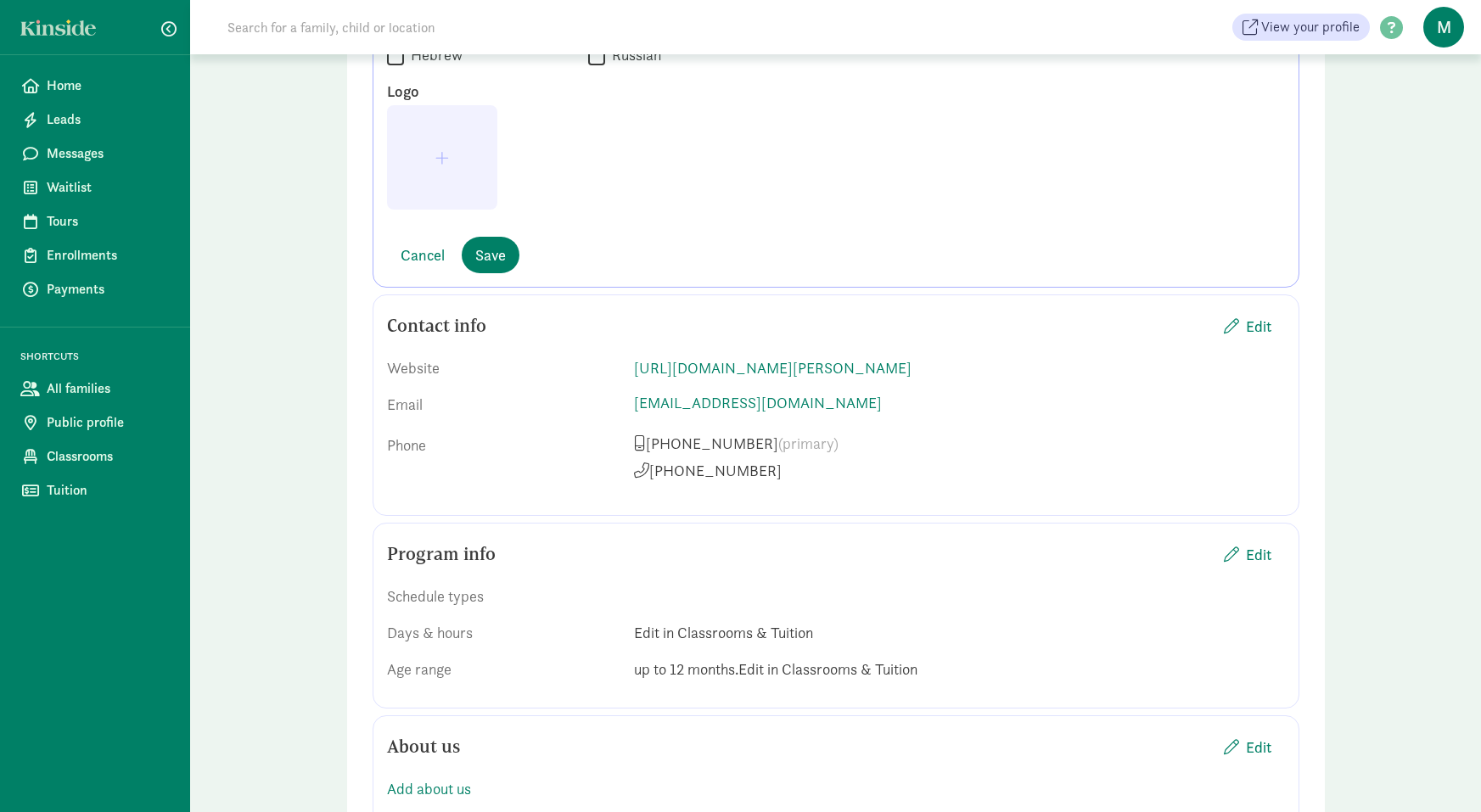
scroll to position [1813, 0]
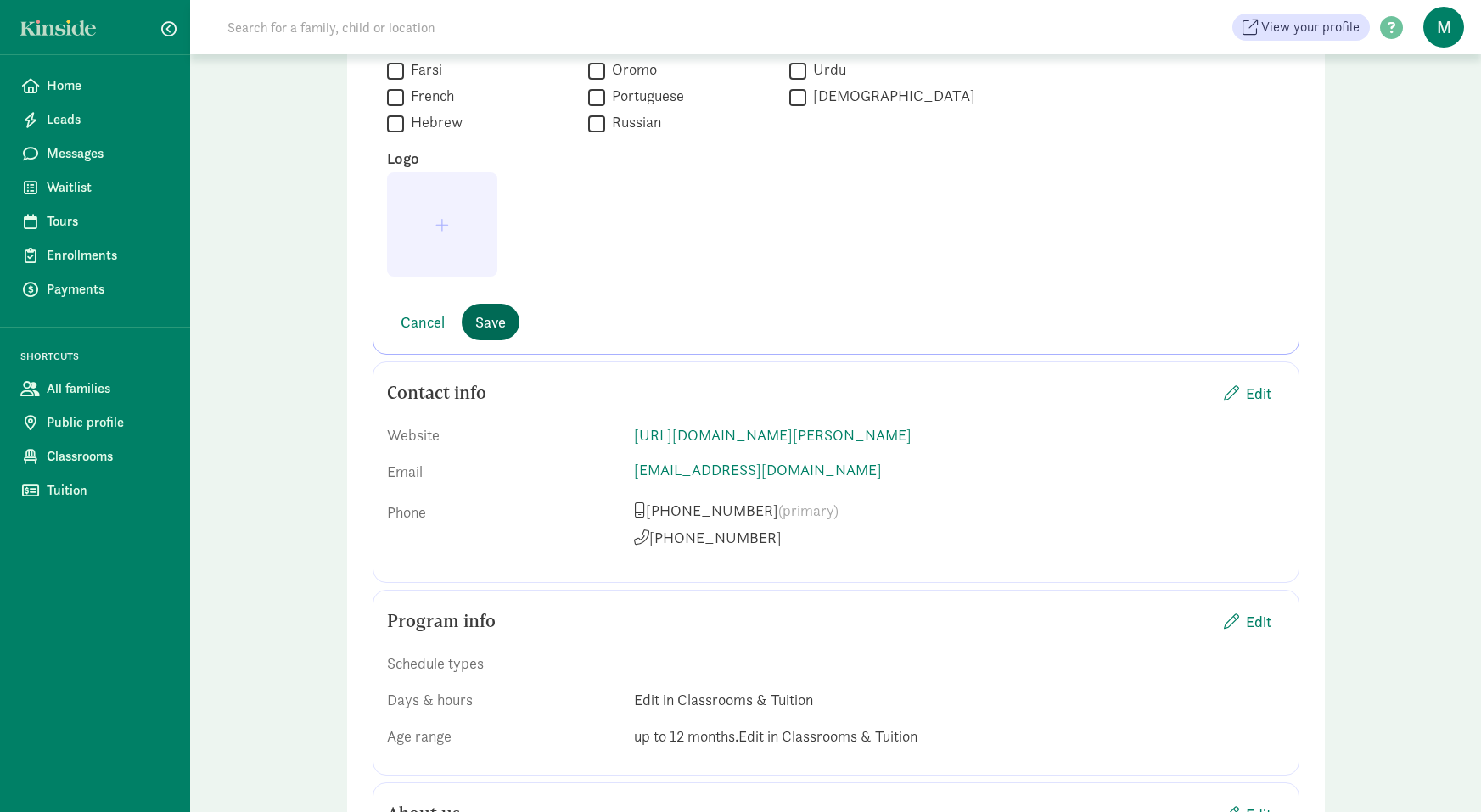
type textarea "Established in 2002. Our child care center started with the owner Margarita Cru…"
click at [507, 315] on button "Save" at bounding box center [491, 322] width 58 height 37
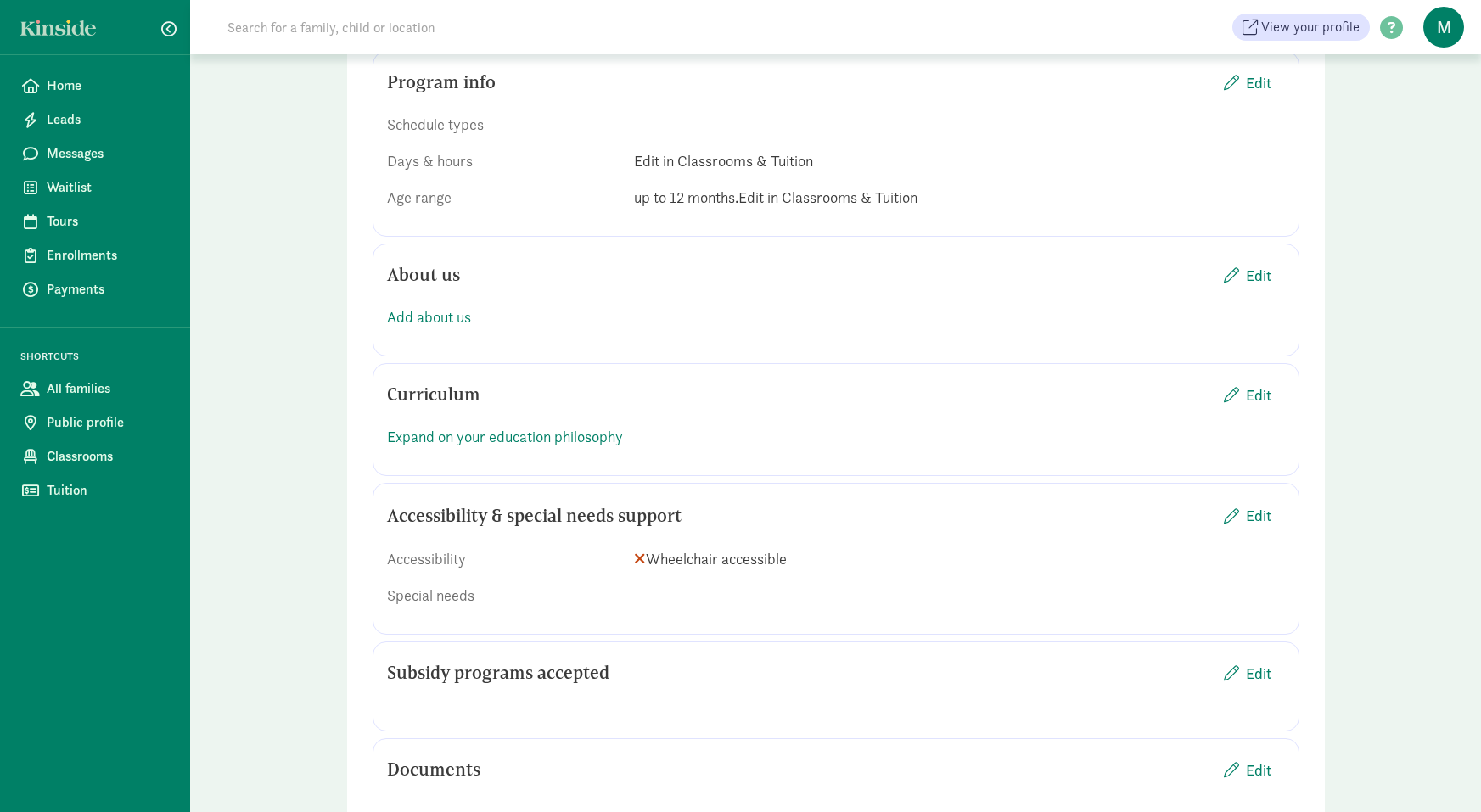
scroll to position [1516, 0]
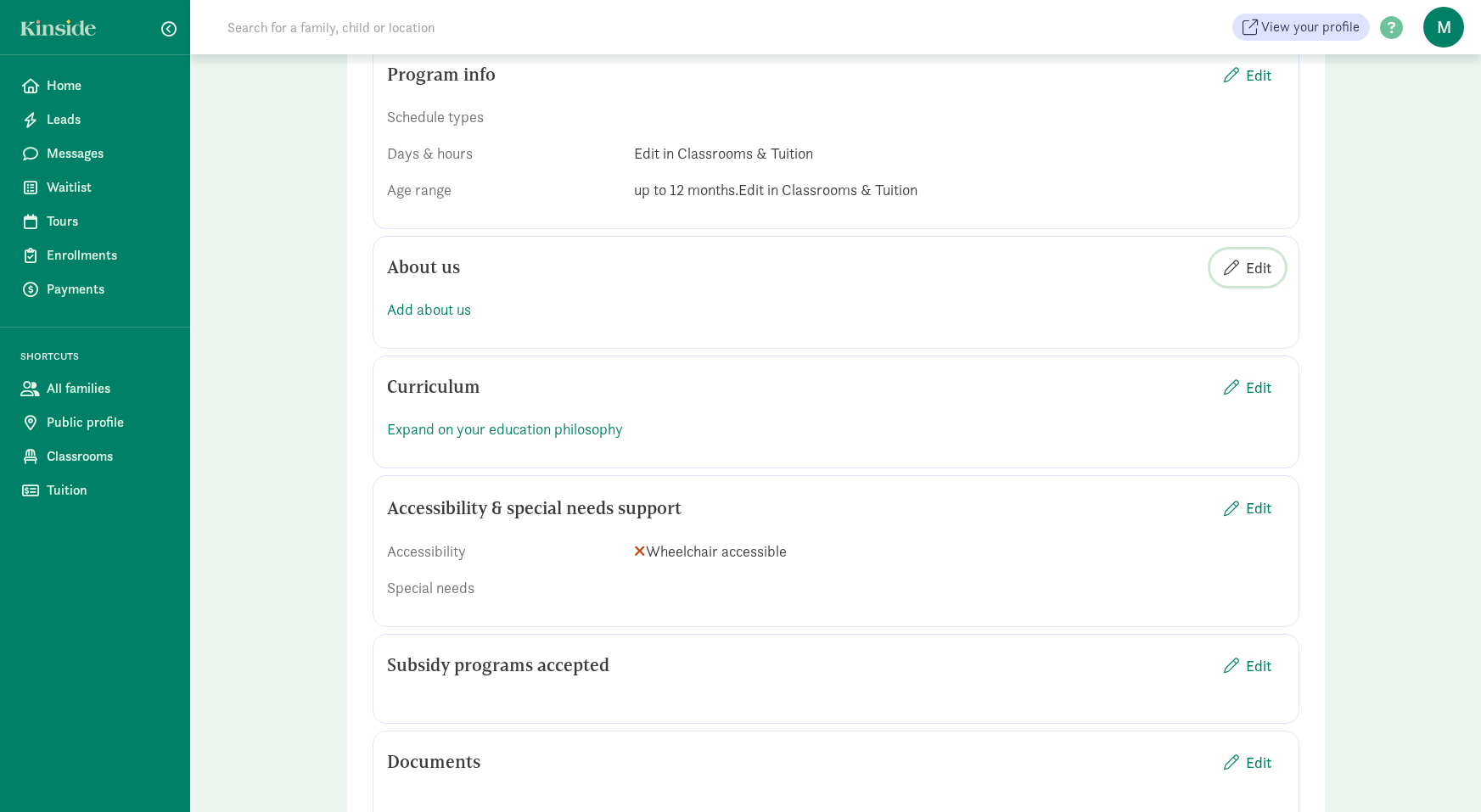
click at [1248, 279] on span "Edit" at bounding box center [1259, 267] width 26 height 23
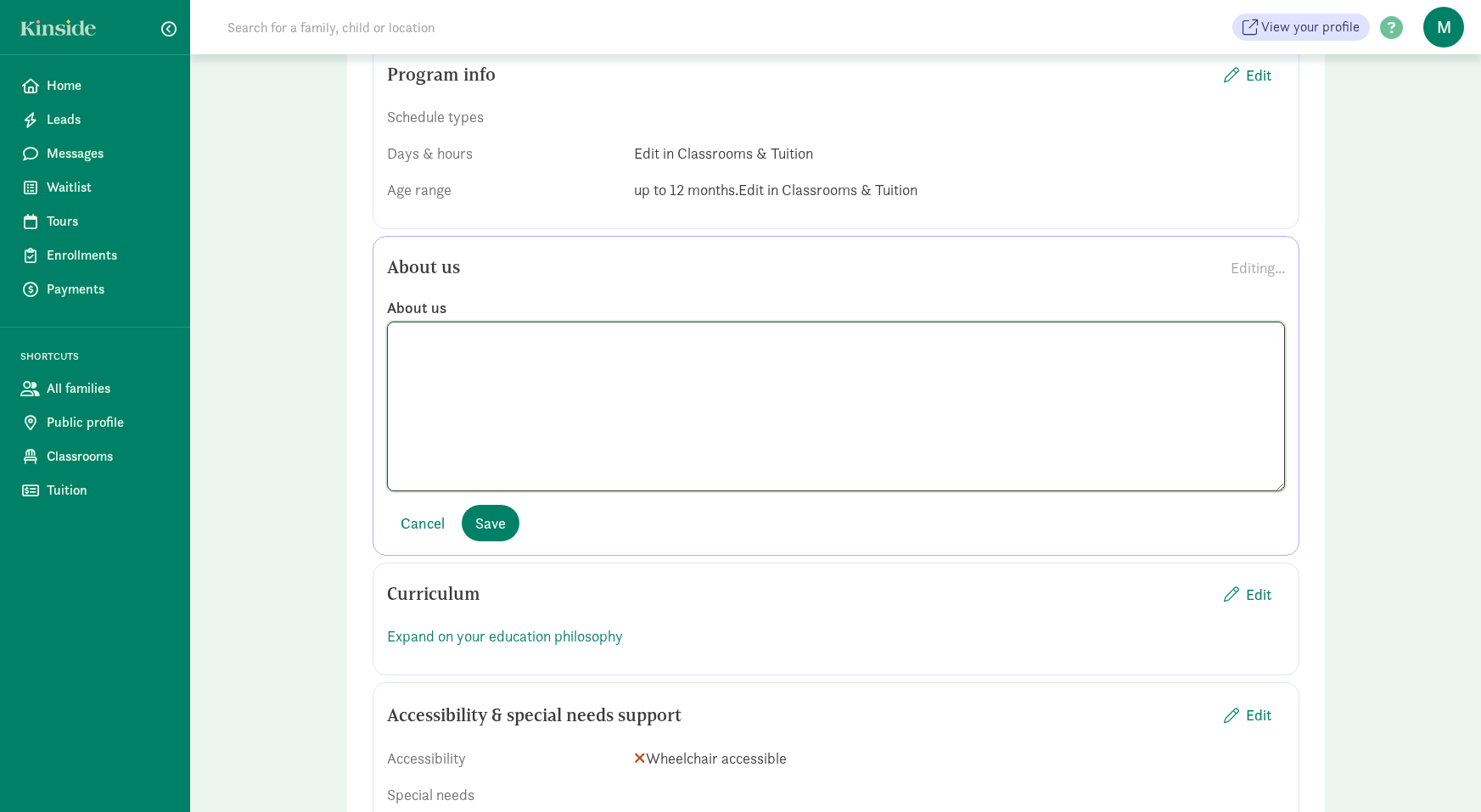
click at [700, 382] on textarea at bounding box center [836, 406] width 899 height 170
type textarea "T"
drag, startPoint x: 505, startPoint y: 384, endPoint x: 435, endPoint y: 386, distance: 70.0
click at [435, 386] on textarea "Staff consists of work experience of 20 years" at bounding box center [836, 406] width 899 height 170
click at [465, 383] on textarea "Staff work experience consist of 20+ years" at bounding box center [836, 406] width 899 height 170
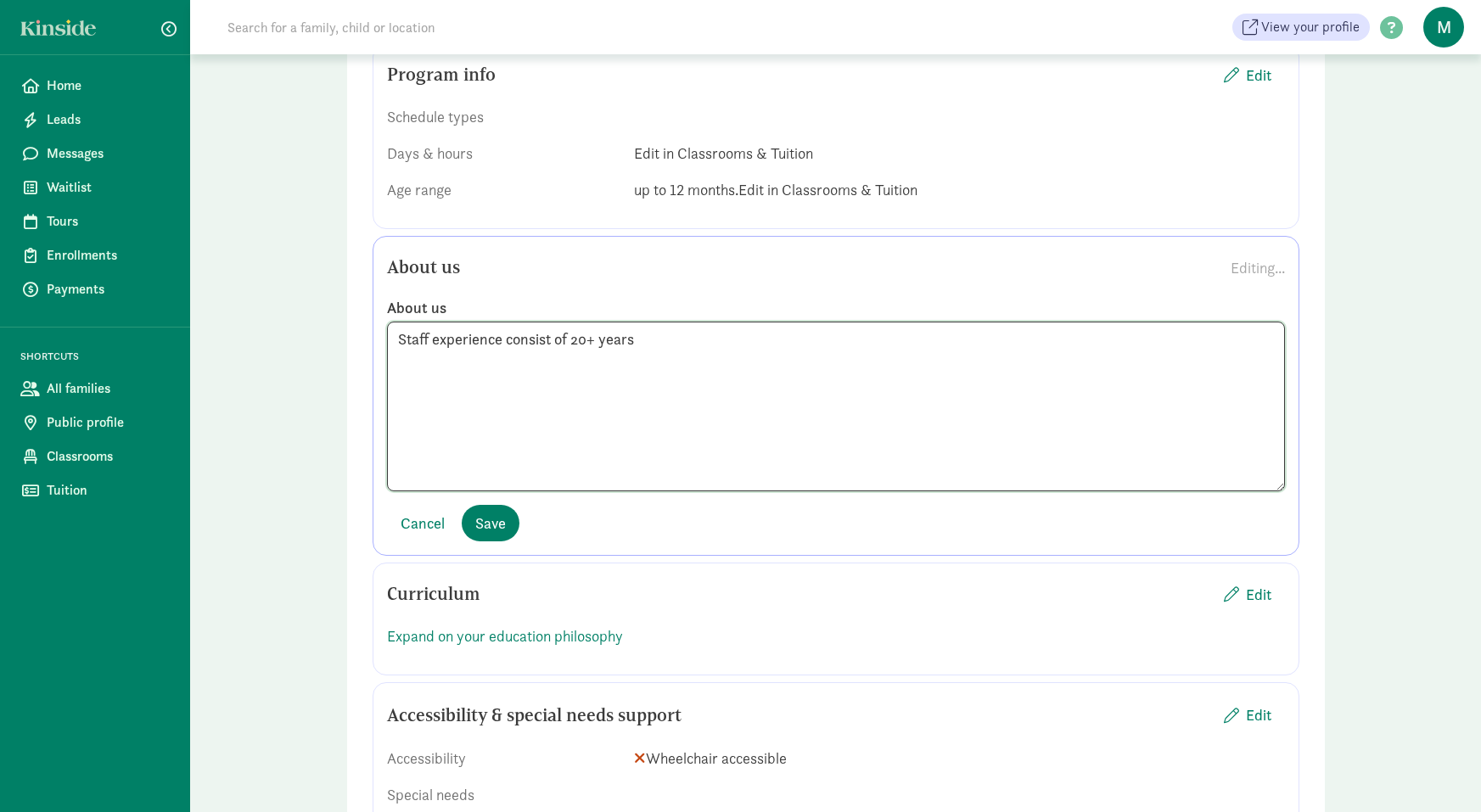
click at [640, 387] on textarea "Staff experience consist of 20+ years" at bounding box center [836, 406] width 899 height 170
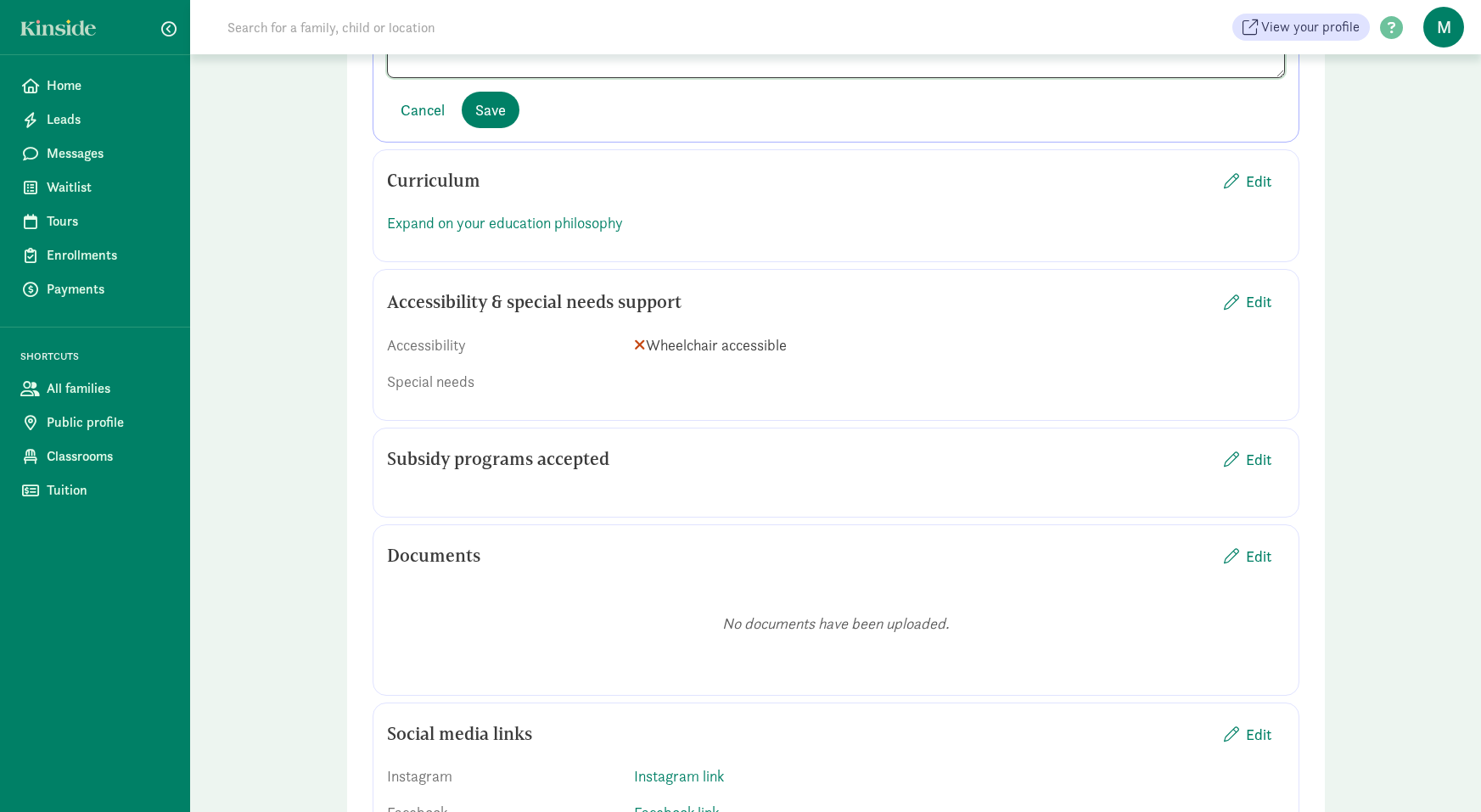
scroll to position [1935, 0]
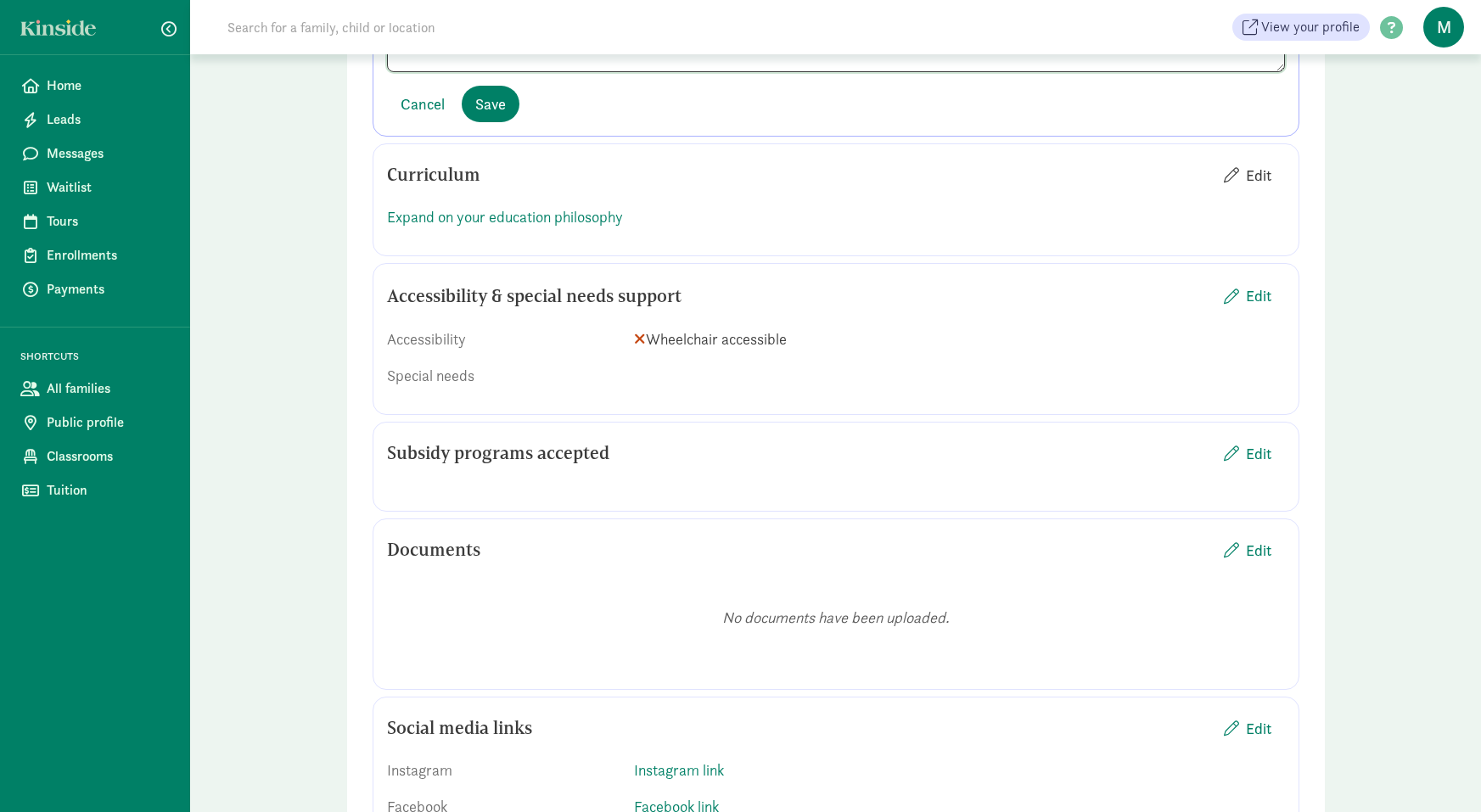
type textarea "Staff experience consist of 20+ years working with young children. Its a family…"
click at [1260, 187] on span "Edit" at bounding box center [1259, 175] width 26 height 23
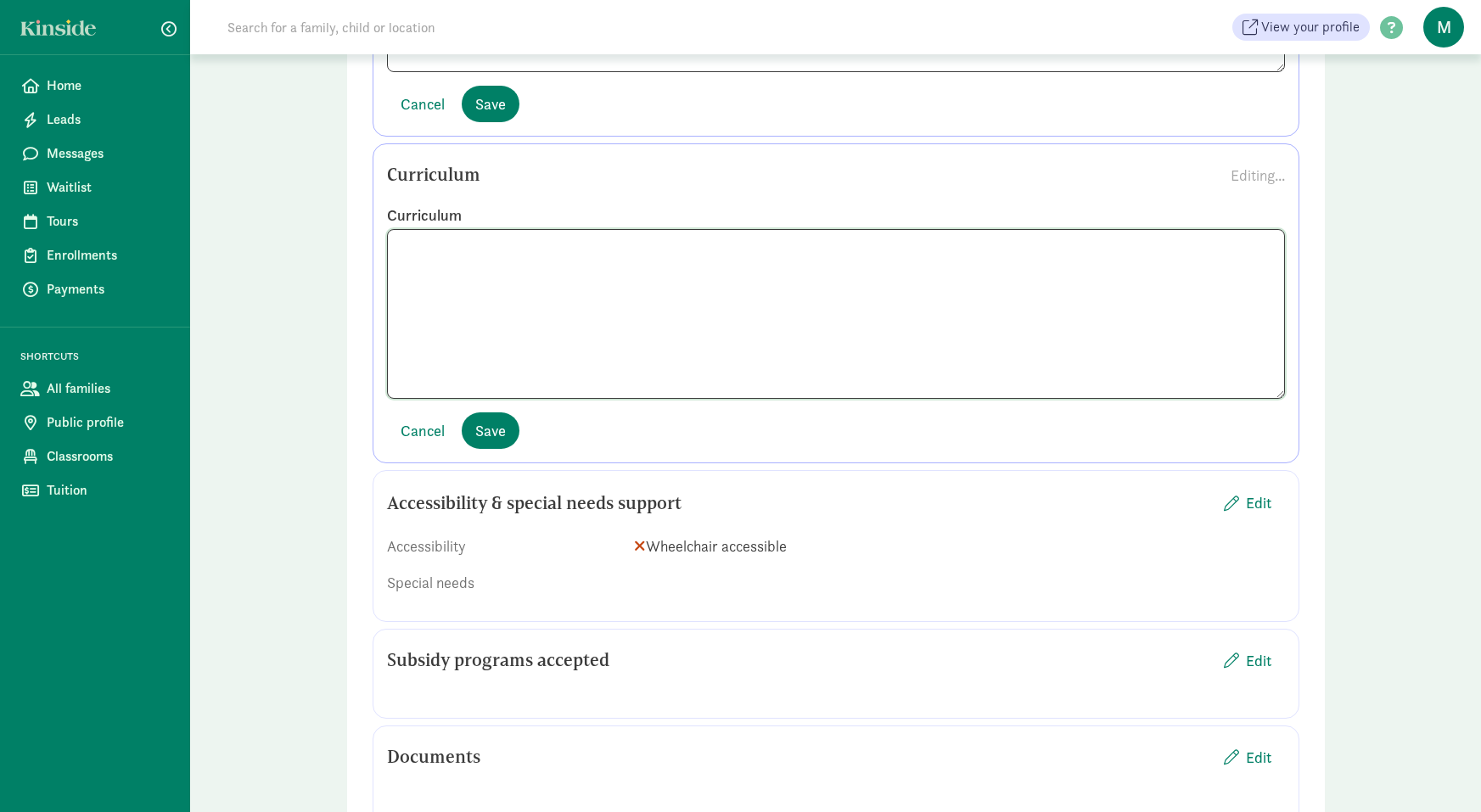
click at [833, 319] on textarea at bounding box center [836, 314] width 899 height 170
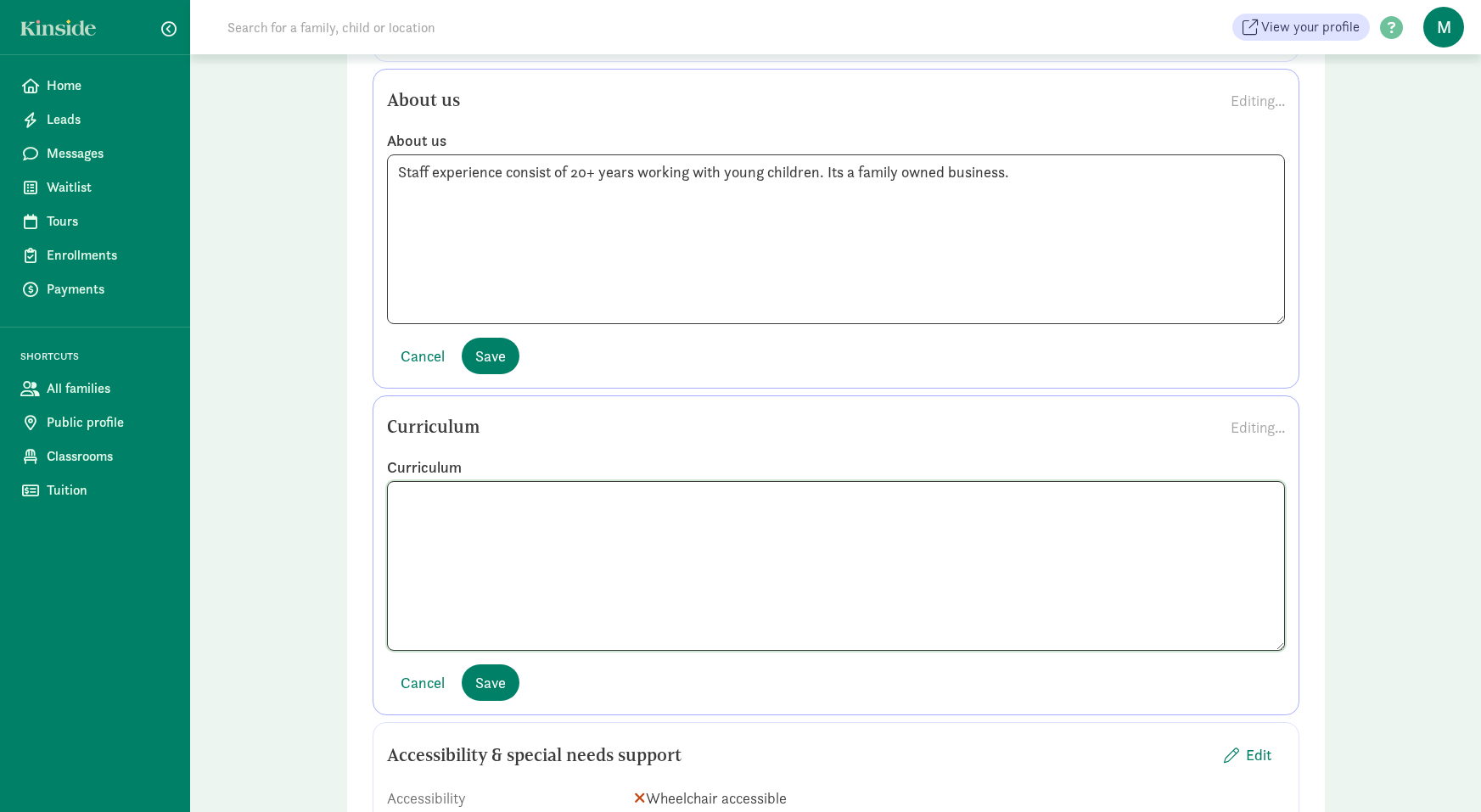
scroll to position [1682, 0]
click at [502, 370] on span "Save" at bounding box center [490, 357] width 31 height 23
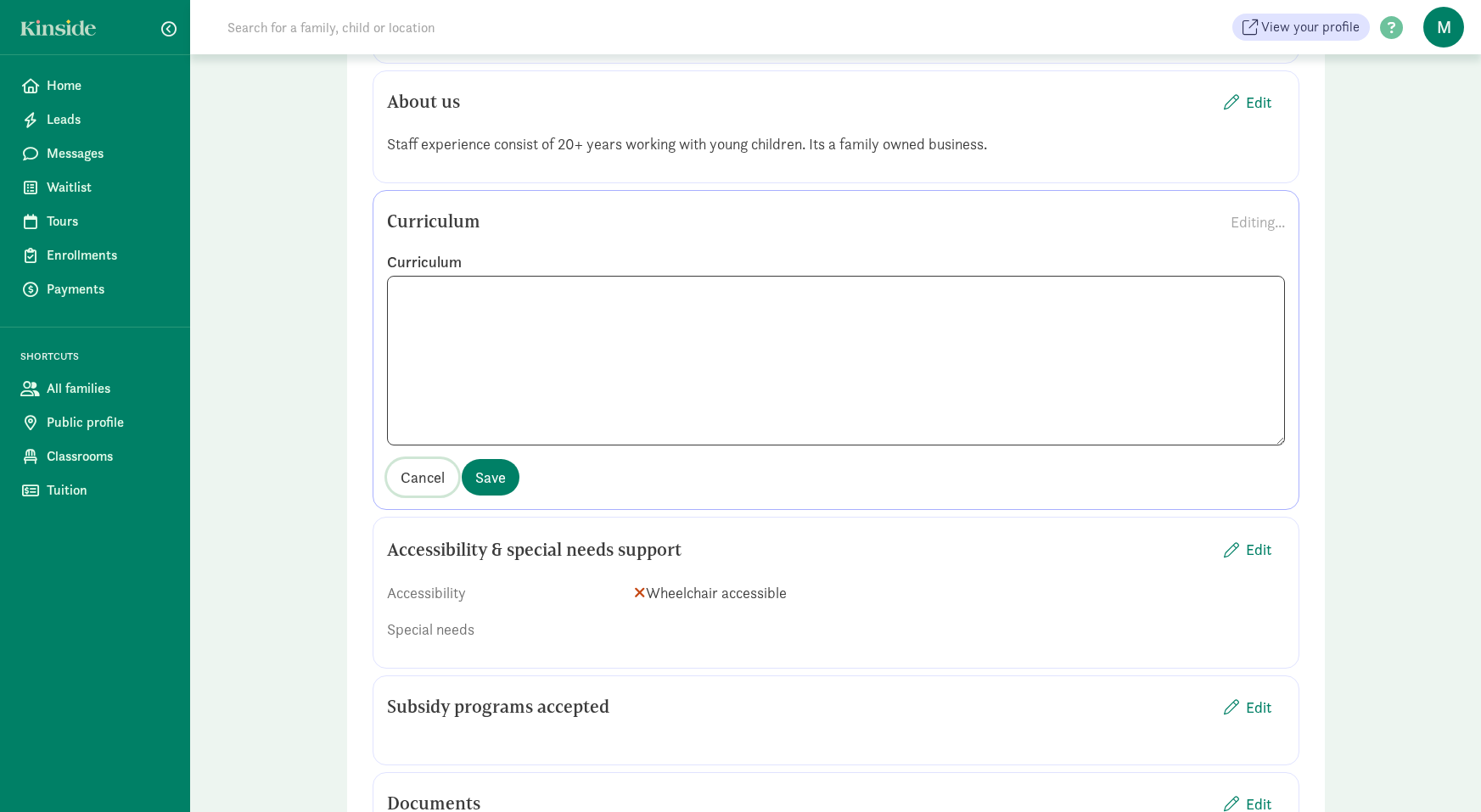
click at [406, 489] on span "Cancel" at bounding box center [422, 477] width 44 height 23
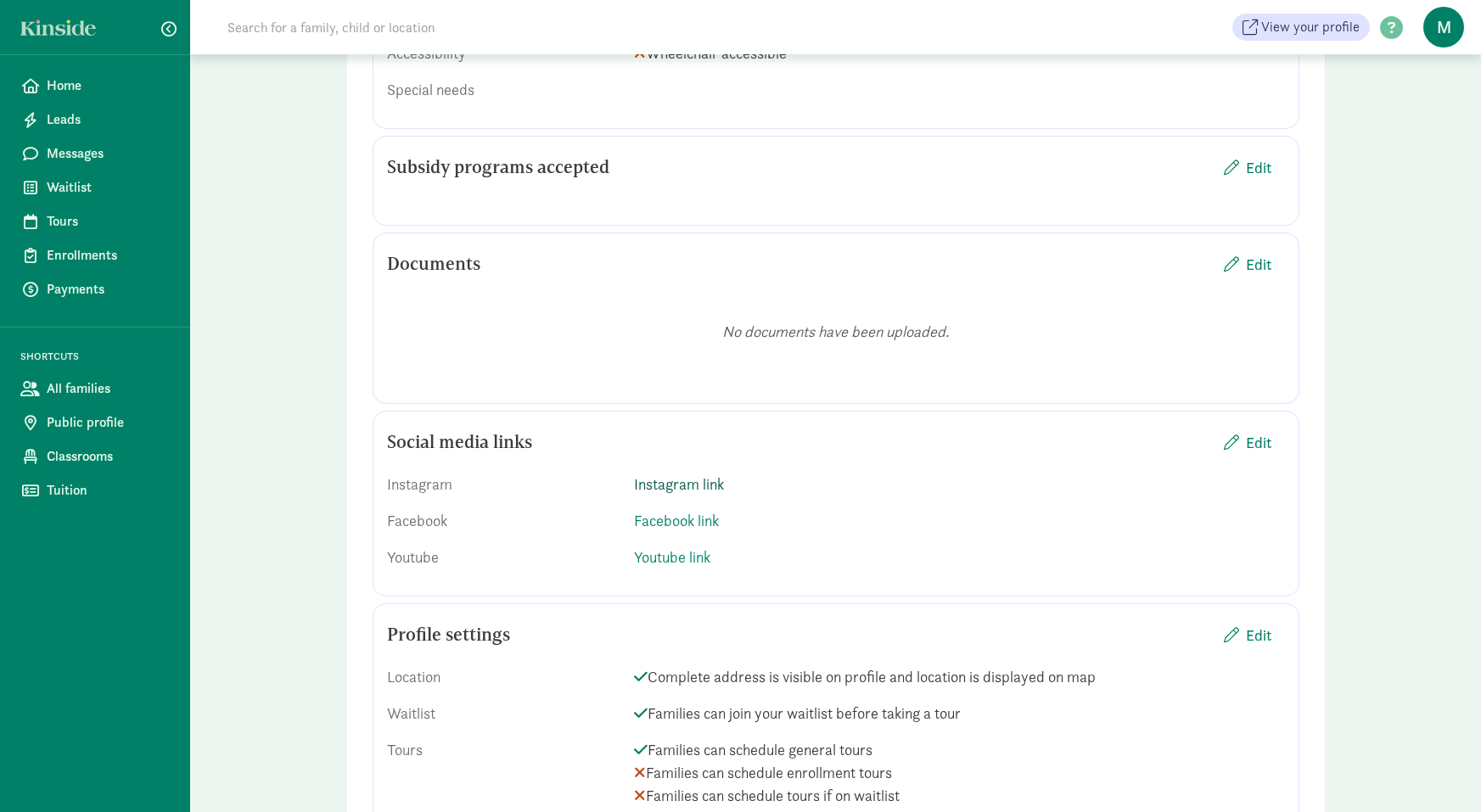
scroll to position [2162, 0]
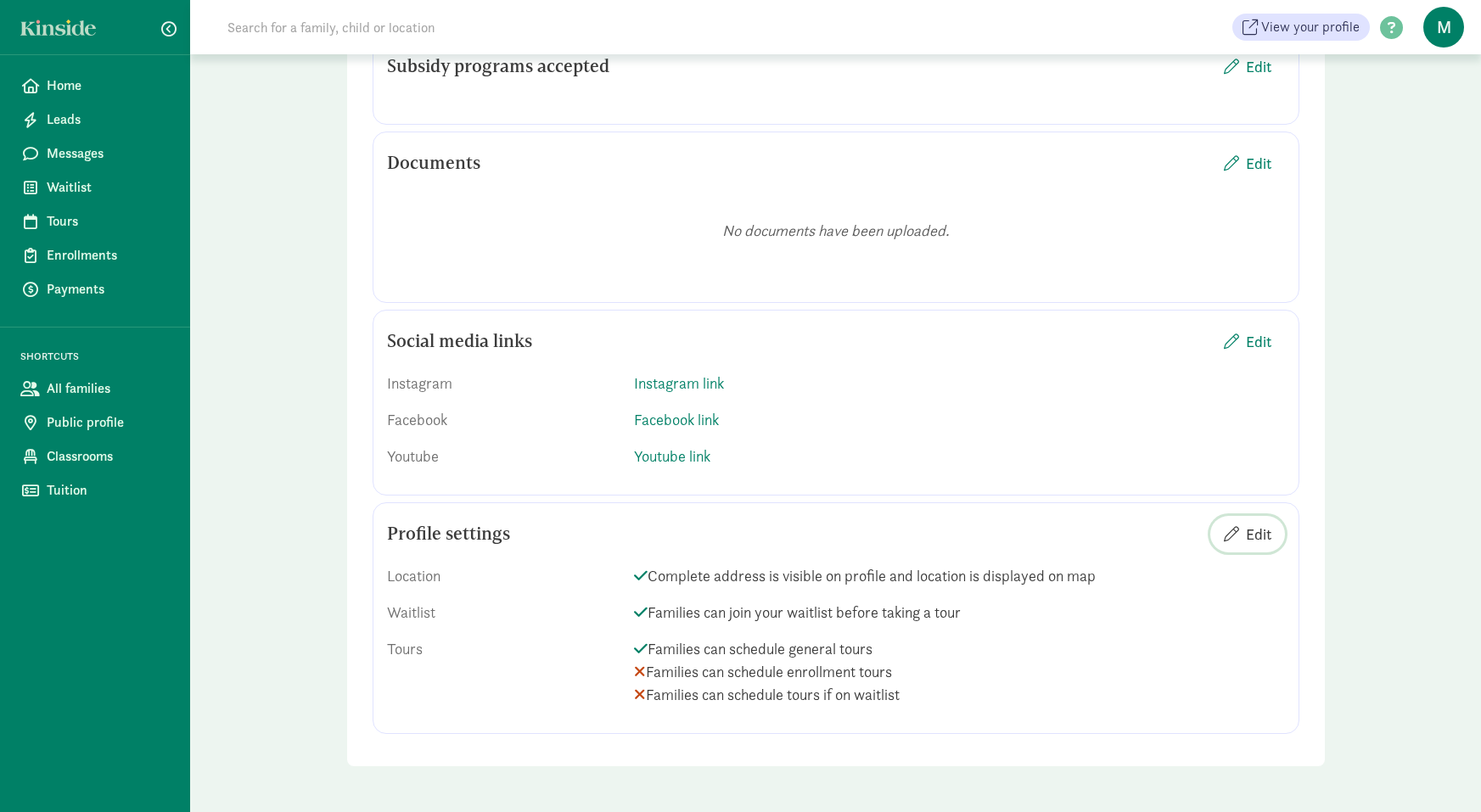
click at [1258, 533] on span "Edit" at bounding box center [1259, 534] width 26 height 23
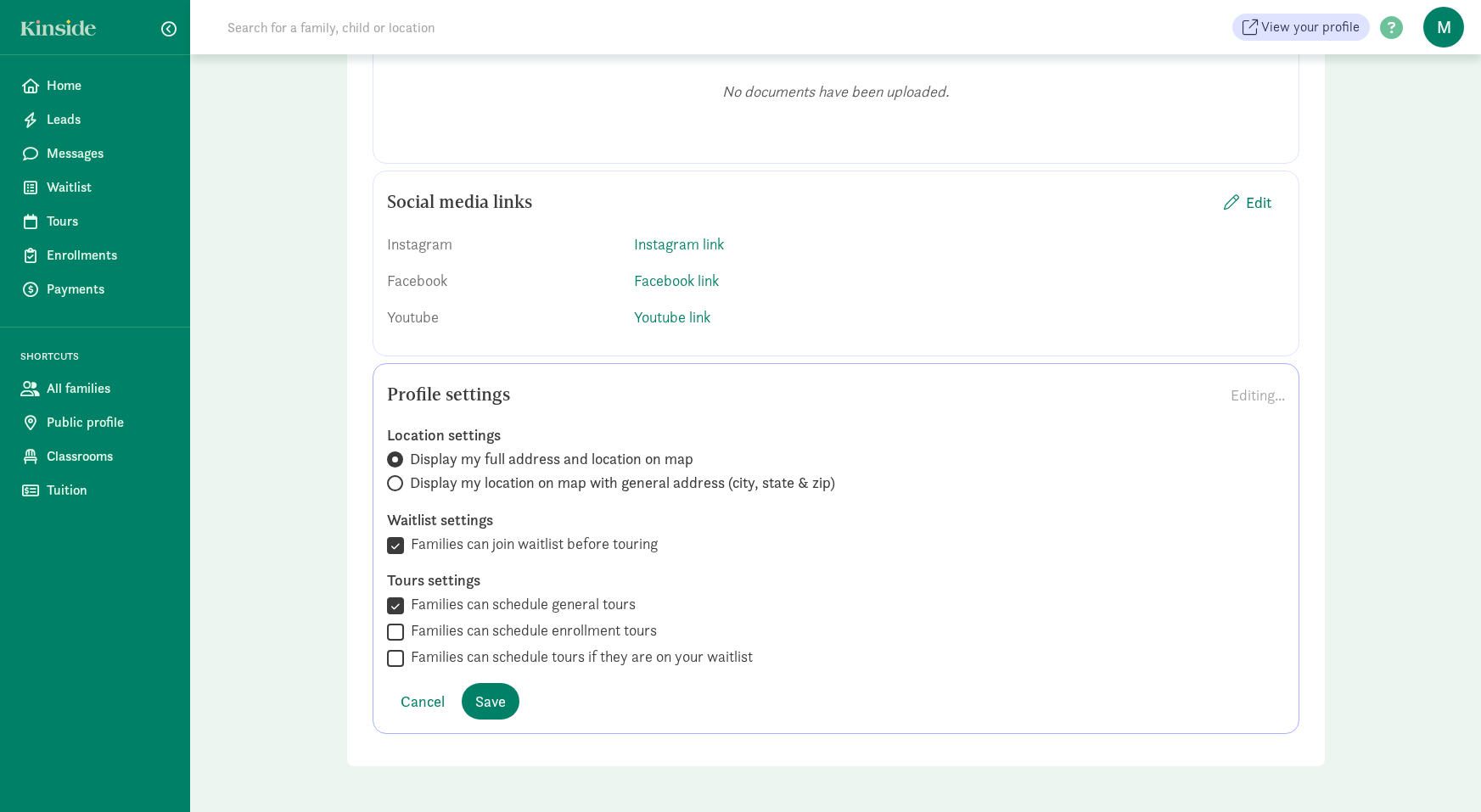
scroll to position [2293, 0]
click at [399, 631] on input "Families can schedule enrollment tours" at bounding box center [395, 631] width 17 height 23
checkbox input "true"
click at [403, 662] on input "Families can schedule tours if they are on your waitlist" at bounding box center [395, 658] width 17 height 23
checkbox input "true"
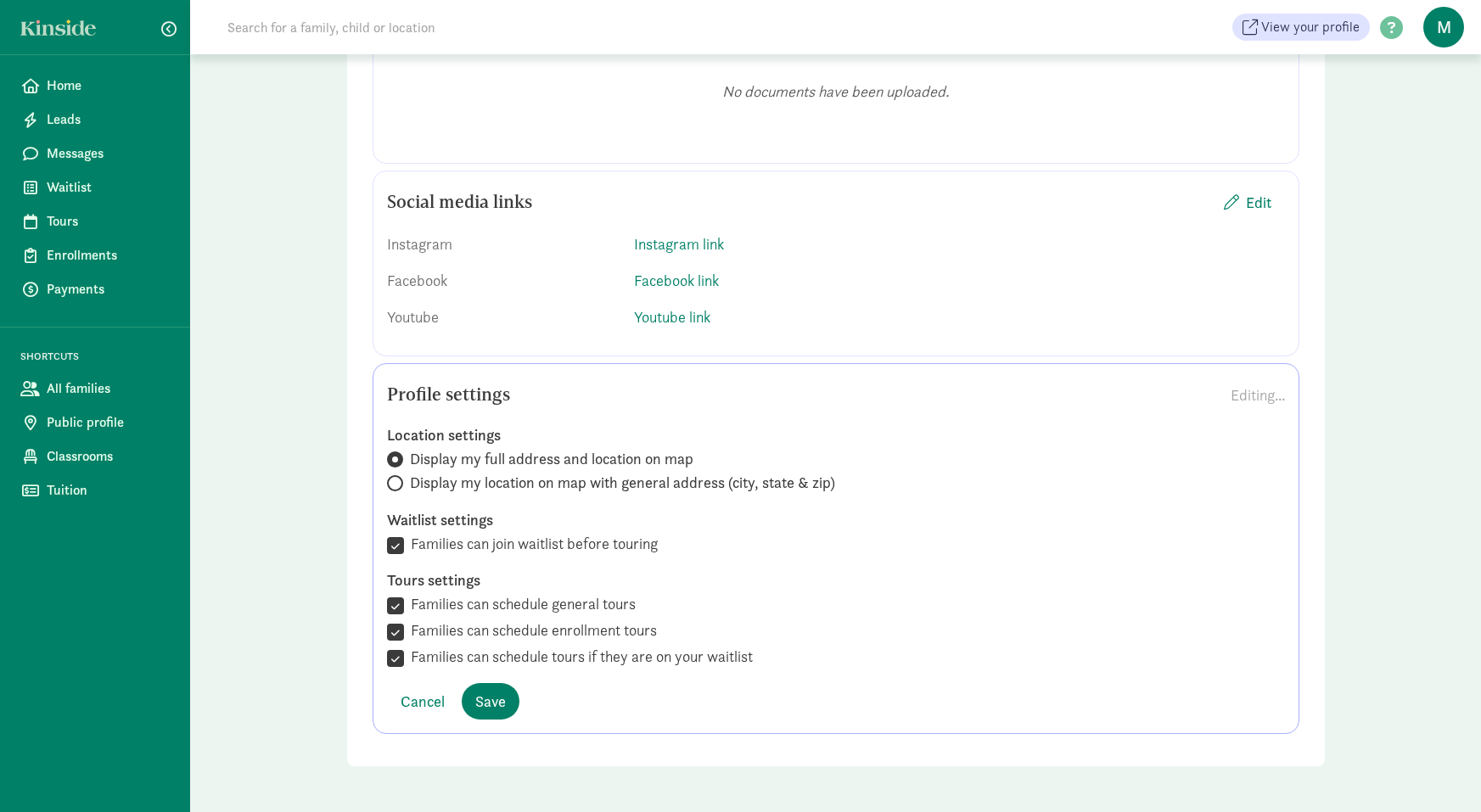
scroll to position [2296, 0]
click at [492, 698] on span "Save" at bounding box center [490, 701] width 31 height 23
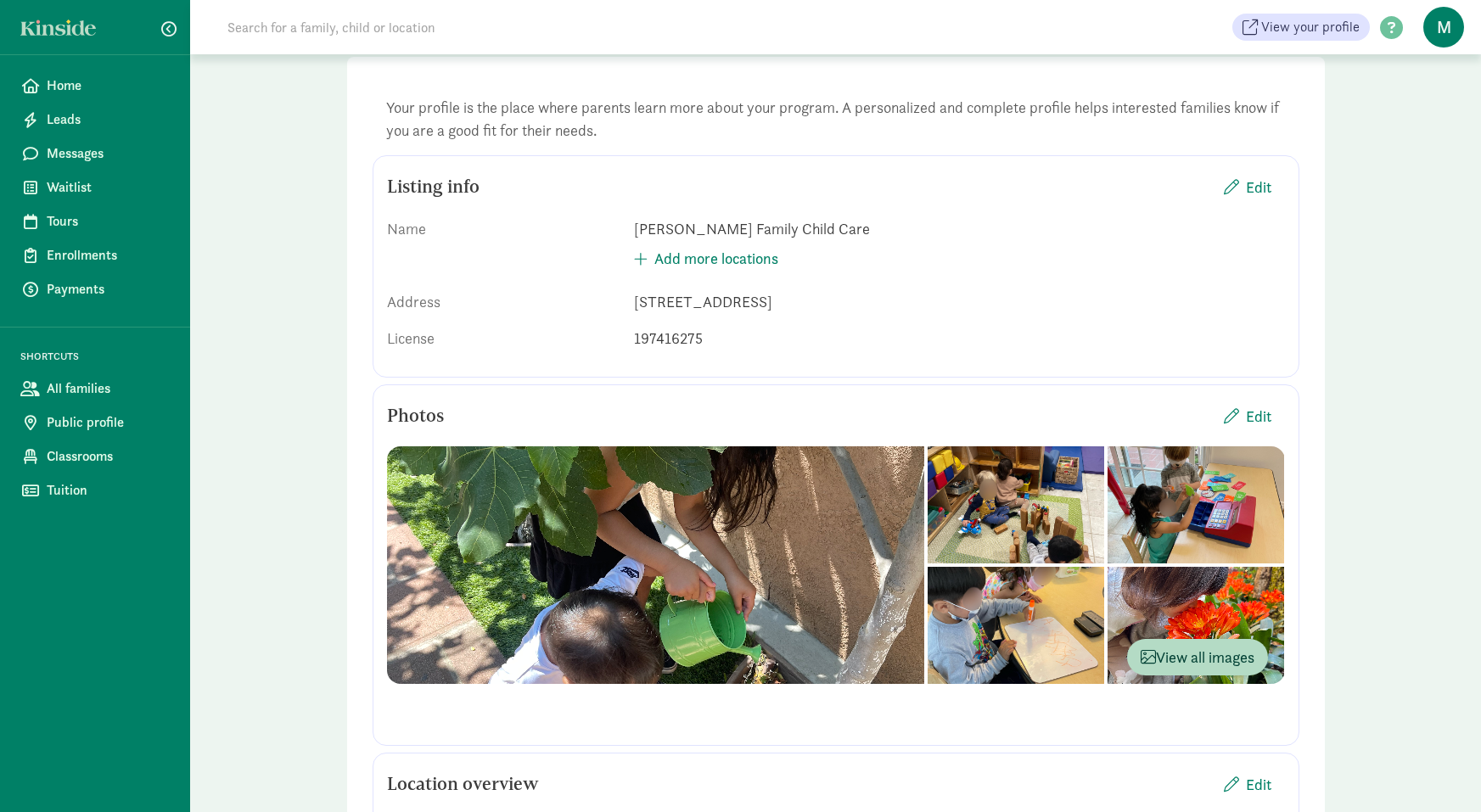
scroll to position [0, 0]
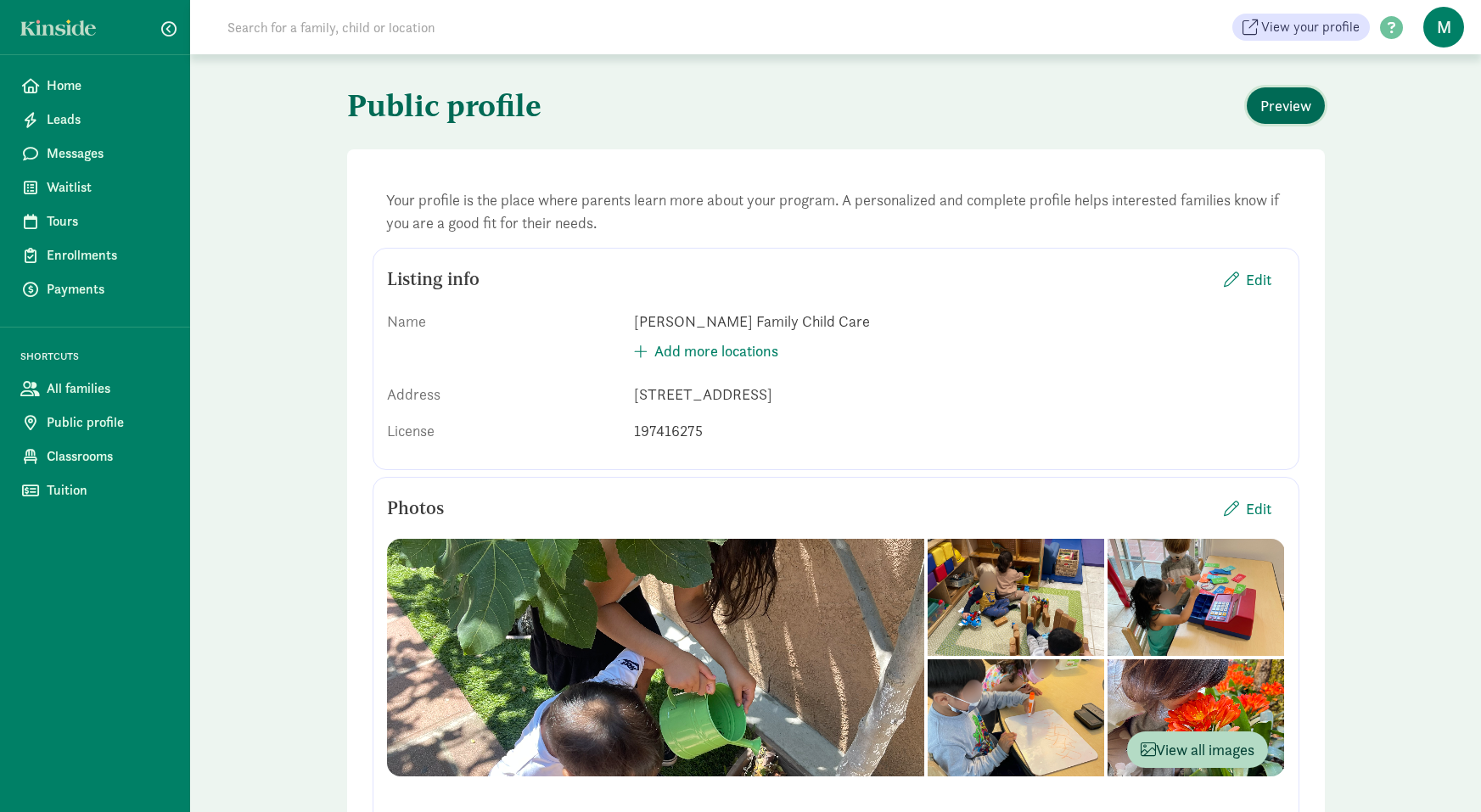
click at [1310, 101] on span "Preview" at bounding box center [1285, 105] width 51 height 23
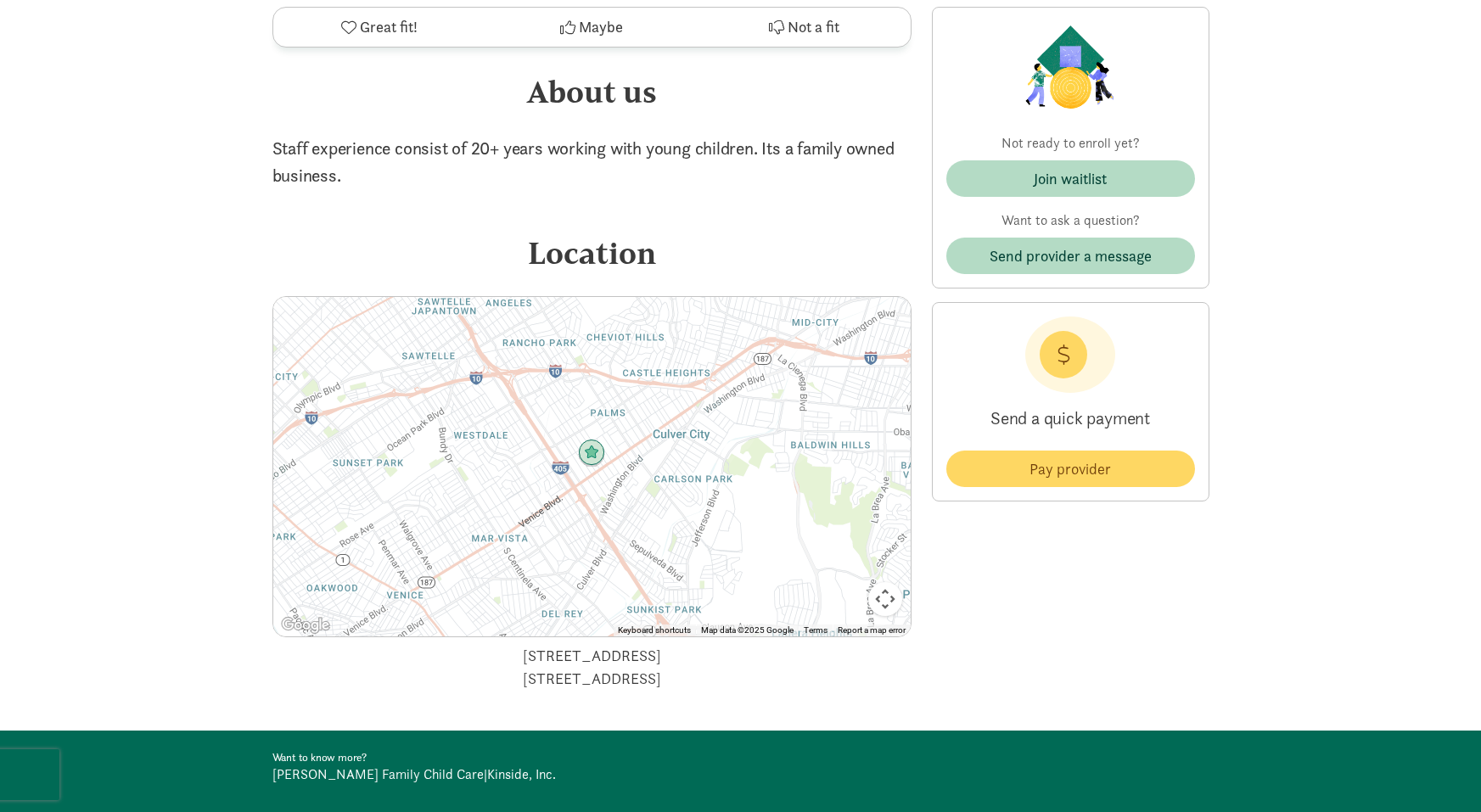
scroll to position [1249, 0]
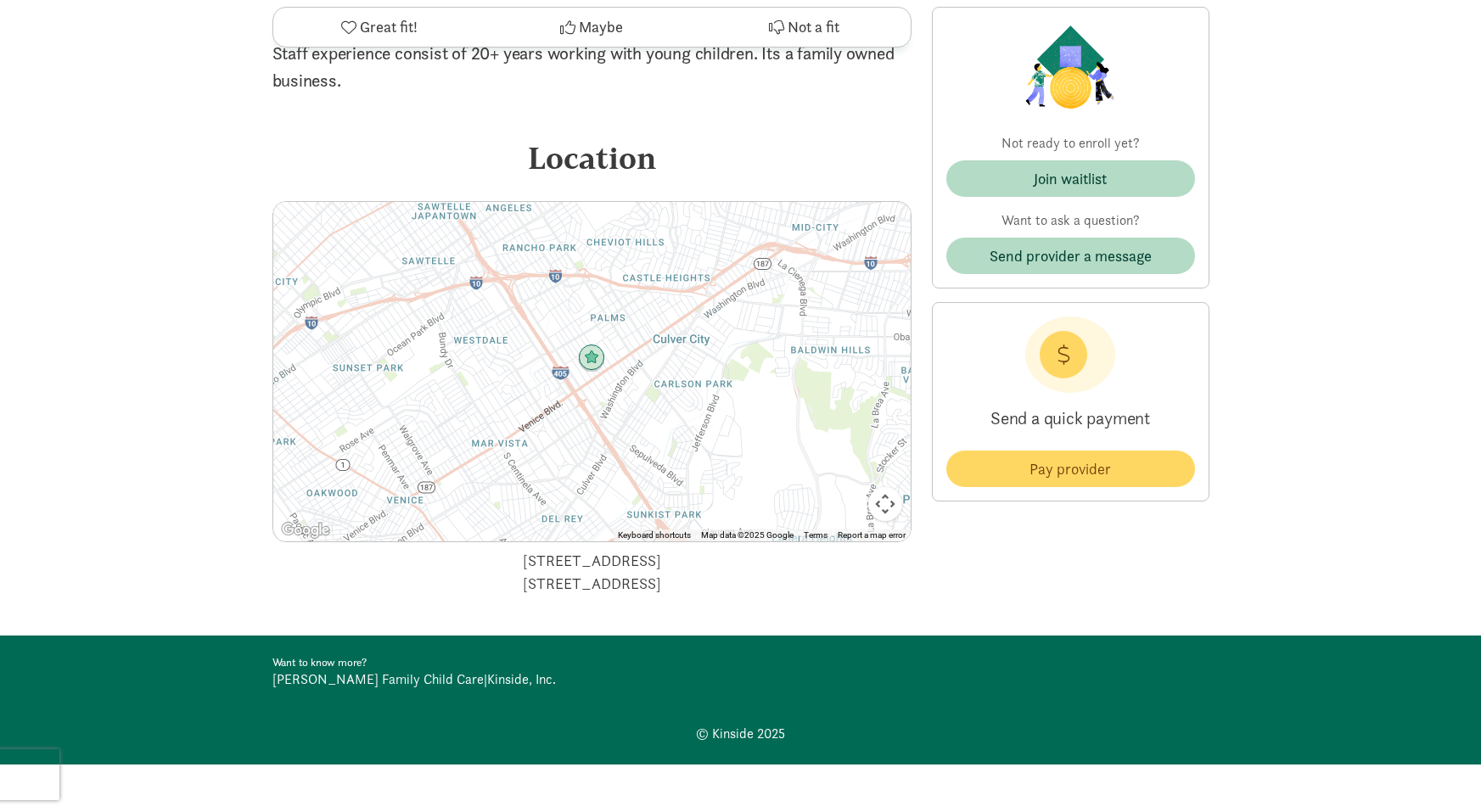
click at [322, 682] on link "[PERSON_NAME] Family Child Care" at bounding box center [378, 680] width 212 height 18
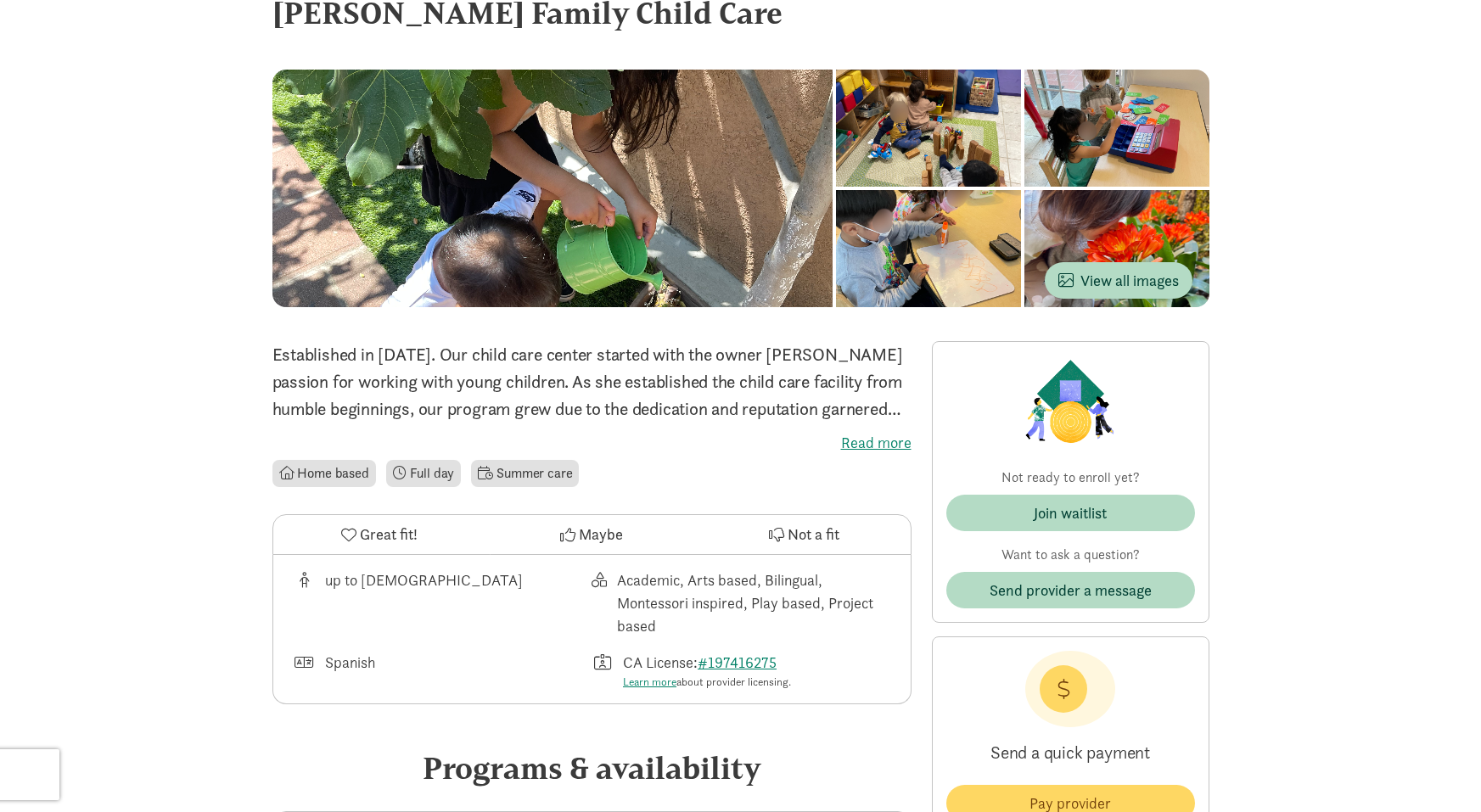
scroll to position [0, 0]
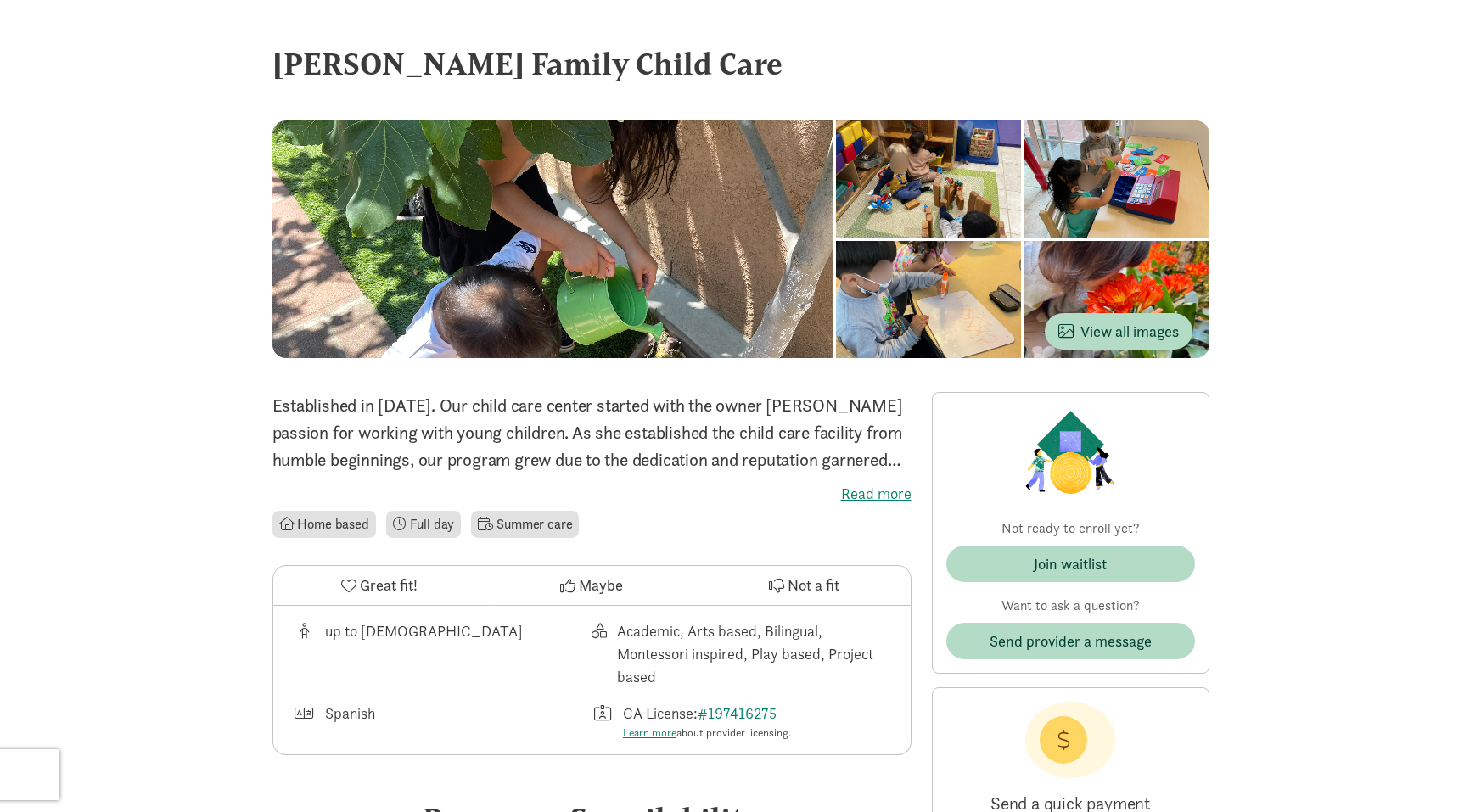
click at [388, 65] on div "[PERSON_NAME] Family Child Care" at bounding box center [740, 64] width 937 height 46
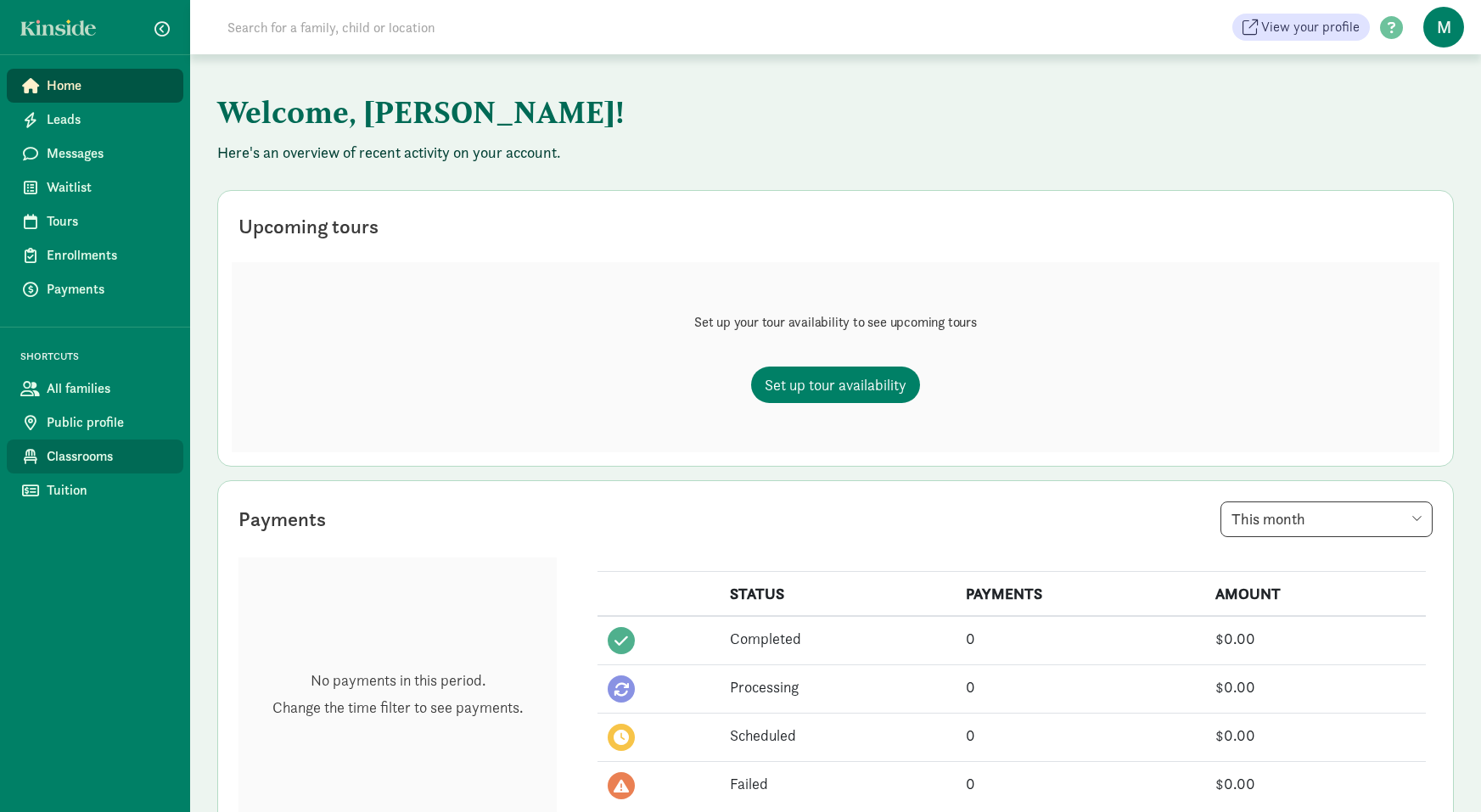
click at [114, 459] on span "Classrooms" at bounding box center [108, 456] width 123 height 20
click at [98, 429] on span "Public profile" at bounding box center [108, 422] width 123 height 20
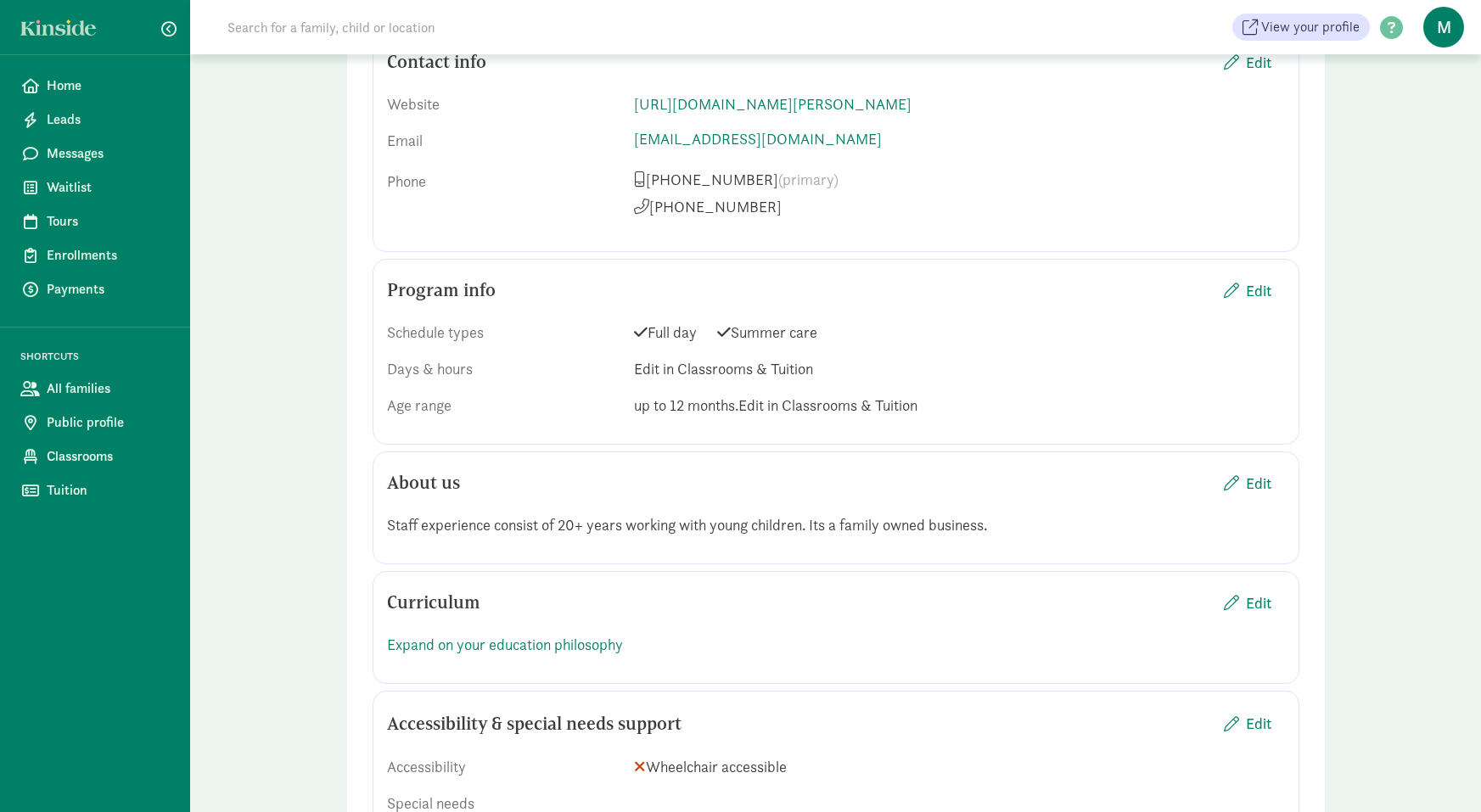
scroll to position [1323, 0]
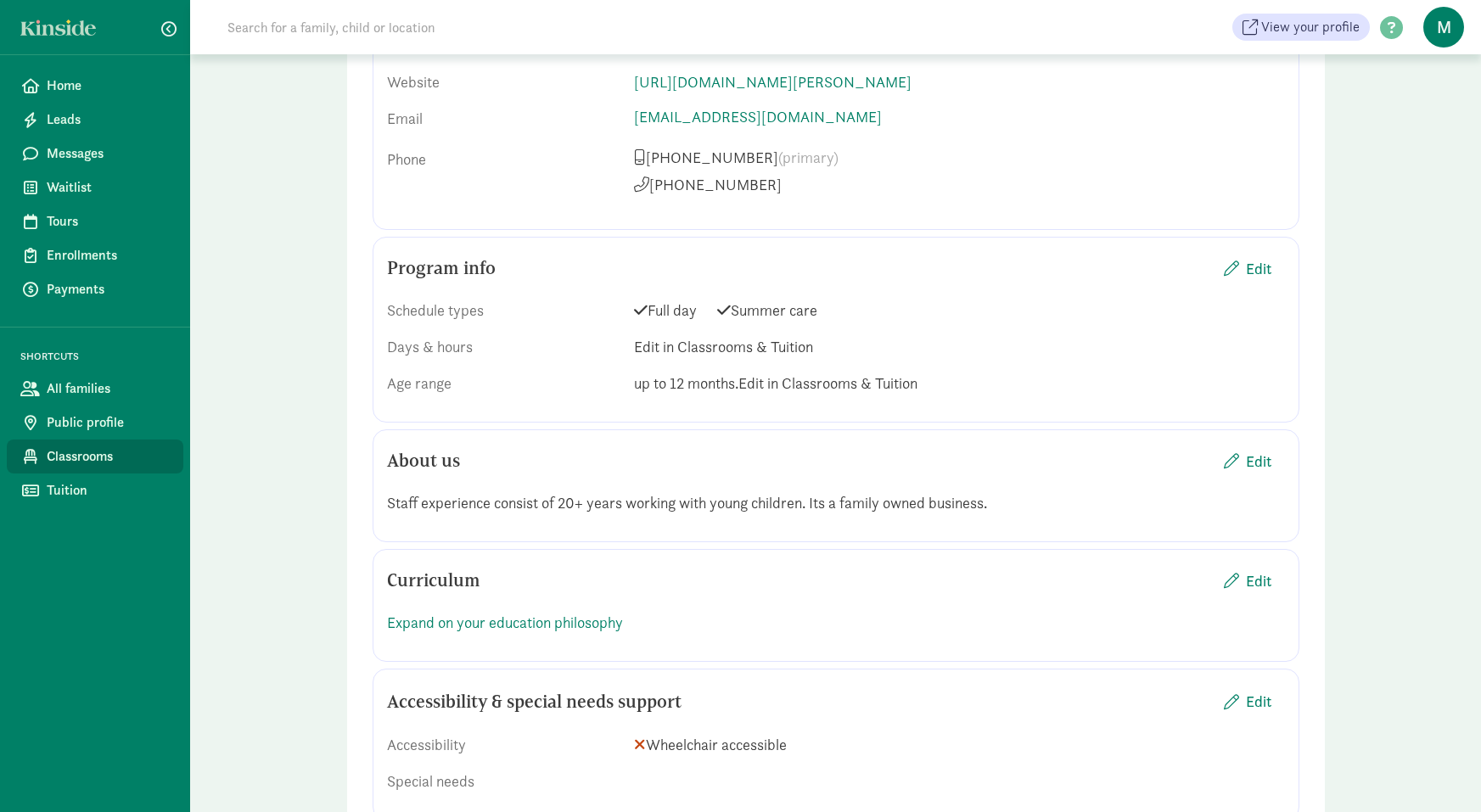
click at [144, 451] on span "Classrooms" at bounding box center [108, 456] width 123 height 20
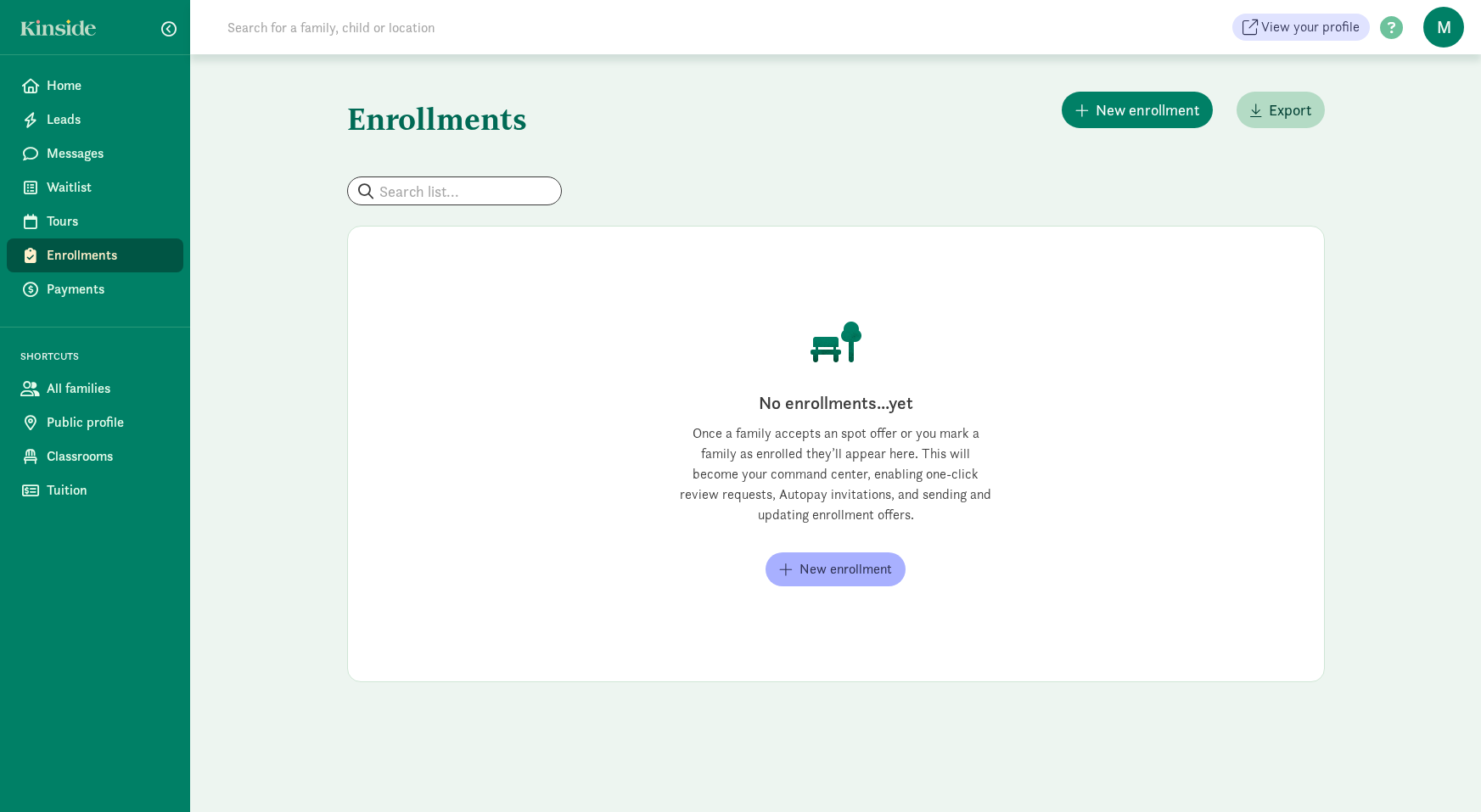
click at [76, 158] on span "Messages" at bounding box center [108, 153] width 123 height 20
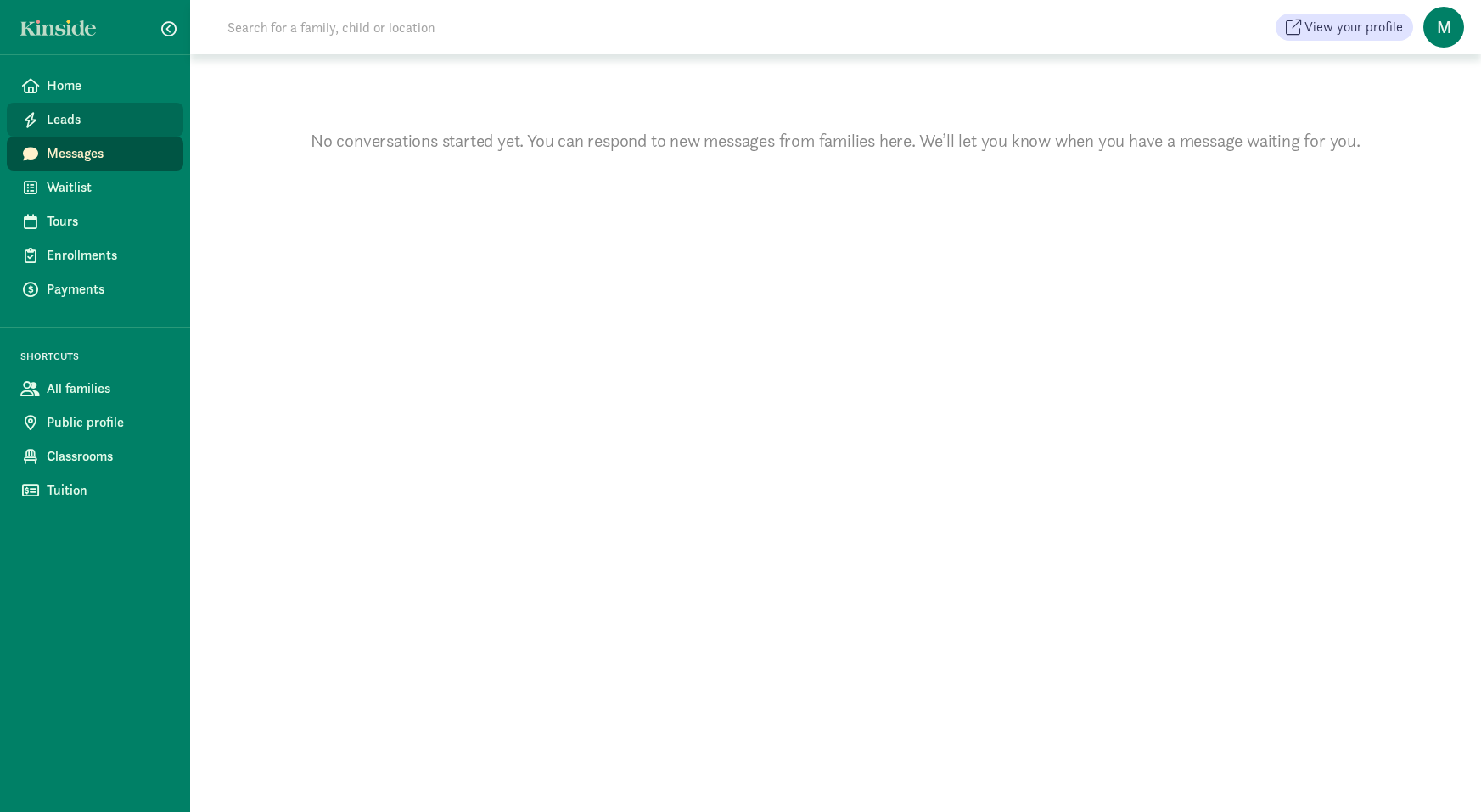
click at [64, 127] on span "Leads" at bounding box center [108, 119] width 123 height 20
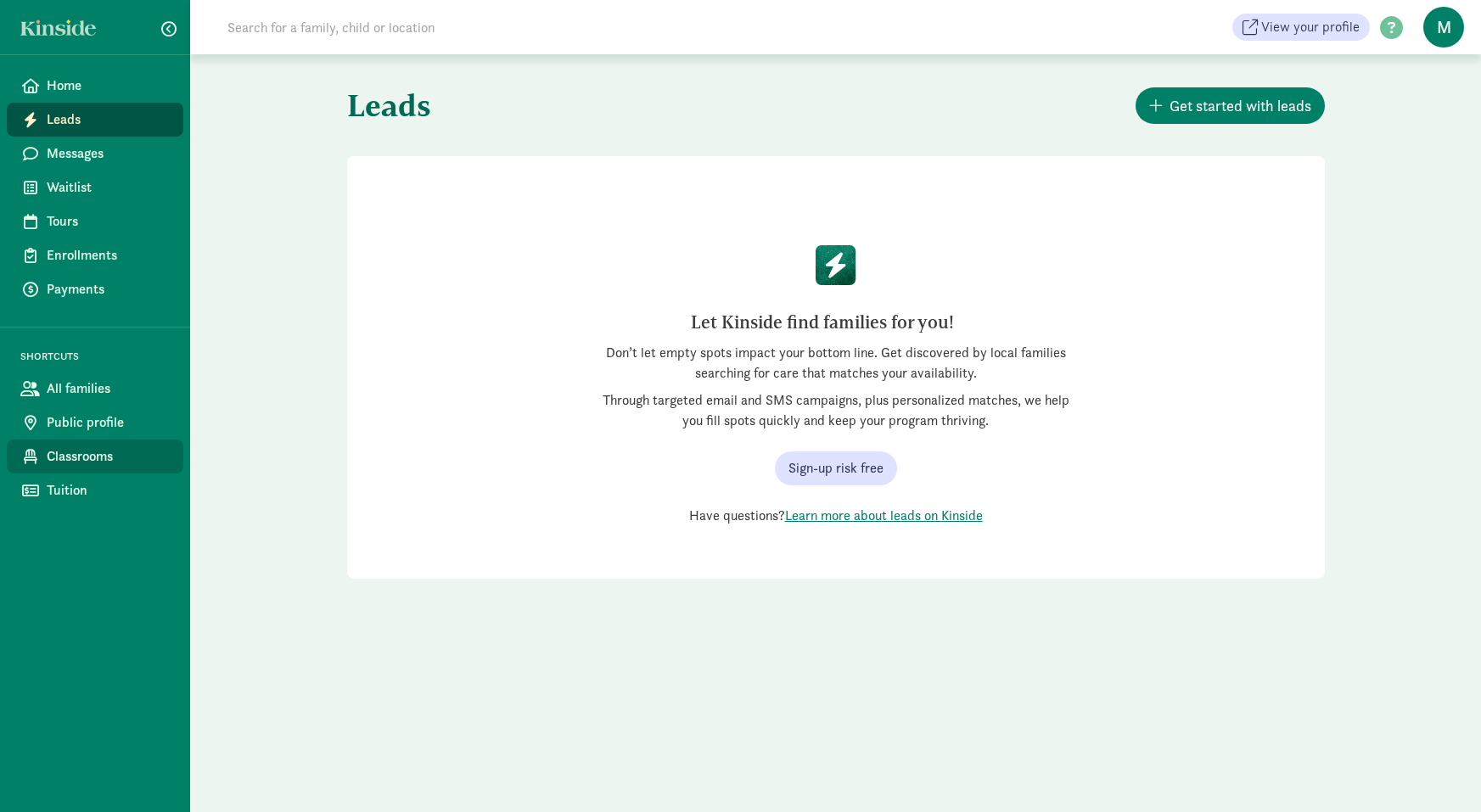
click at [76, 457] on span "Classrooms" at bounding box center [108, 456] width 123 height 20
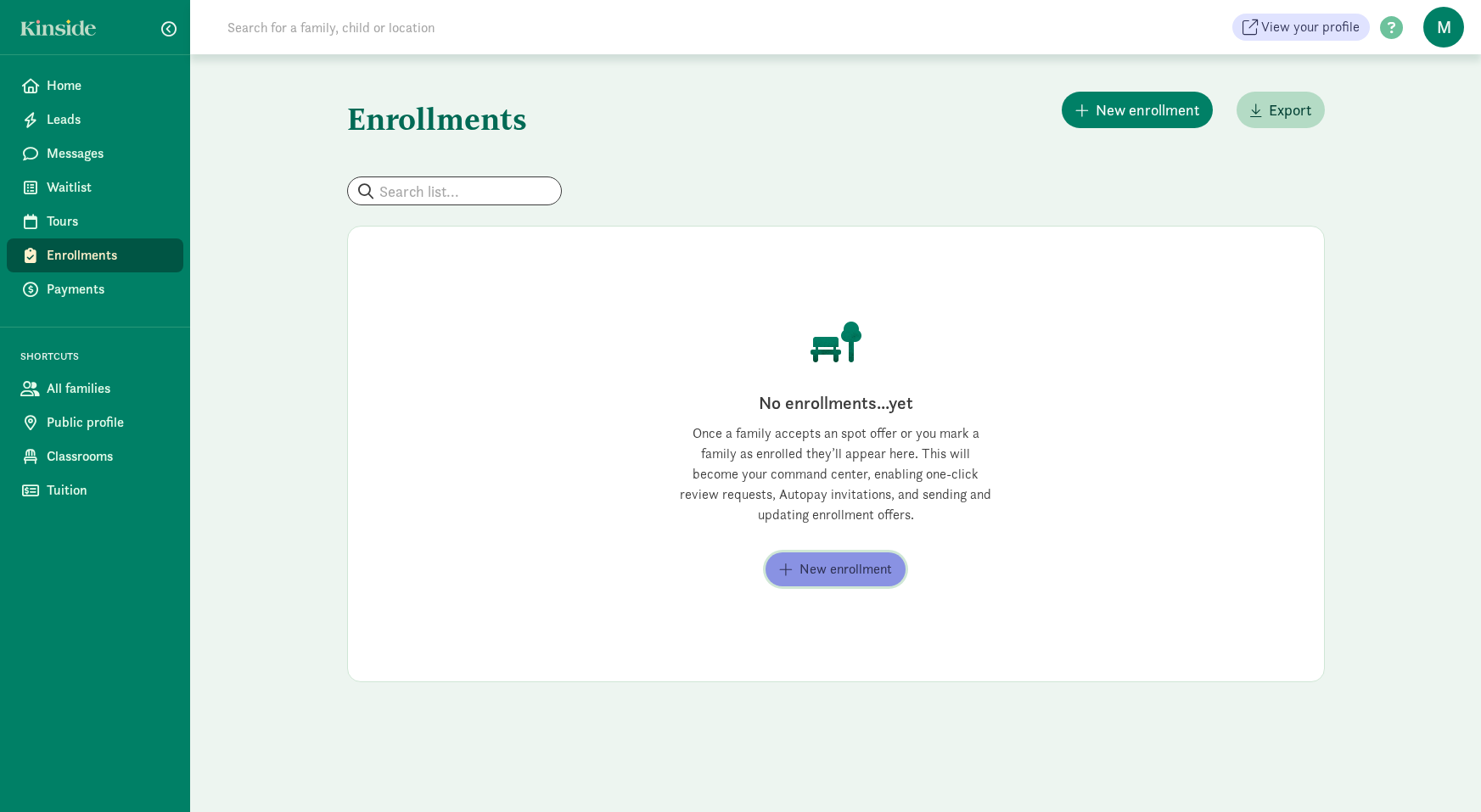
click at [805, 581] on button "New enrollment" at bounding box center [835, 569] width 140 height 34
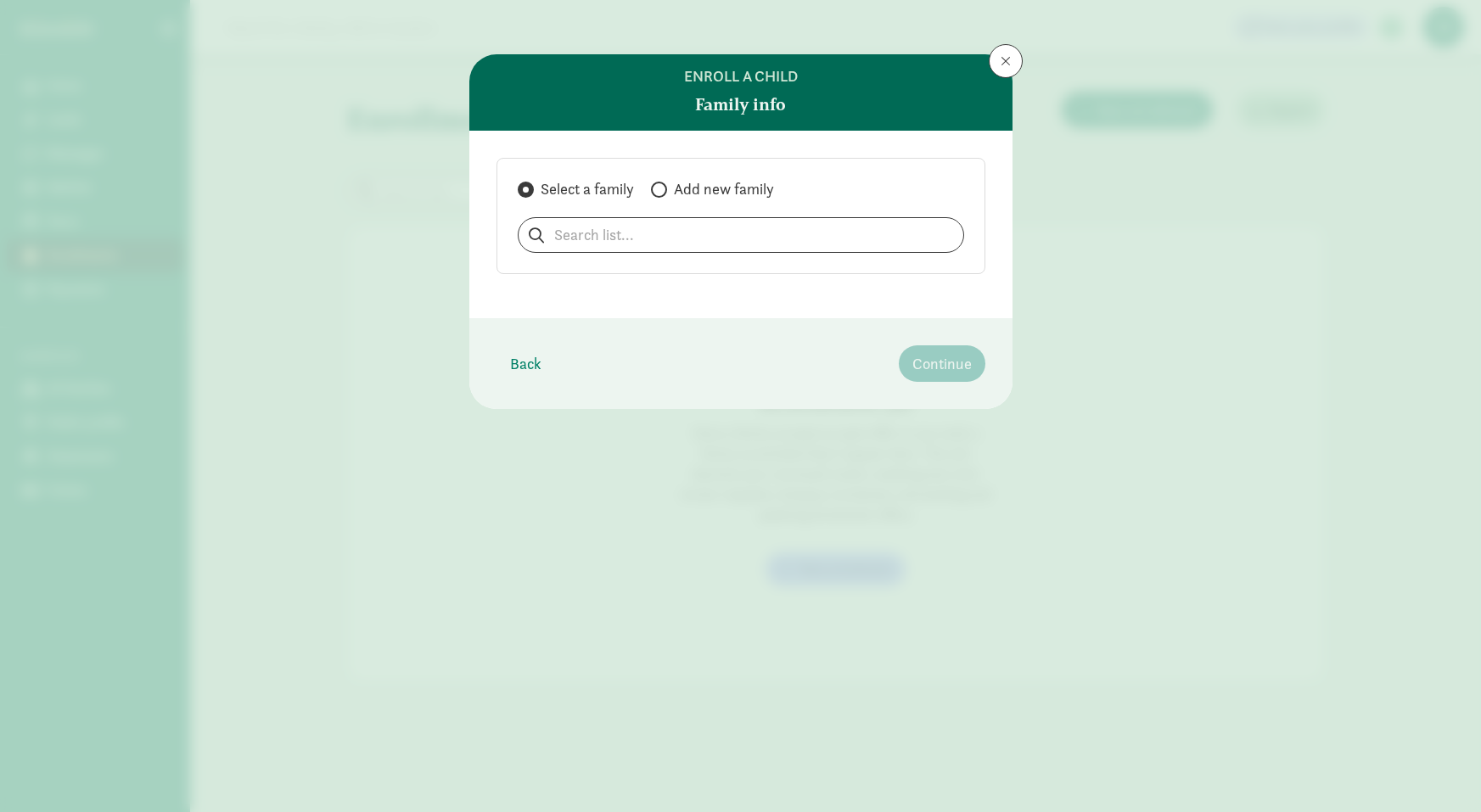
click at [1003, 83] on header "Enroll a child Family info" at bounding box center [740, 92] width 544 height 77
click at [1010, 67] on button at bounding box center [1006, 61] width 34 height 34
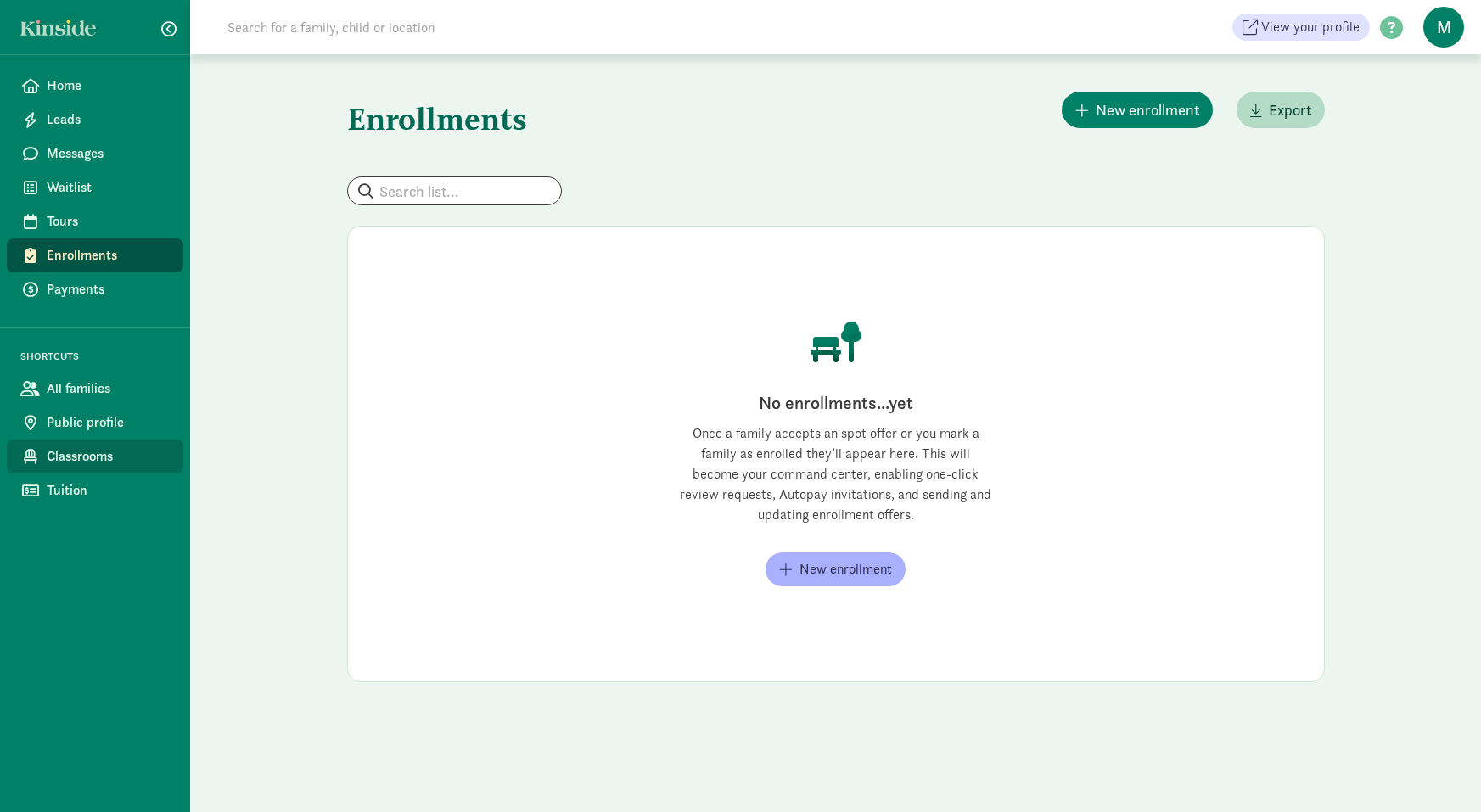
click at [112, 468] on link "Classrooms" at bounding box center [95, 456] width 177 height 34
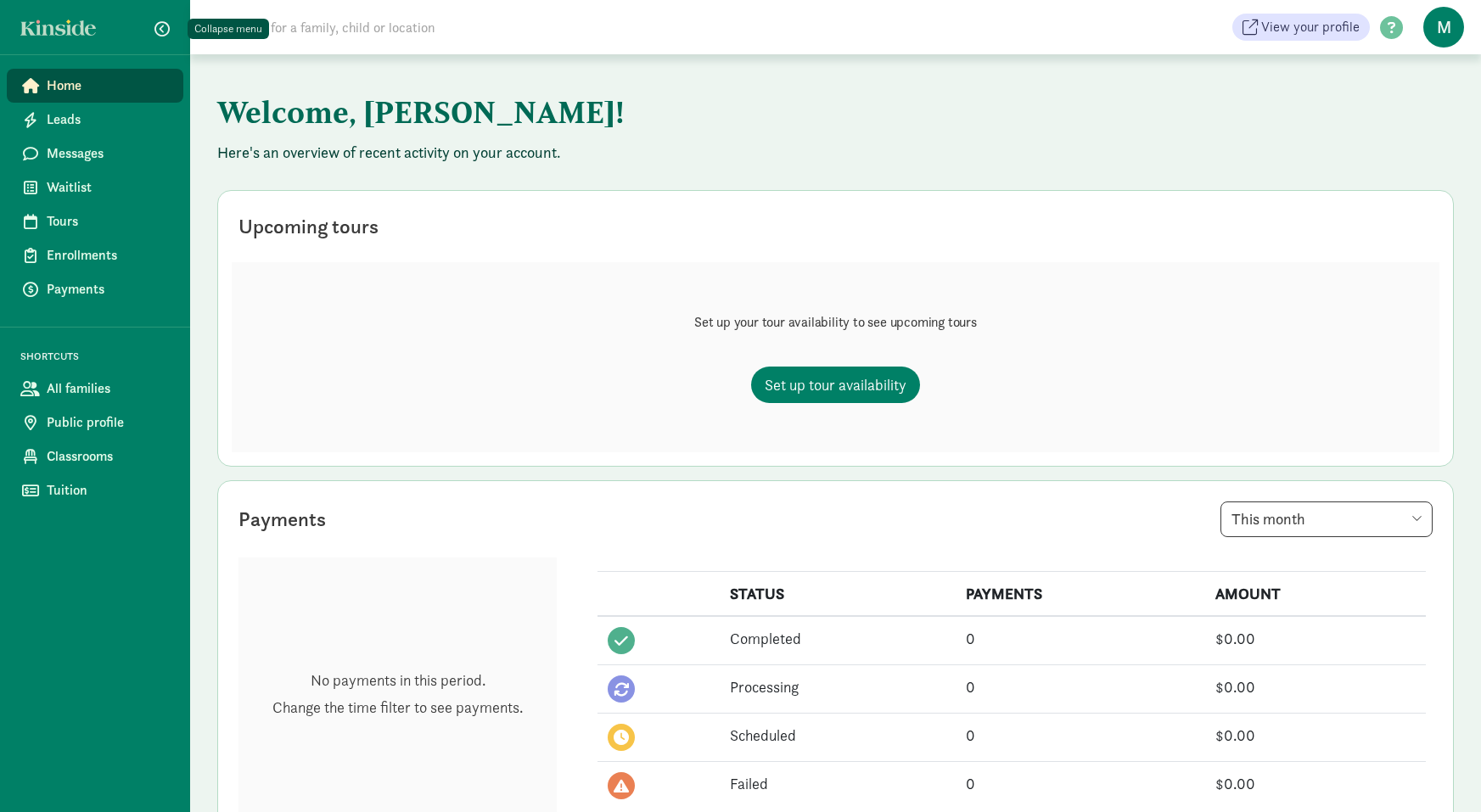
click at [162, 25] on span "button" at bounding box center [161, 28] width 15 height 15
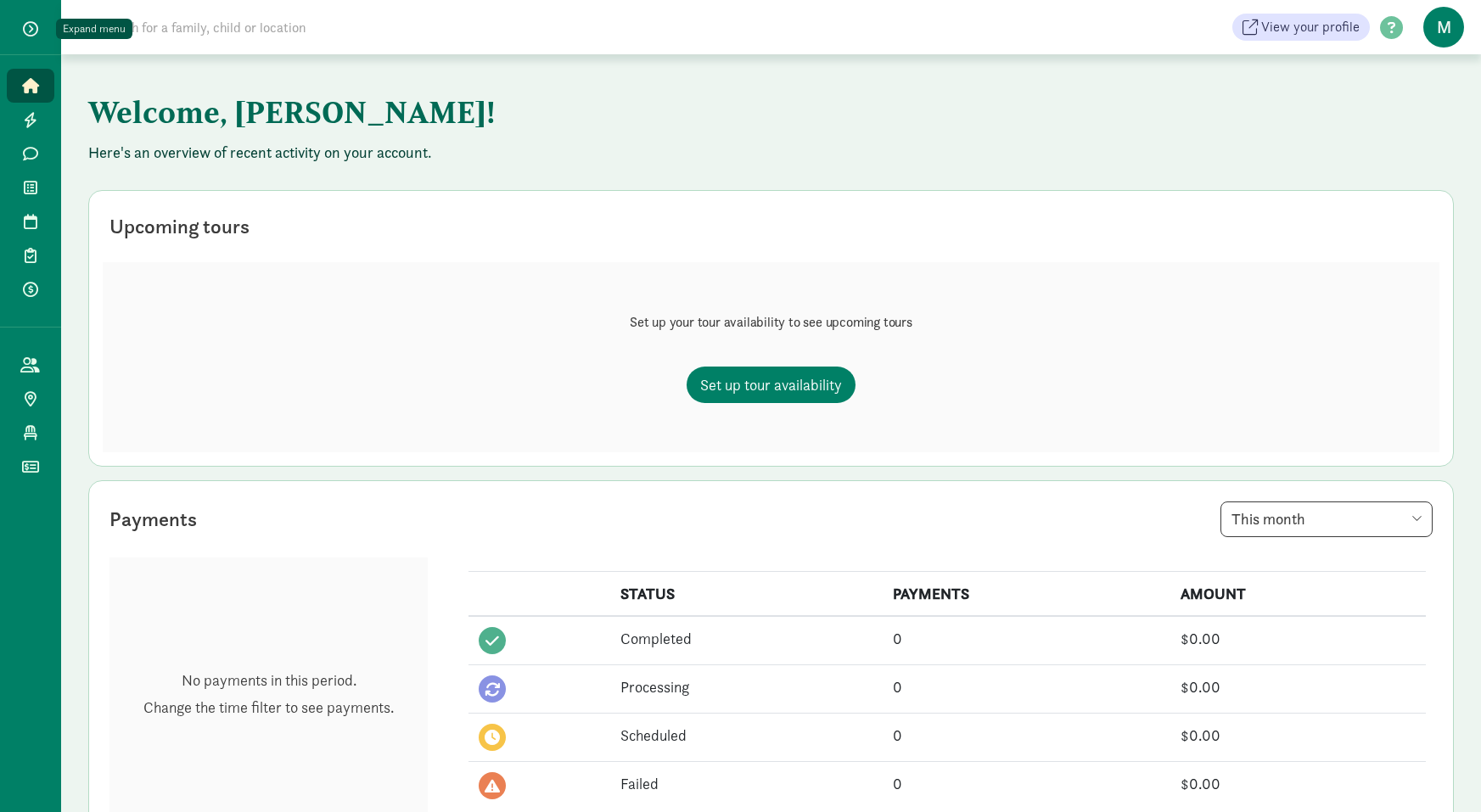
click at [29, 30] on span "button" at bounding box center [30, 28] width 15 height 15
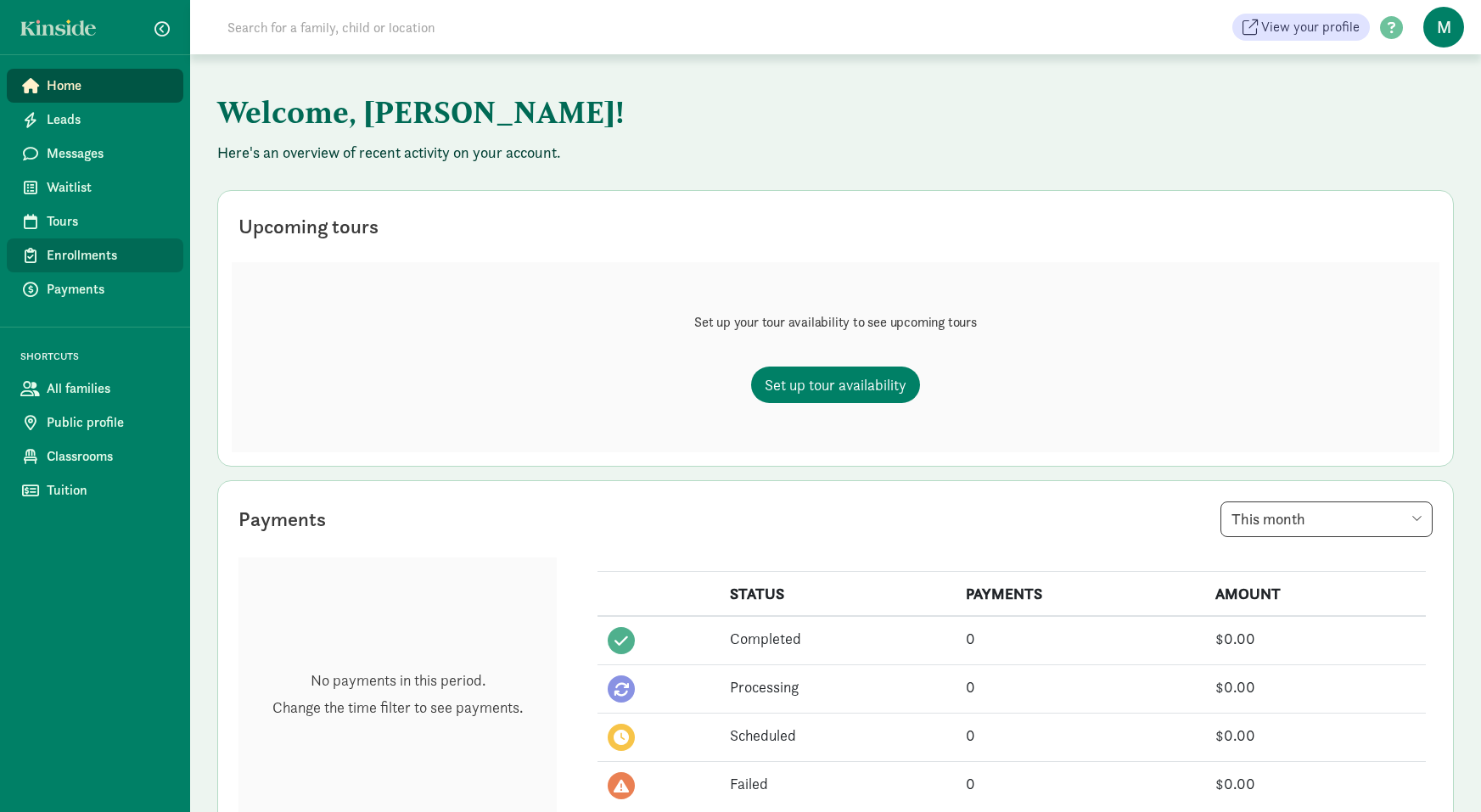
click at [71, 251] on span "Enrollments" at bounding box center [108, 255] width 123 height 20
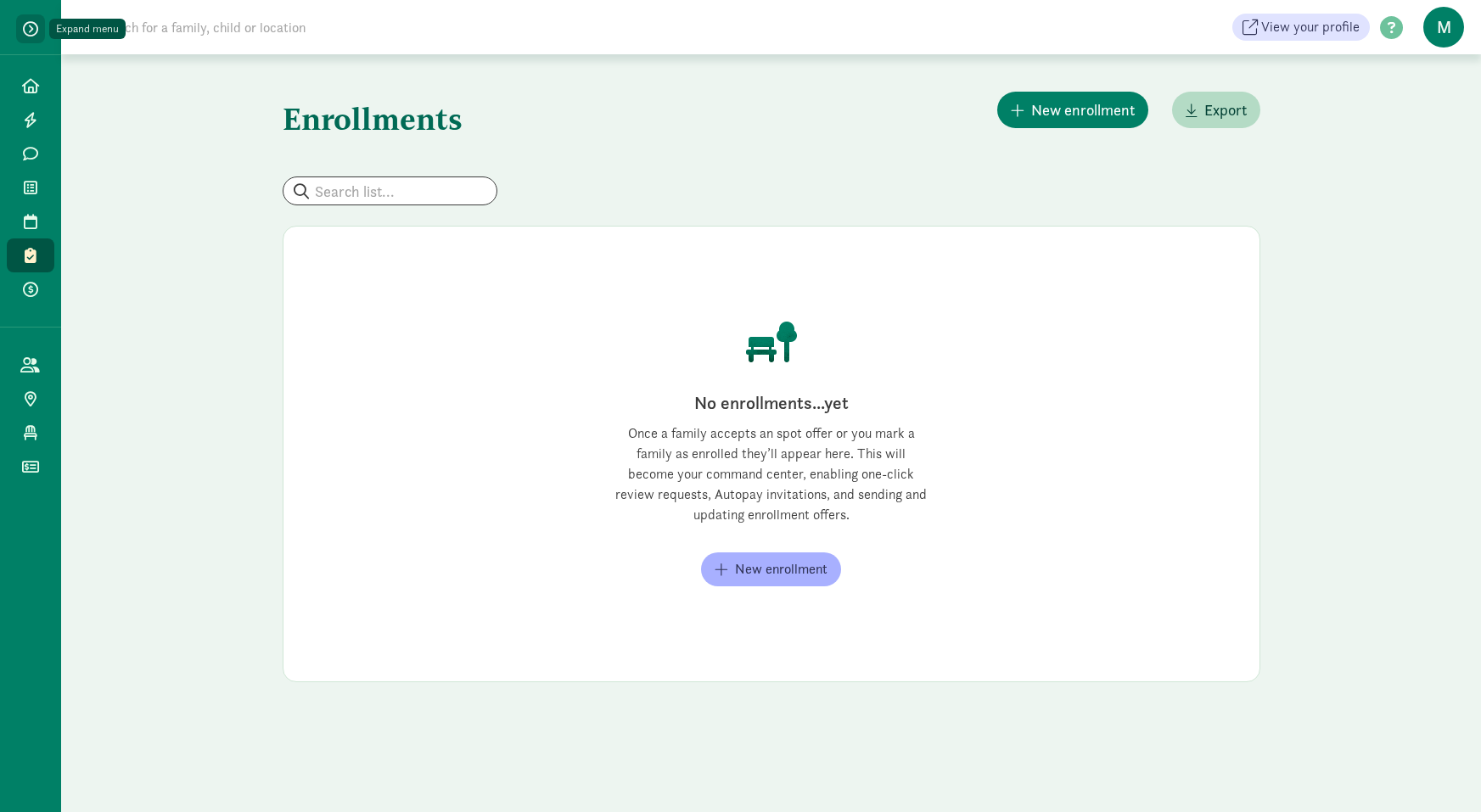
click at [27, 34] on span "button" at bounding box center [30, 28] width 15 height 15
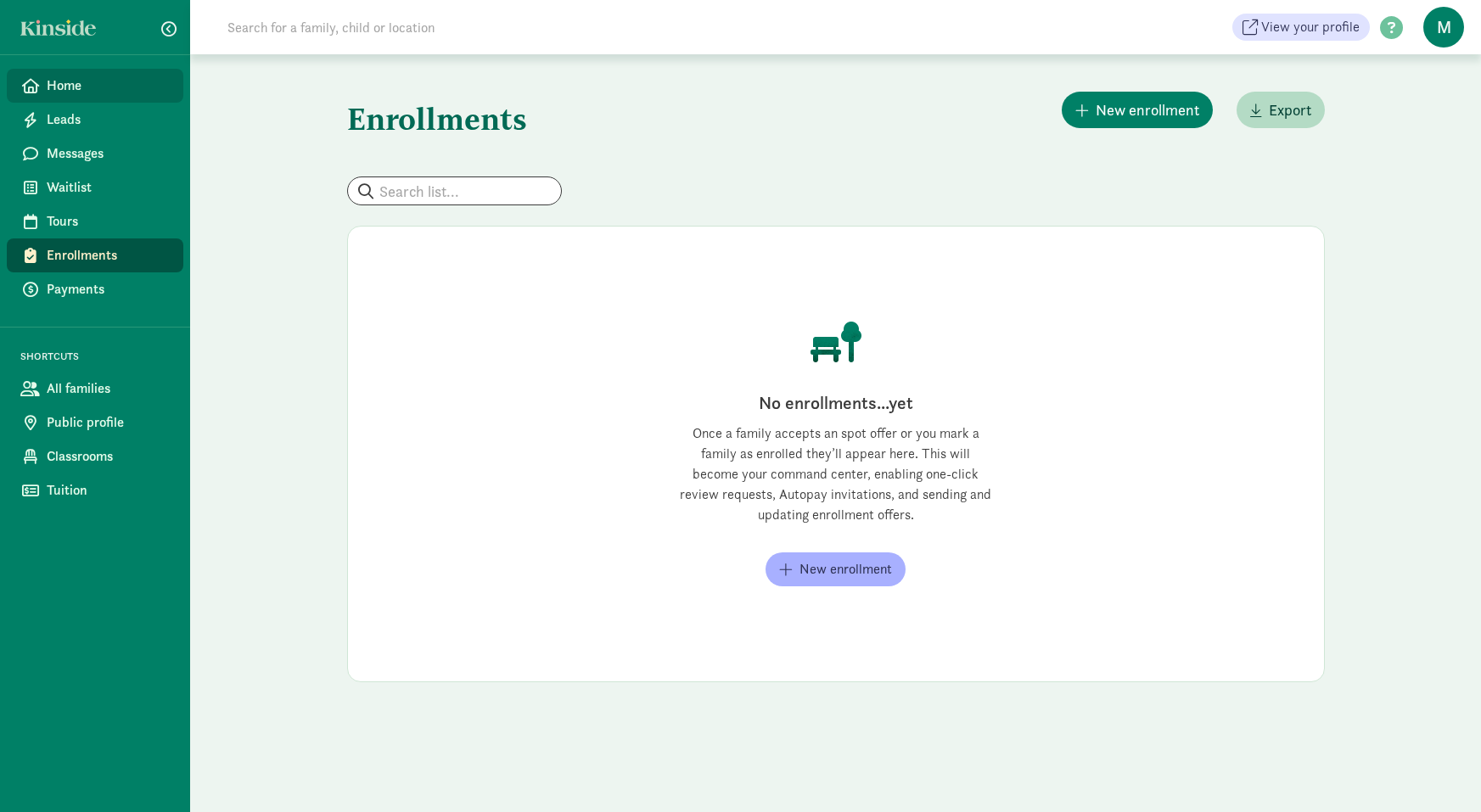
click at [135, 81] on span "Home" at bounding box center [108, 85] width 123 height 20
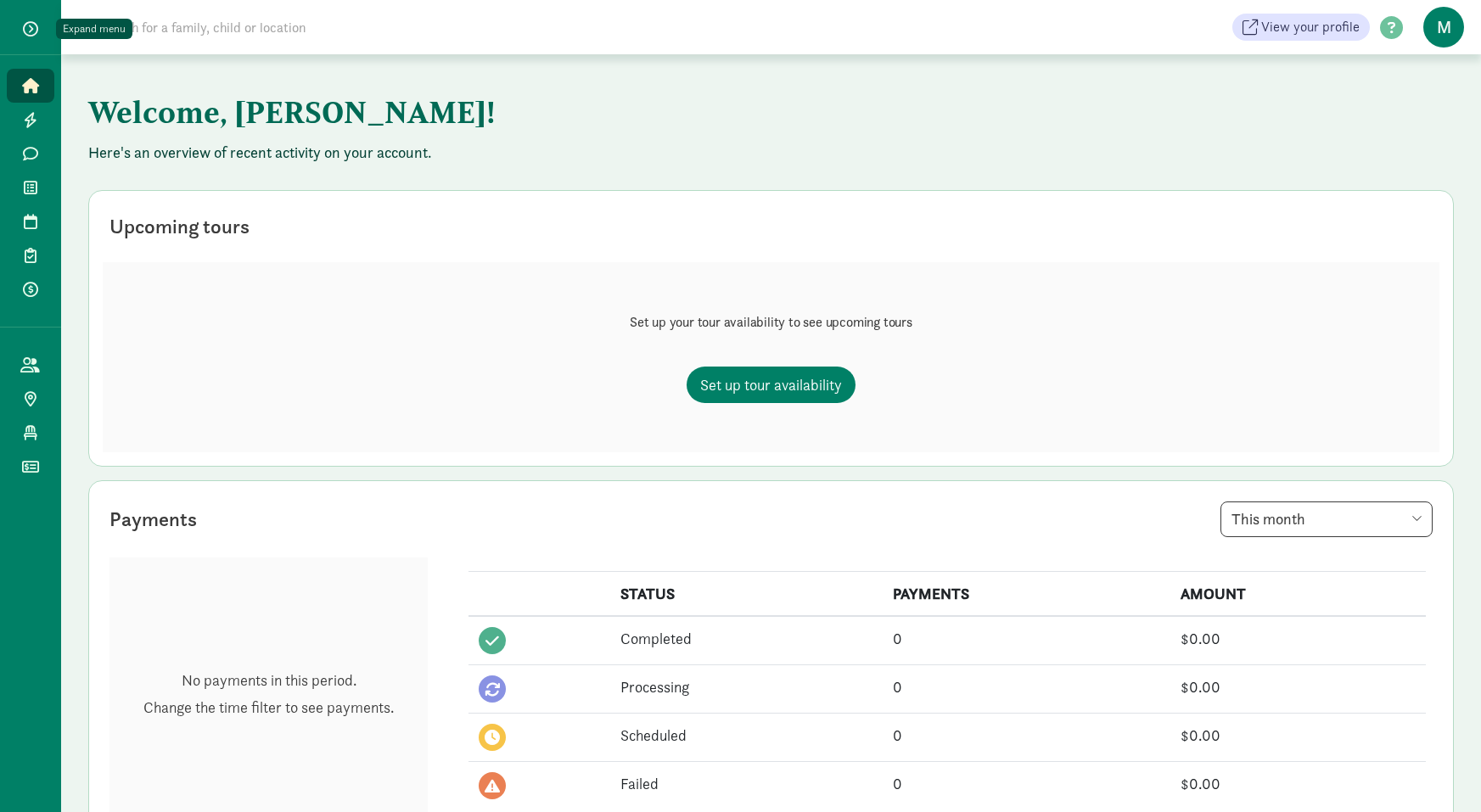
click at [41, 33] on button "button" at bounding box center [30, 29] width 43 height 29
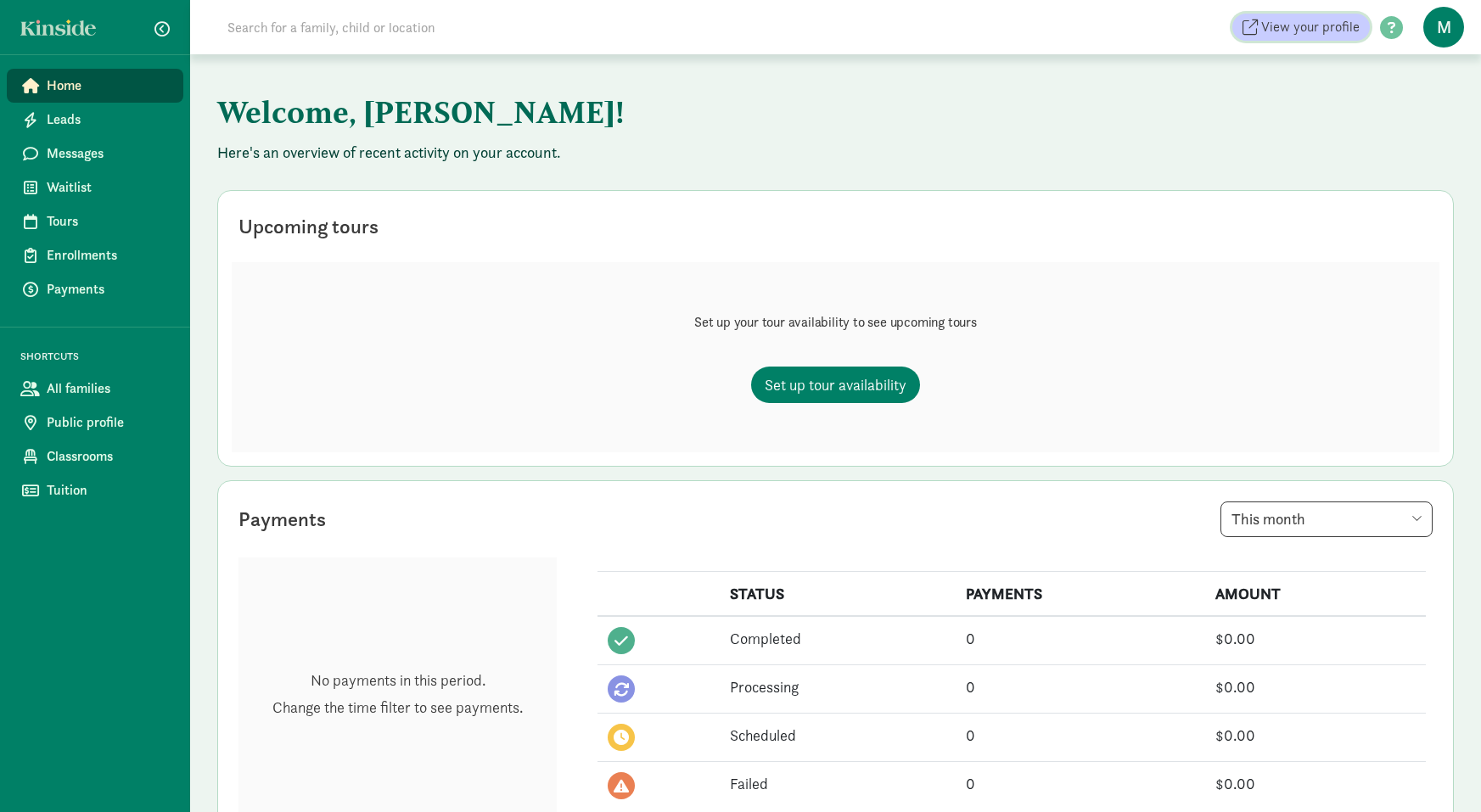
click at [1320, 18] on span "View your profile" at bounding box center [1310, 27] width 98 height 20
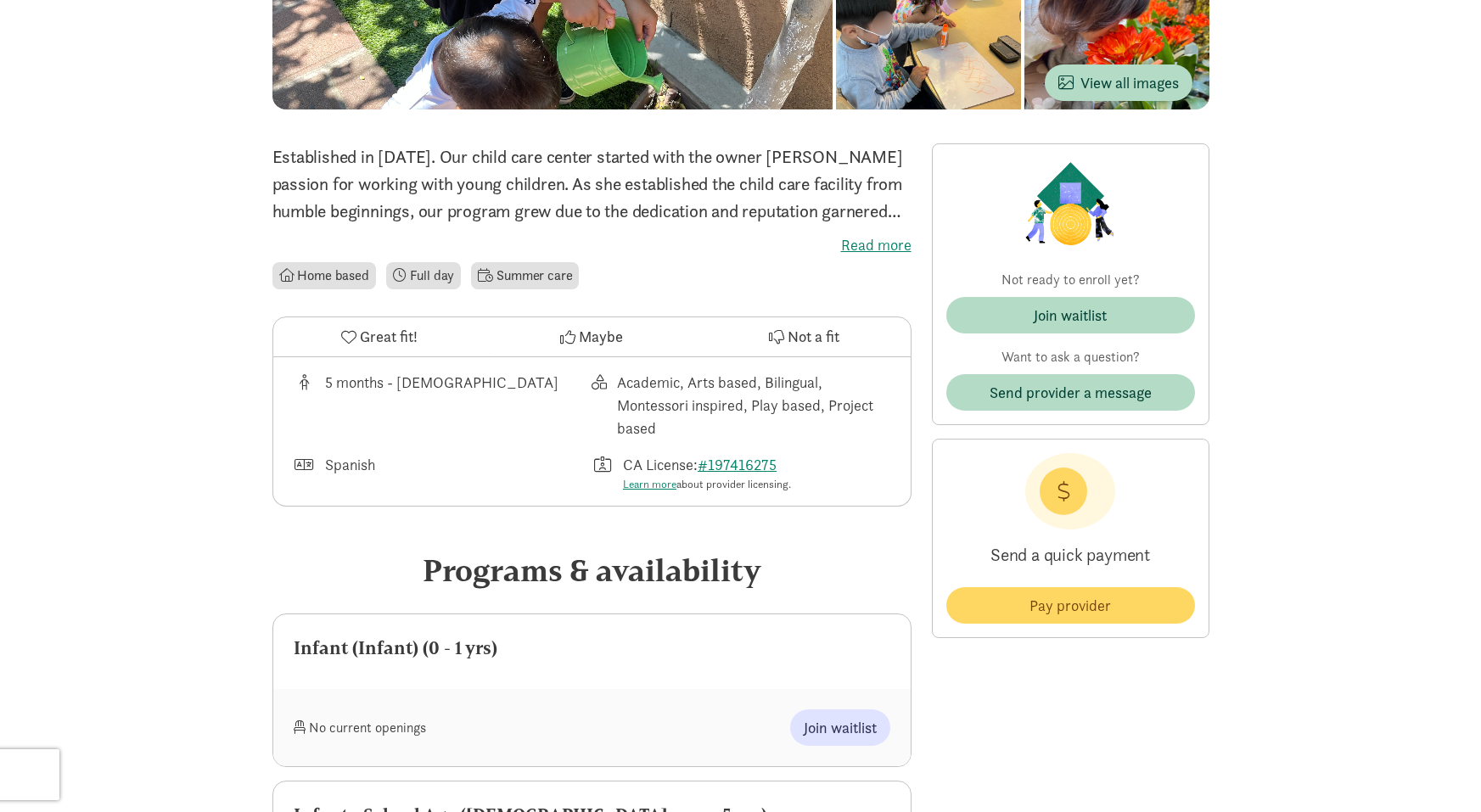
scroll to position [276, 0]
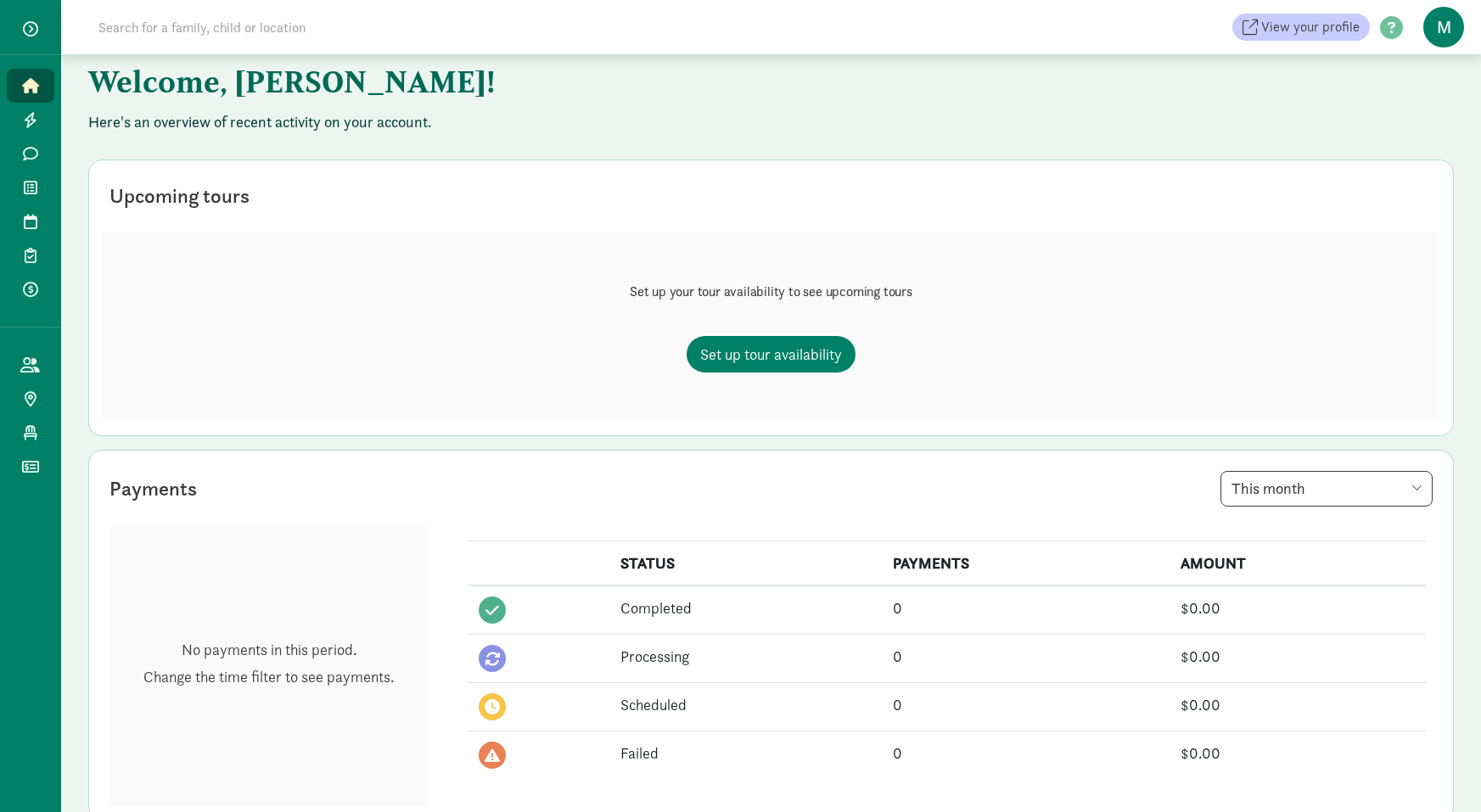
scroll to position [34, 0]
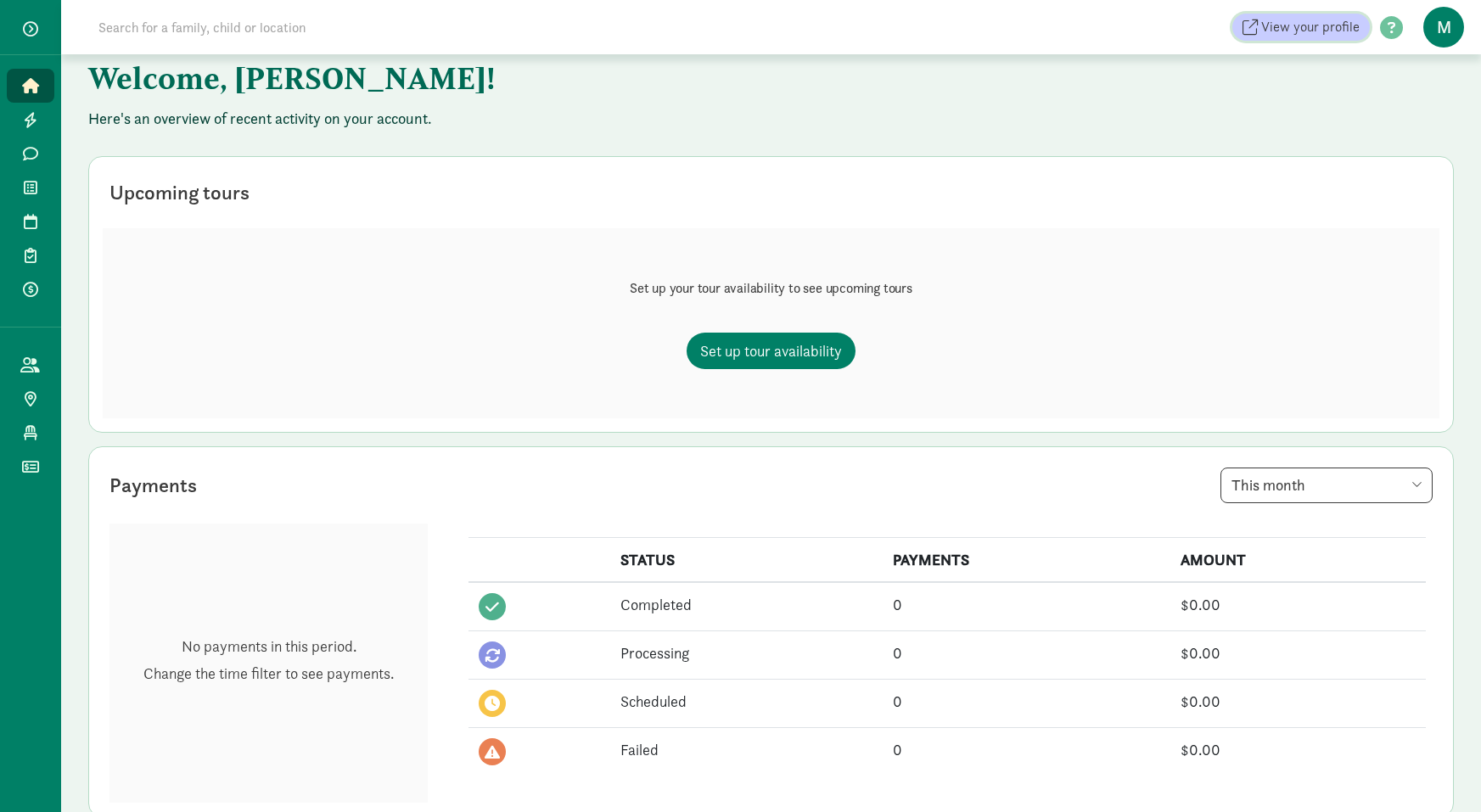
click at [1286, 23] on span "View your profile" at bounding box center [1310, 27] width 98 height 20
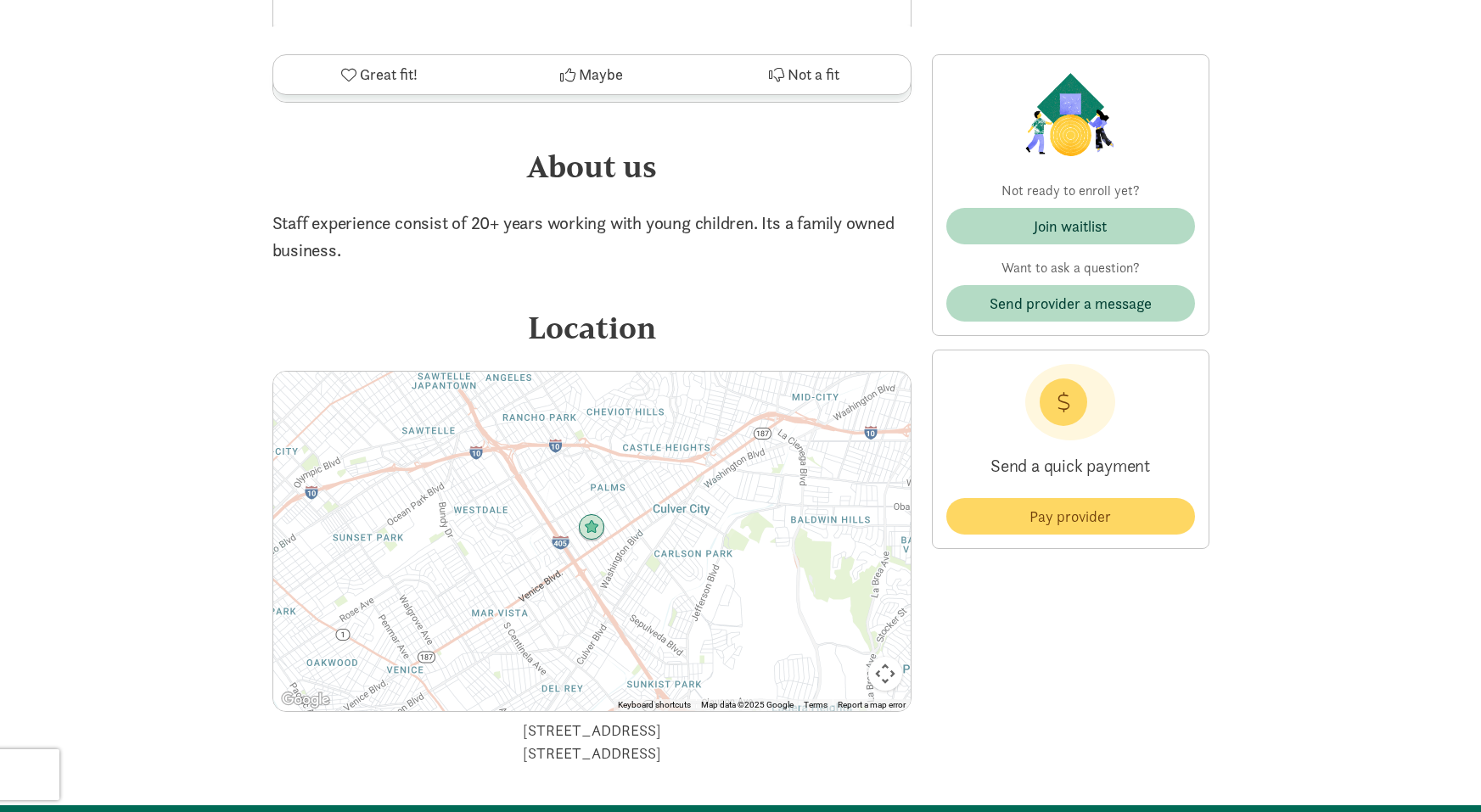
scroll to position [1249, 0]
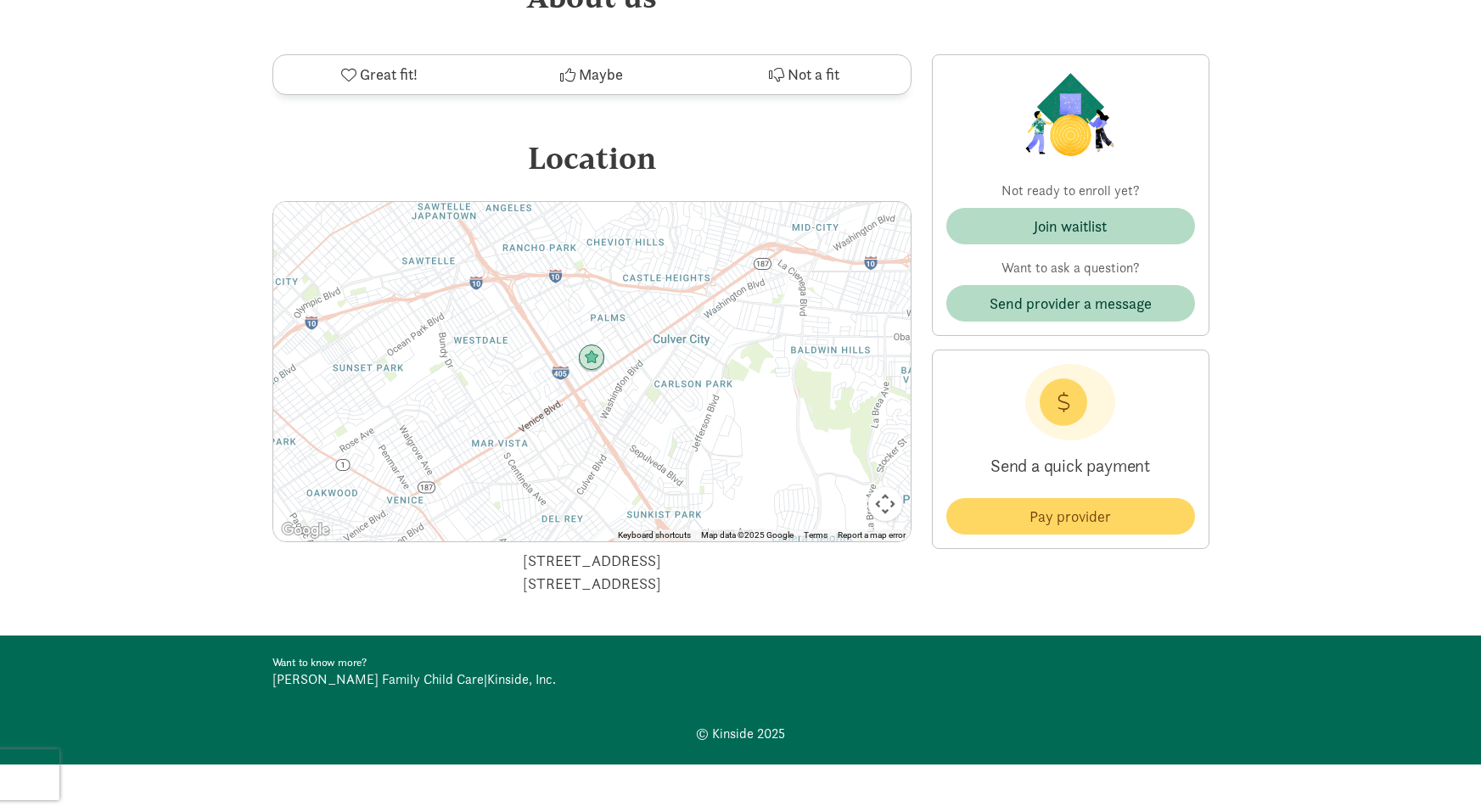
click at [336, 680] on link "[PERSON_NAME] Family Child Care" at bounding box center [378, 680] width 212 height 18
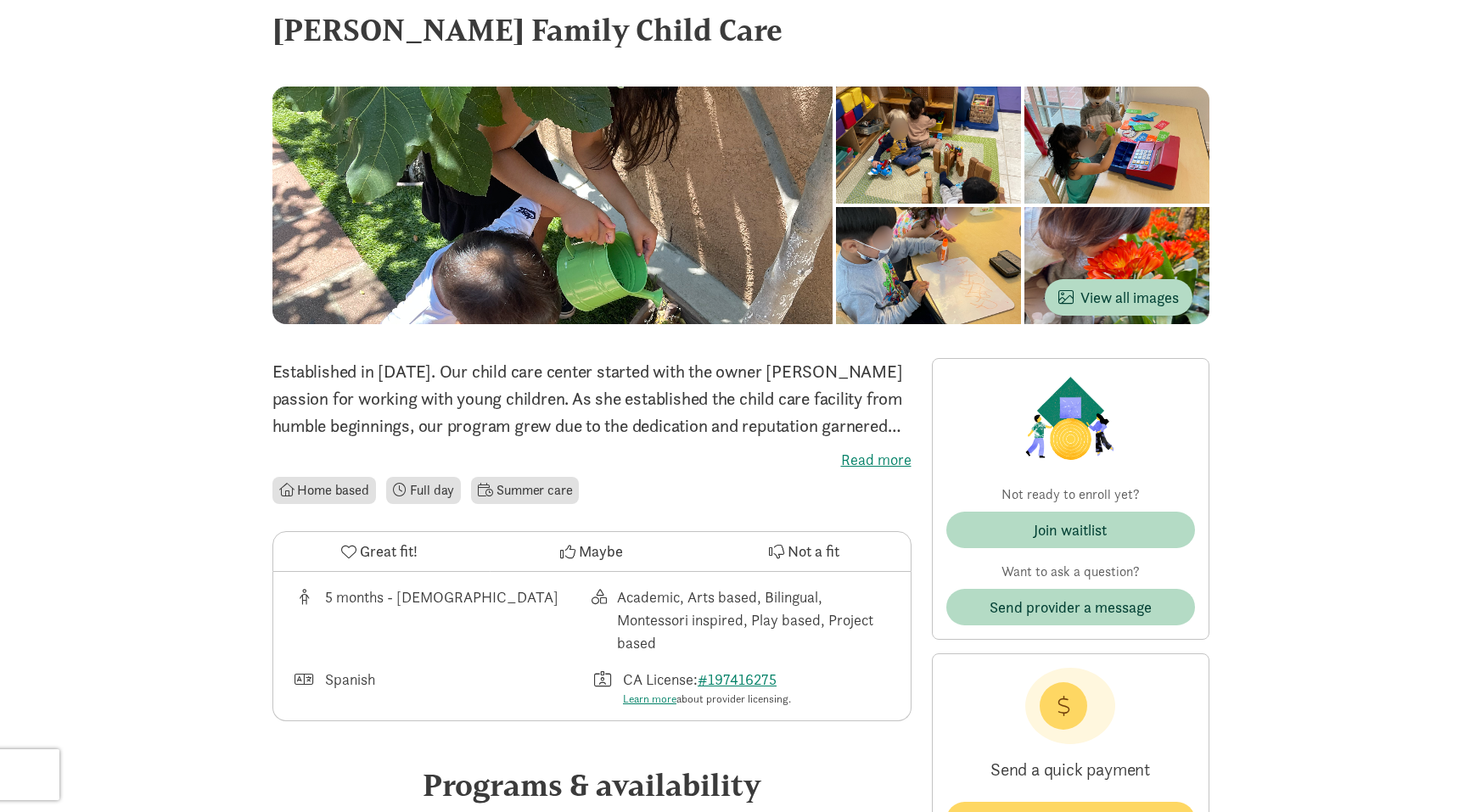
scroll to position [0, 0]
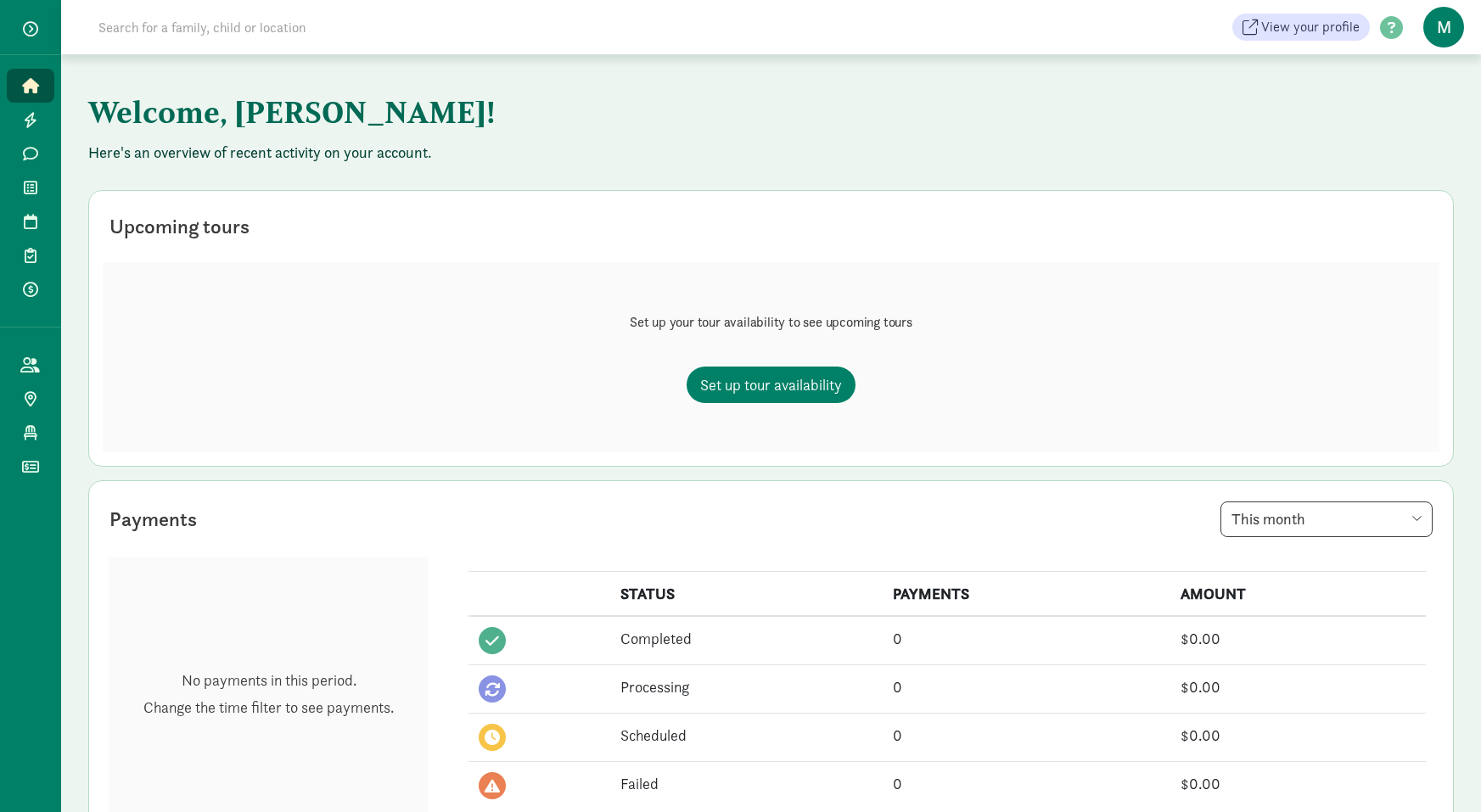
scroll to position [34, 0]
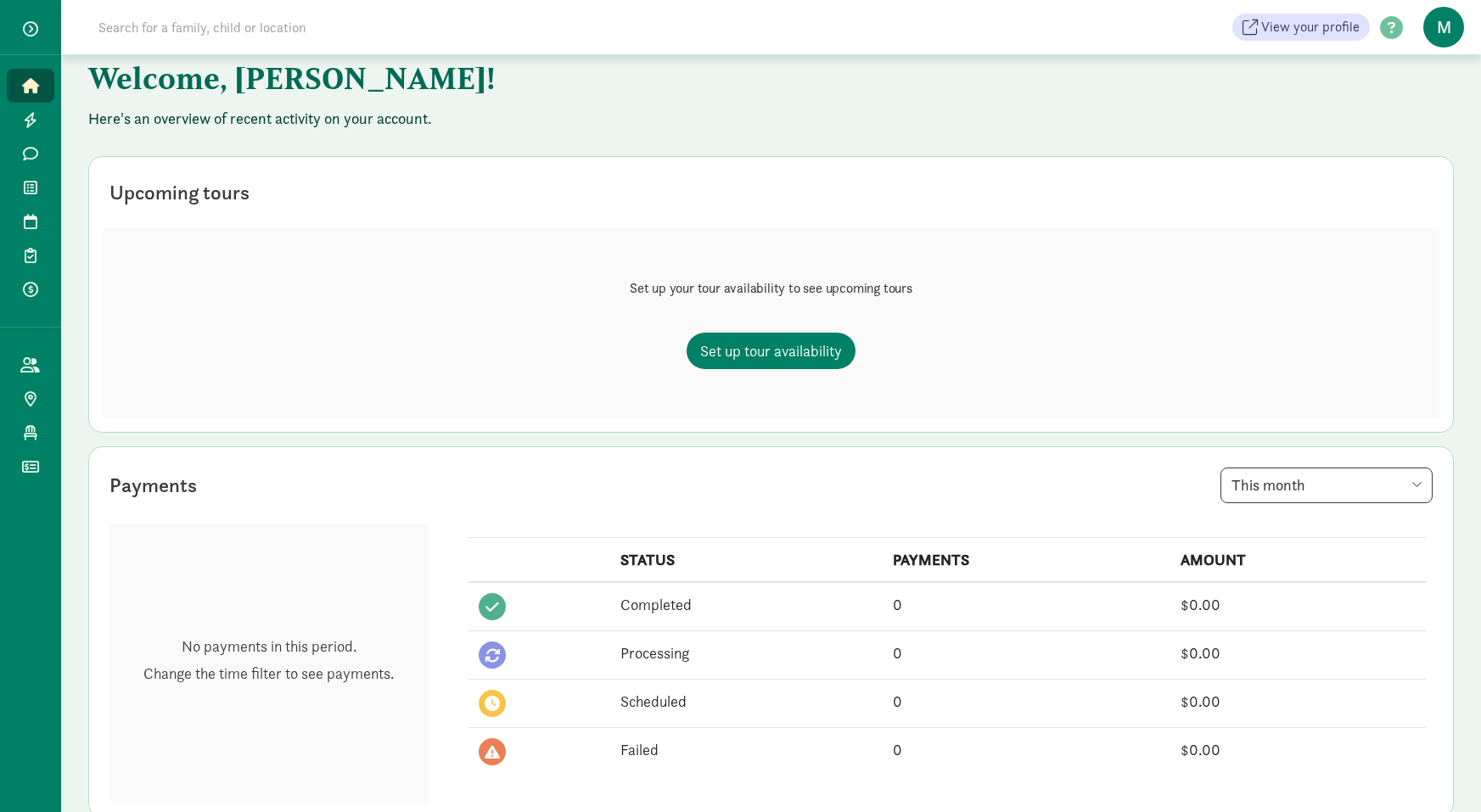
click at [1417, 24] on span "M User Profile Logout" at bounding box center [1443, 27] width 61 height 41
click at [1430, 29] on span "M" at bounding box center [1443, 27] width 41 height 41
click at [1396, 92] on link "Logout" at bounding box center [1429, 87] width 68 height 20
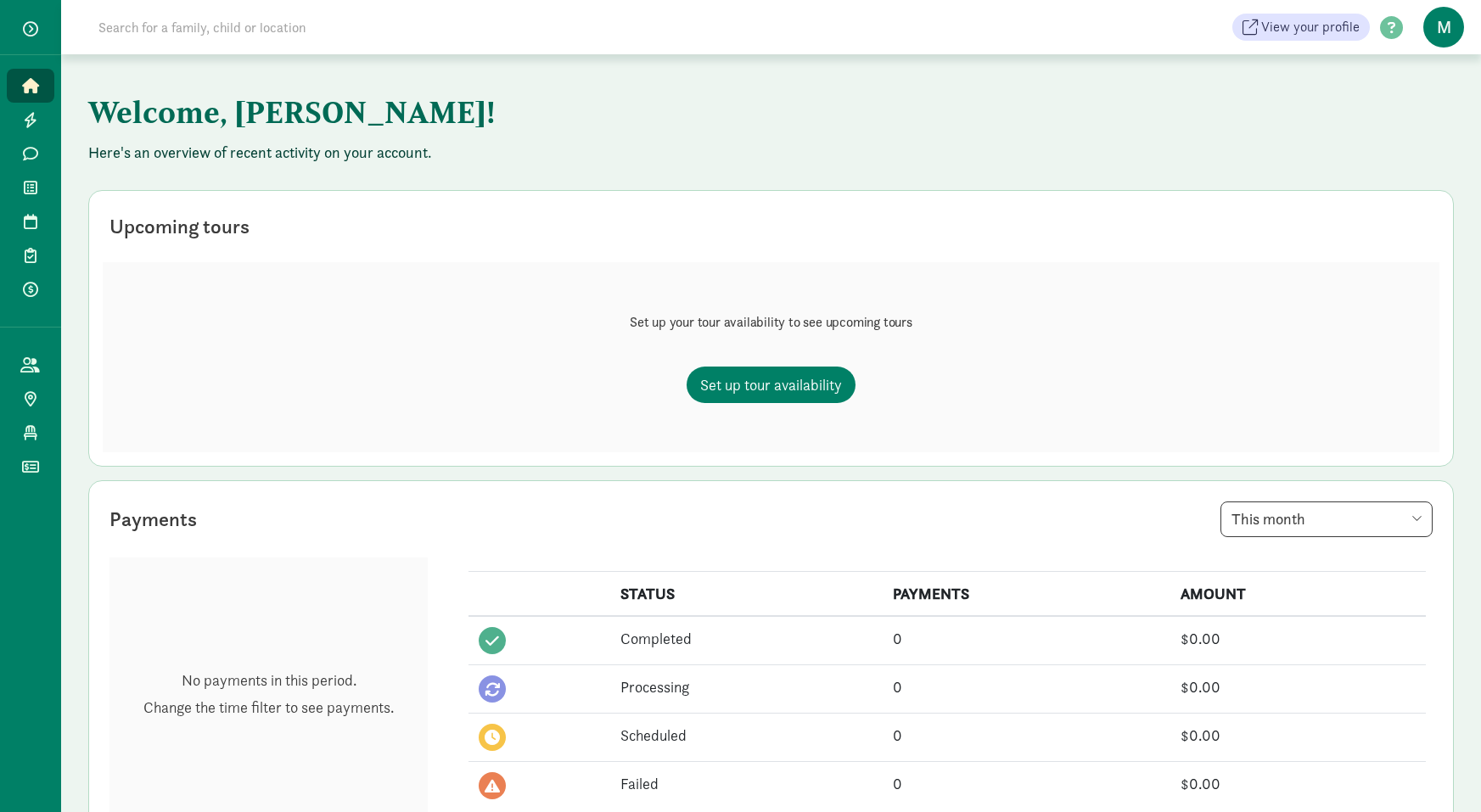
scroll to position [34, 0]
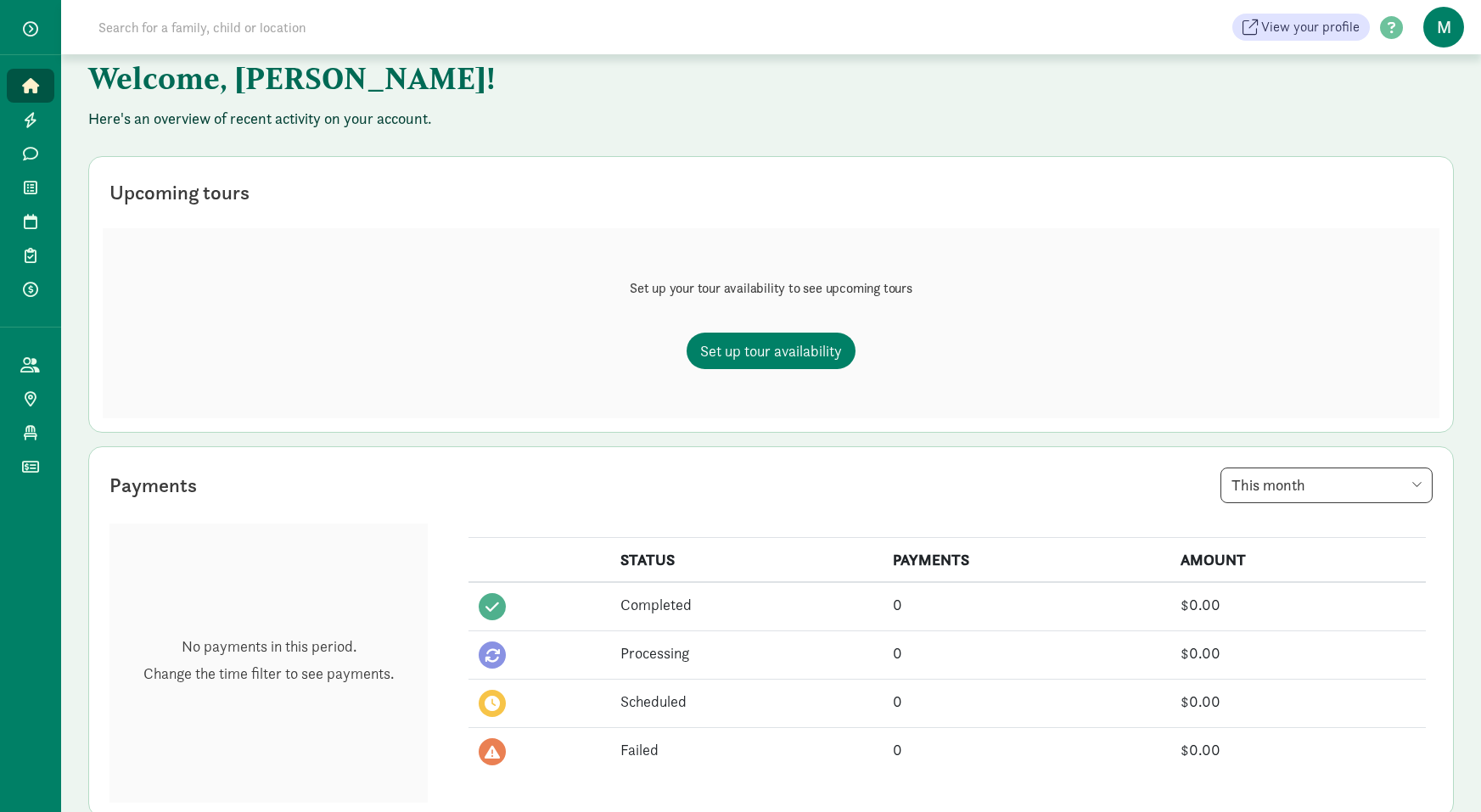
drag, startPoint x: 1437, startPoint y: 32, endPoint x: 1422, endPoint y: 70, distance: 40.9
click at [1437, 32] on span "M" at bounding box center [1443, 27] width 41 height 41
click at [1420, 98] on div "User Profile Logout" at bounding box center [1430, 78] width 95 height 68
click at [1434, 36] on span "M" at bounding box center [1443, 27] width 41 height 41
click at [1405, 83] on link "Logout" at bounding box center [1429, 87] width 68 height 20
